Goal: Check status: Check status

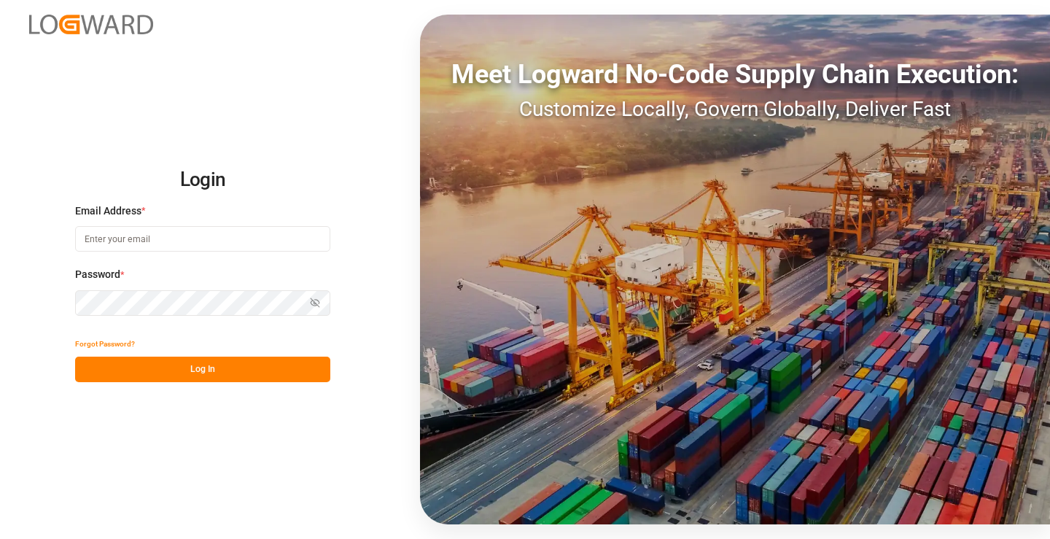
type input "[PERSON_NAME][EMAIL_ADDRESS][DOMAIN_NAME]"
click at [215, 364] on button "Log In" at bounding box center [202, 369] width 255 height 26
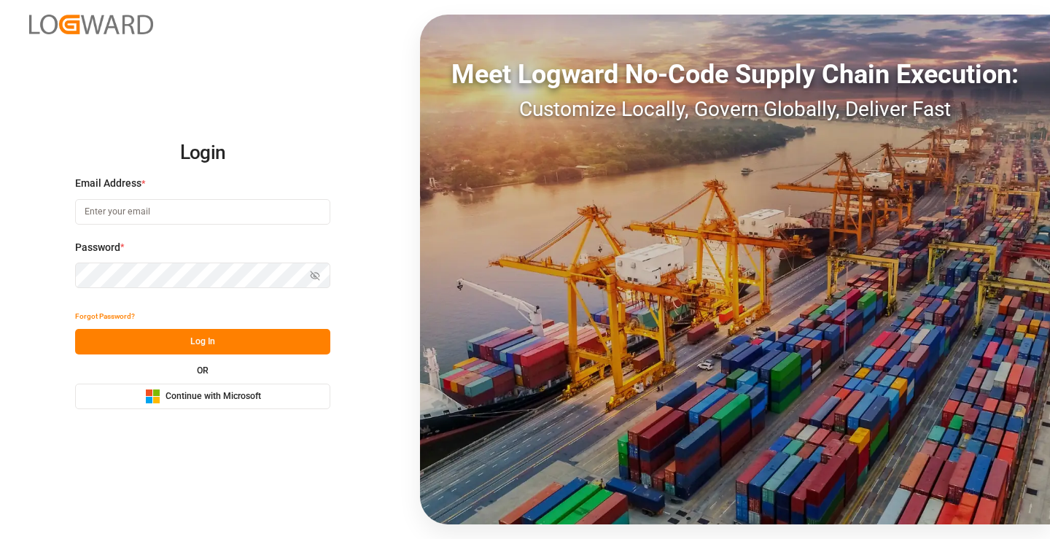
type input "mara-lynn.tan@leschaco.com"
click at [207, 344] on button "Log In" at bounding box center [202, 342] width 255 height 26
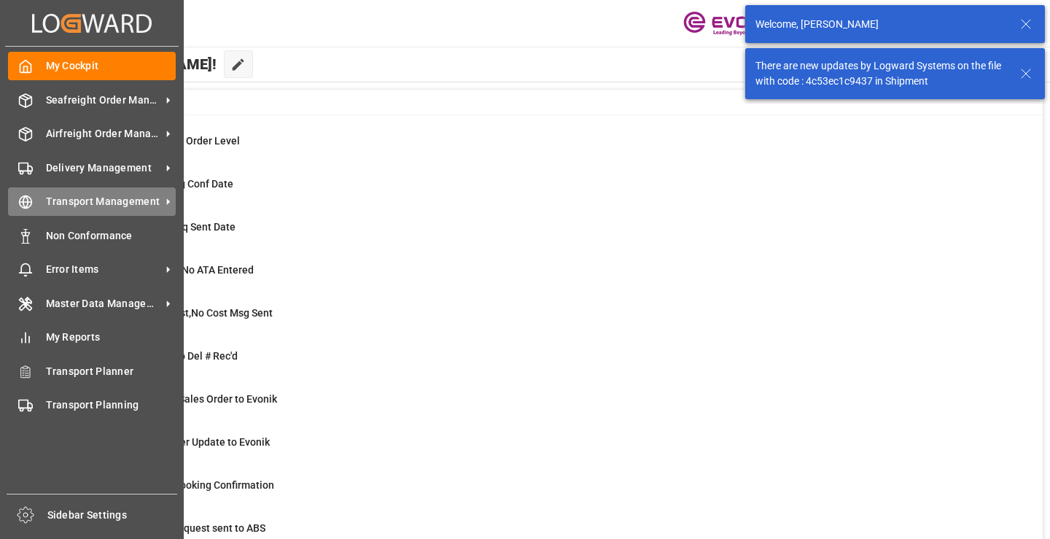
click at [27, 203] on icon at bounding box center [25, 202] width 15 height 15
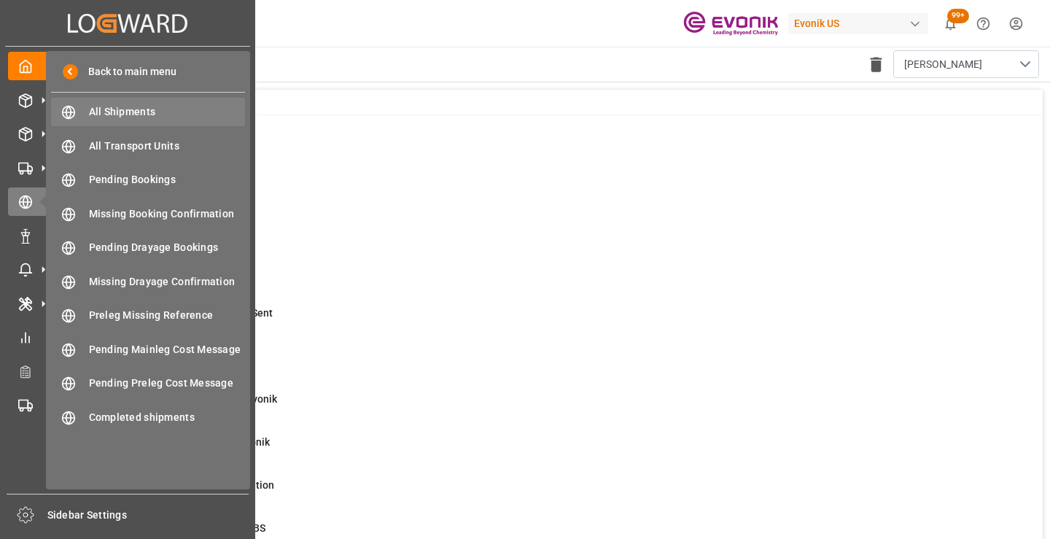
click at [165, 103] on div "All Shipments All Shipments" at bounding box center [148, 112] width 194 height 28
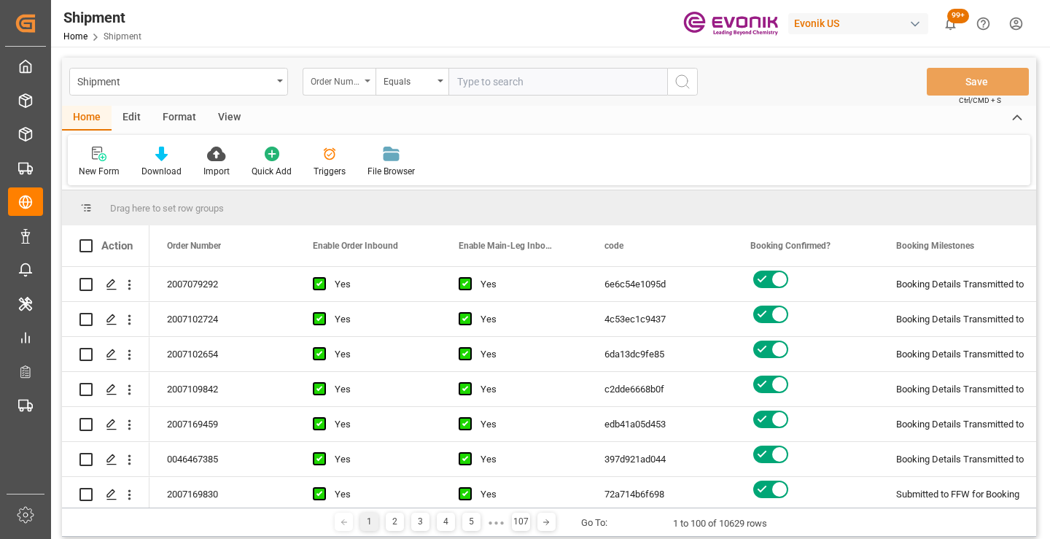
click at [353, 77] on div "Order Number" at bounding box center [335, 79] width 50 height 17
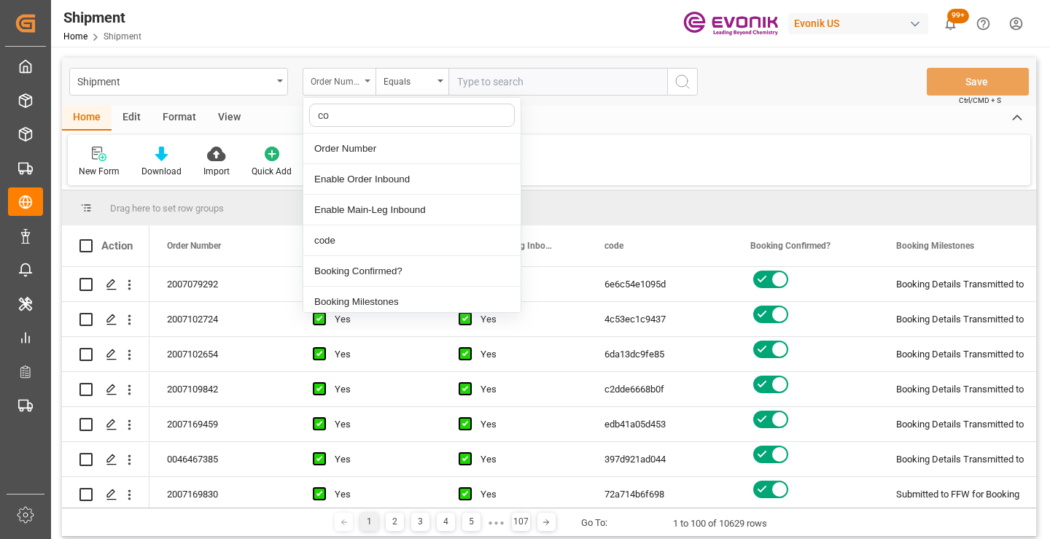
type input "cod"
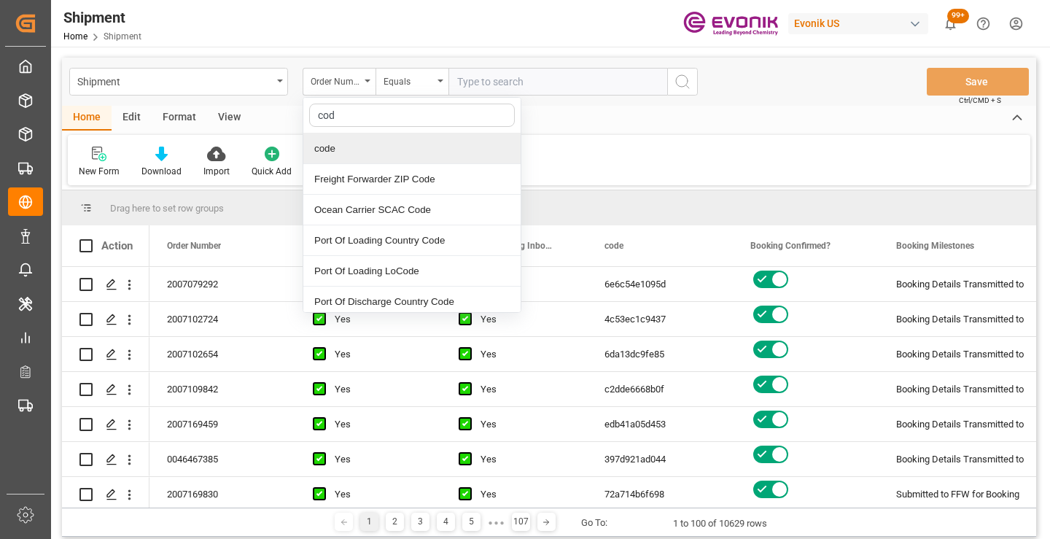
click at [348, 150] on div "code" at bounding box center [411, 148] width 217 height 31
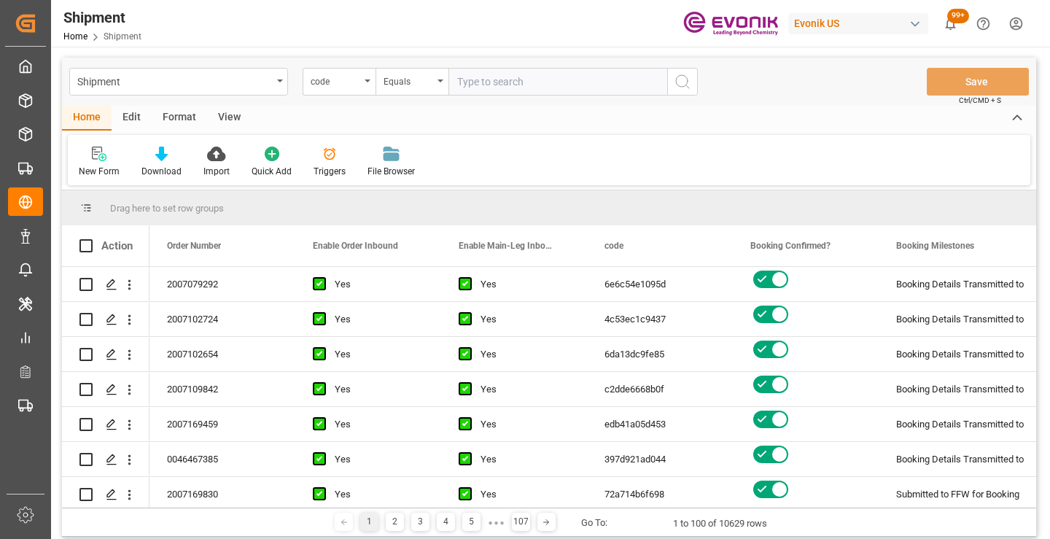
click at [502, 86] on input "text" at bounding box center [557, 82] width 219 height 28
paste input "ea2b4f298d1b"
type input "ea2b4f298d1b"
click at [681, 85] on icon "search button" at bounding box center [681, 81] width 17 height 17
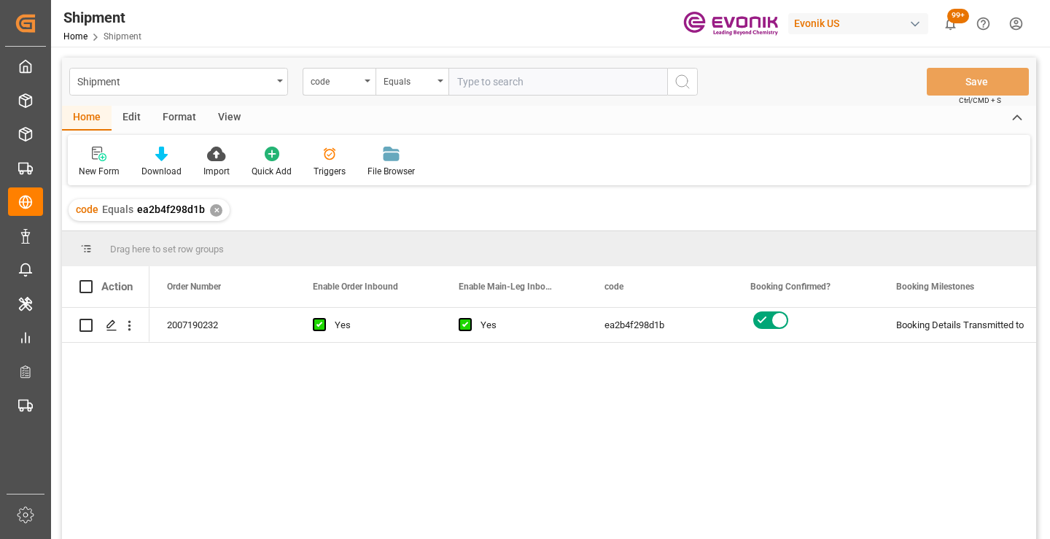
click at [763, 373] on div "2007190232 Yes Yes ea2b4f298d1b Booking Details Transmitted to SAP Active No" at bounding box center [592, 428] width 886 height 241
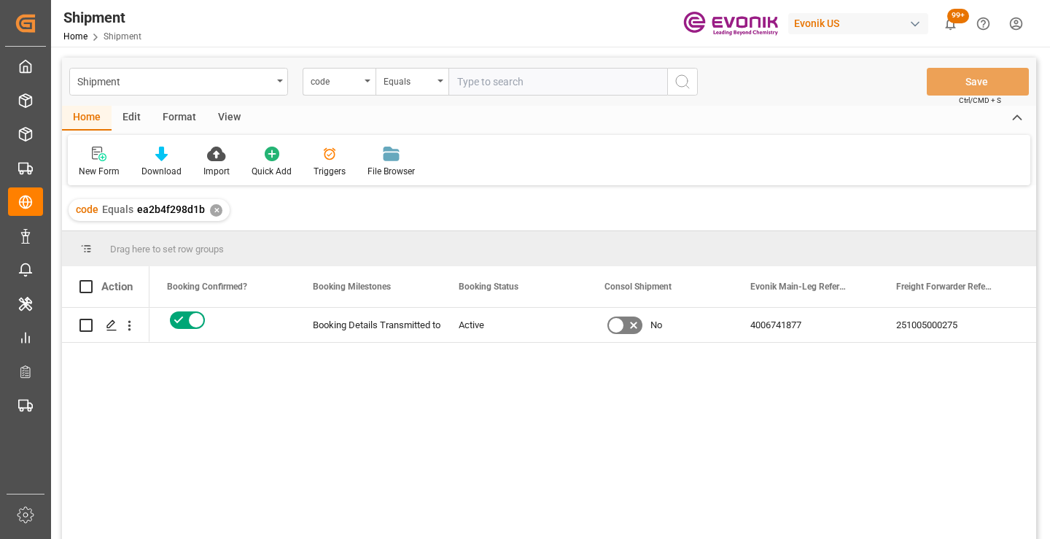
scroll to position [0, 583]
click at [944, 316] on div "251005000275" at bounding box center [951, 325] width 146 height 34
click at [215, 213] on div "✕" at bounding box center [216, 210] width 12 height 12
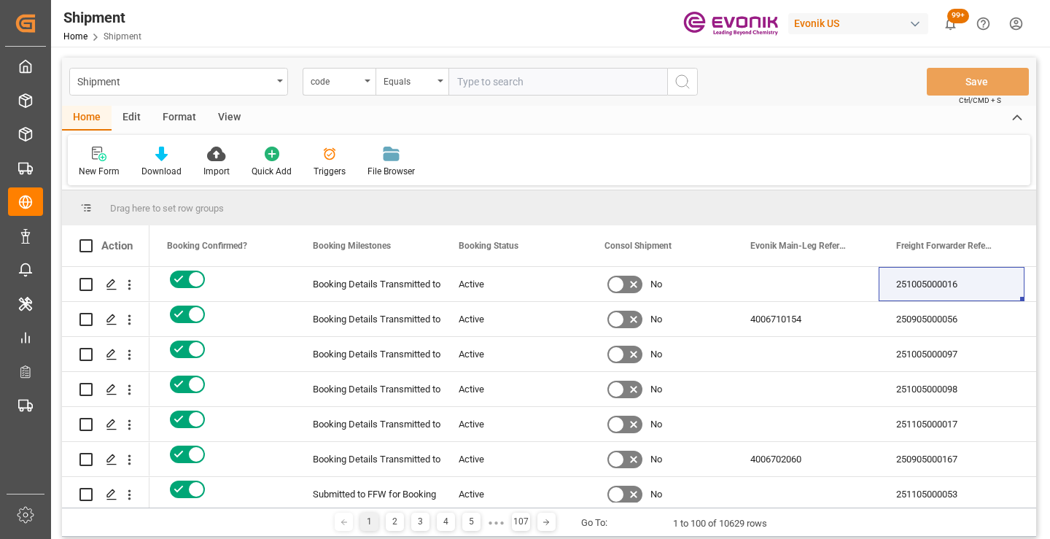
click at [515, 82] on input "text" at bounding box center [557, 82] width 219 height 28
paste input "3b54d79eeeb2"
type input "3b54d79eeeb2"
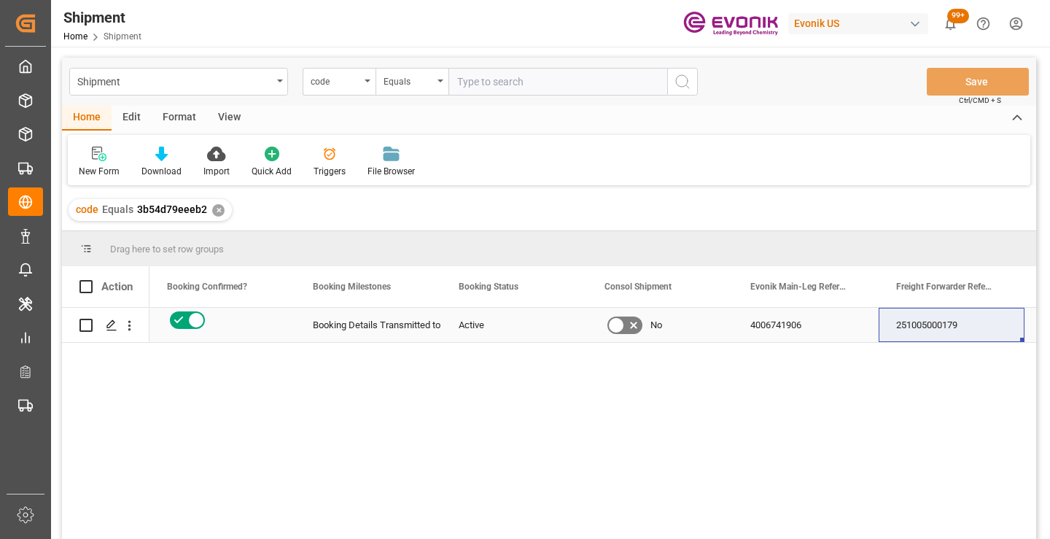
click at [936, 326] on div "251005000179" at bounding box center [951, 325] width 146 height 34
click at [215, 213] on div "✕" at bounding box center [218, 210] width 12 height 12
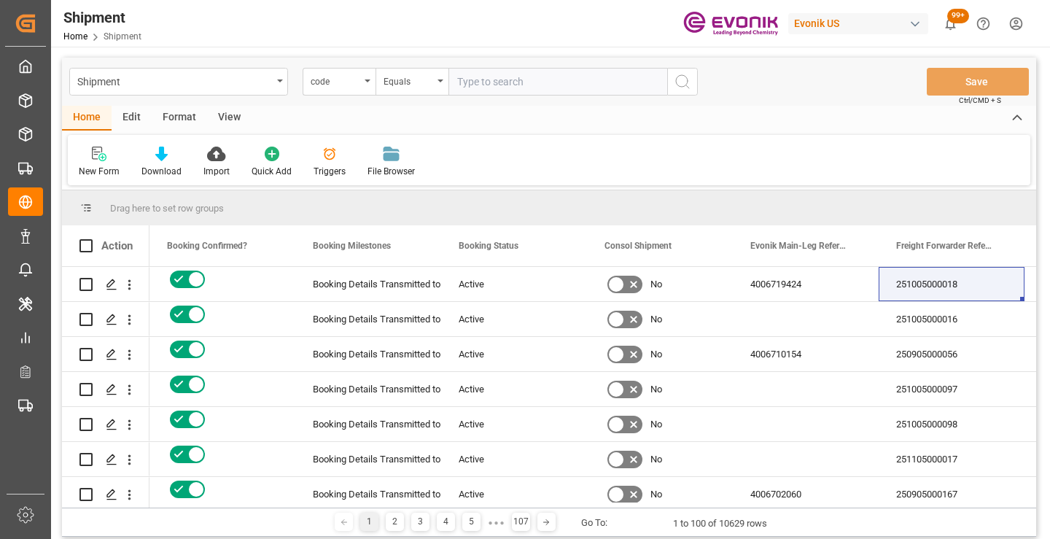
click at [555, 80] on input "text" at bounding box center [557, 82] width 219 height 28
paste input "5ba5c155243d"
type input "5ba5c155243d"
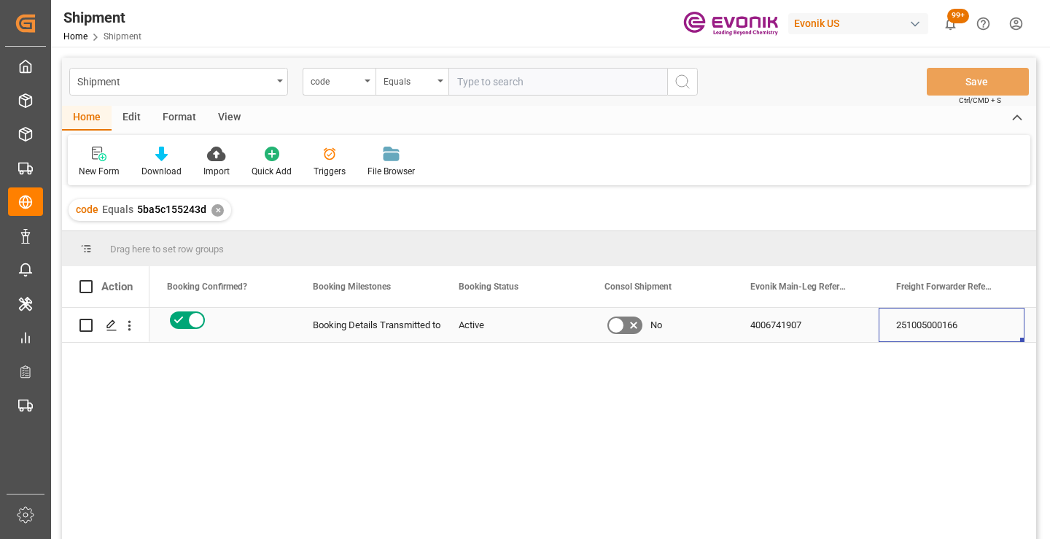
click at [931, 321] on div "251005000166" at bounding box center [951, 325] width 146 height 34
click at [213, 211] on div "✕" at bounding box center [217, 210] width 12 height 12
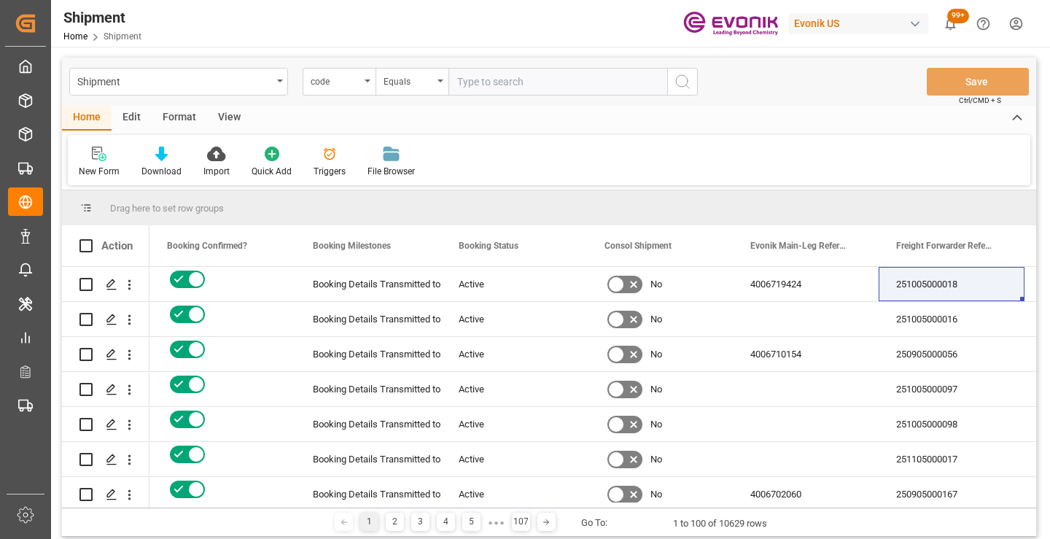
click at [498, 86] on input "text" at bounding box center [557, 82] width 219 height 28
paste input "d28de9a87787"
type input "d28de9a87787"
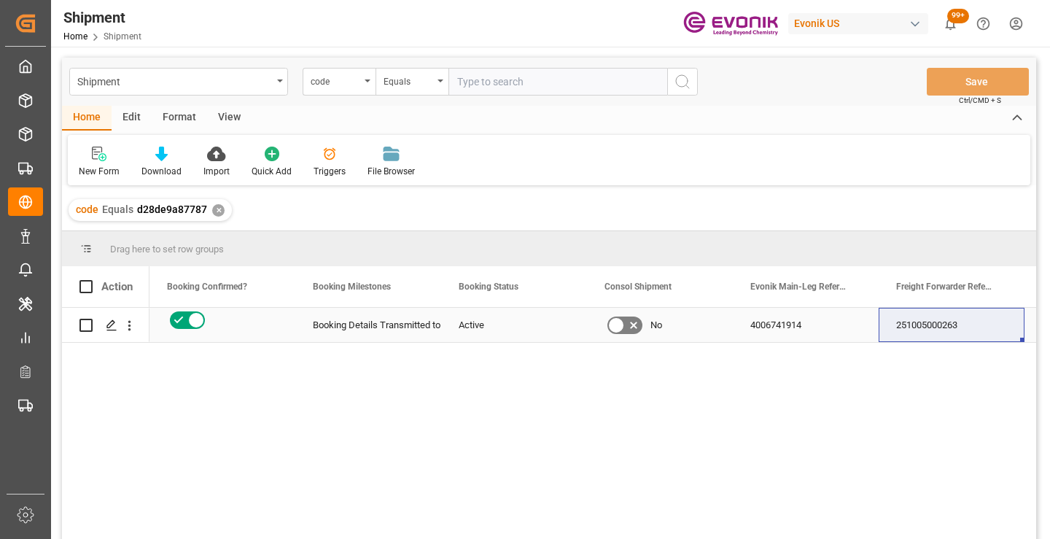
click at [941, 323] on div "251005000263" at bounding box center [951, 325] width 146 height 34
click at [218, 211] on div "✕" at bounding box center [218, 210] width 12 height 12
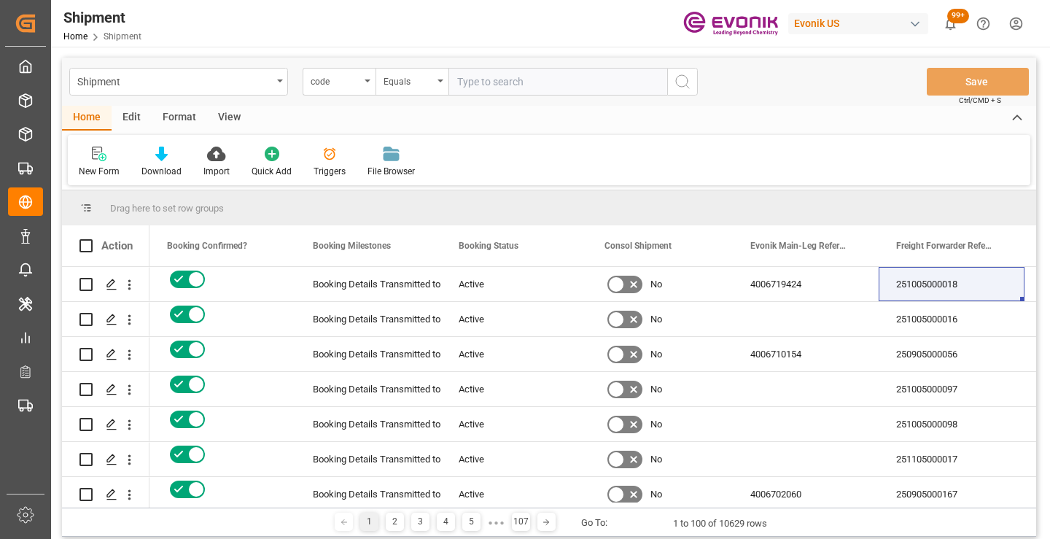
click at [536, 85] on input "text" at bounding box center [557, 82] width 219 height 28
paste input "d41e4f21dda1"
type input "d41e4f21dda1"
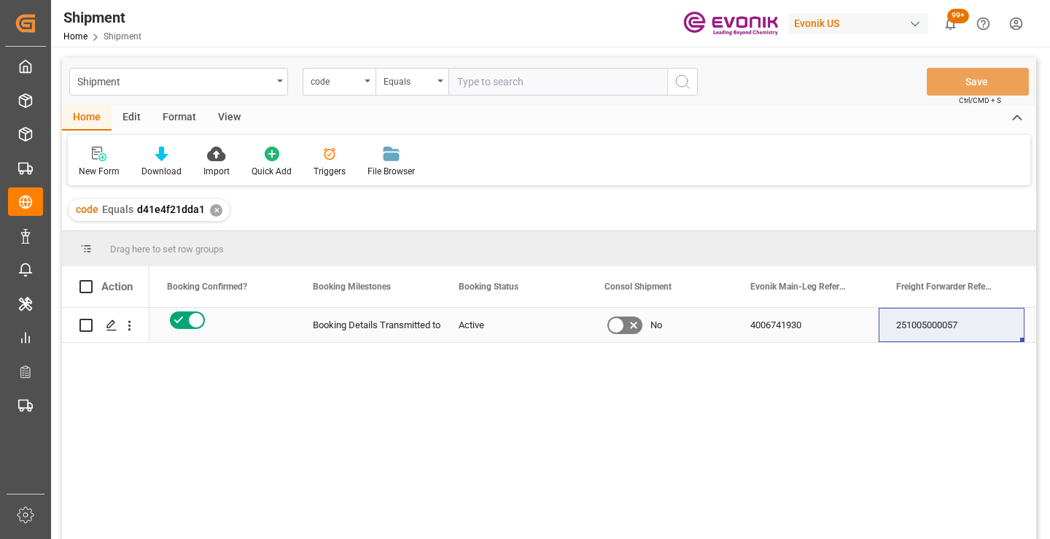
click at [917, 332] on div "251005000057" at bounding box center [951, 325] width 146 height 34
click at [216, 208] on div "✕" at bounding box center [216, 210] width 12 height 12
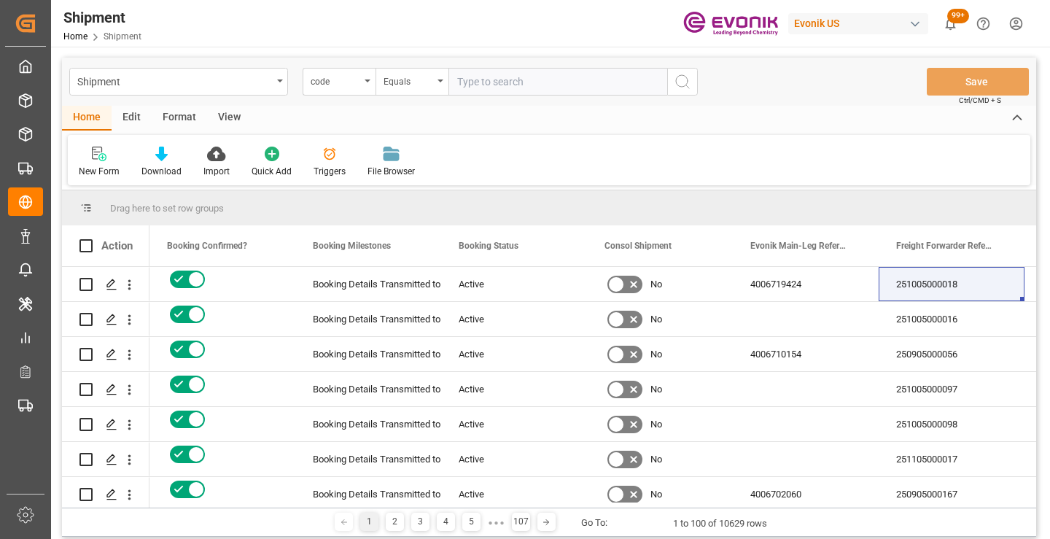
click at [504, 84] on input "text" at bounding box center [557, 82] width 219 height 28
paste input "b02a9c4baec3"
type input "b02a9c4baec3"
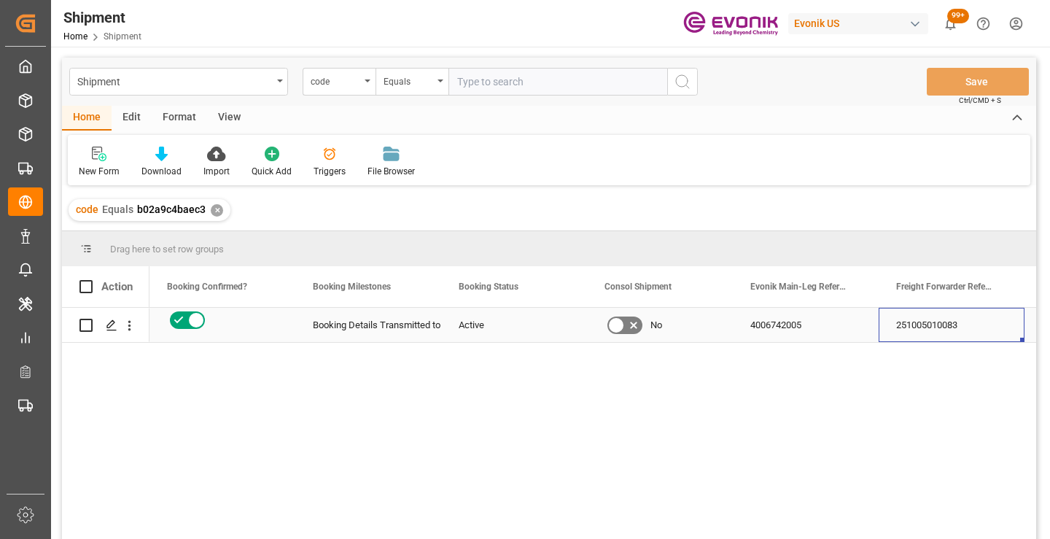
click at [910, 321] on div "251005010083" at bounding box center [951, 325] width 146 height 34
click at [216, 212] on div "✕" at bounding box center [217, 210] width 12 height 12
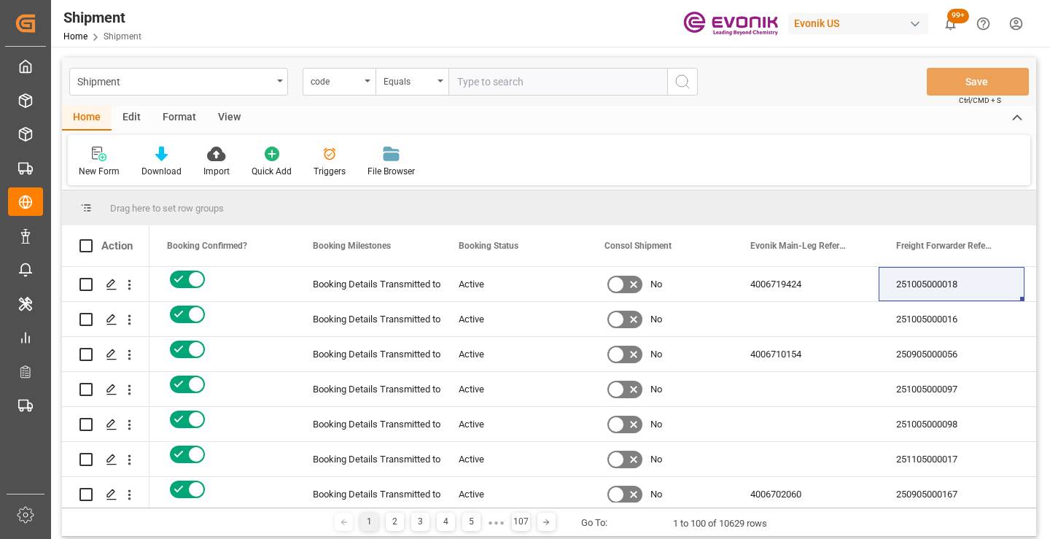
click at [534, 79] on input "text" at bounding box center [557, 82] width 219 height 28
paste input "ab98230fd66a"
type input "ab98230fd66a"
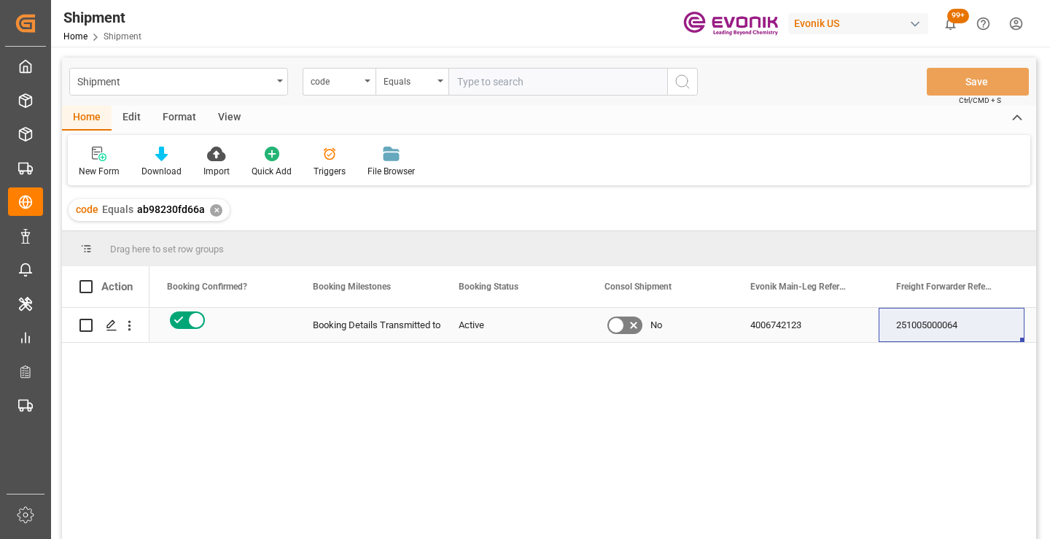
click at [918, 324] on div "251005000064" at bounding box center [951, 325] width 146 height 34
click at [213, 215] on div "✕" at bounding box center [216, 210] width 12 height 12
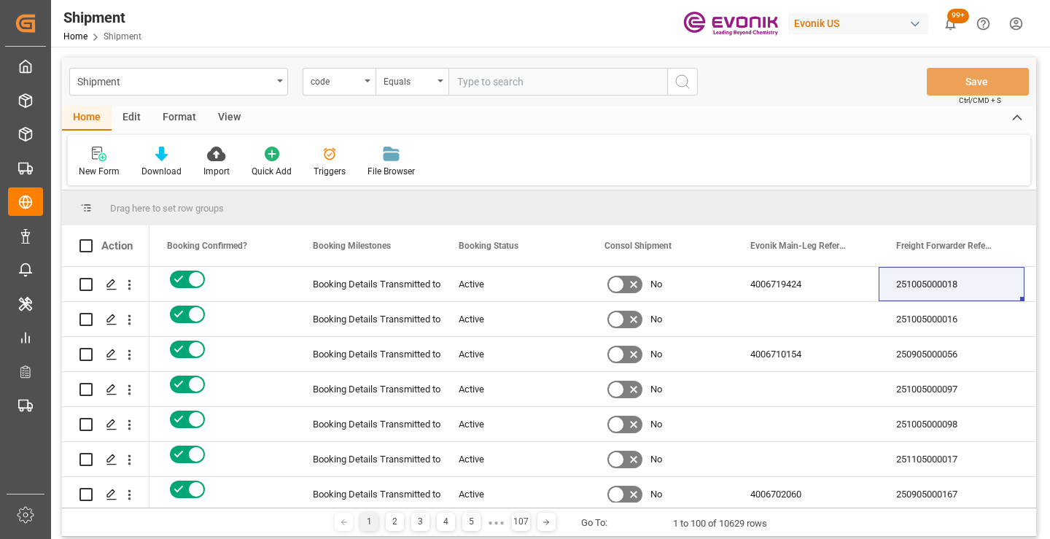
click at [508, 85] on input "text" at bounding box center [557, 82] width 219 height 28
paste input "7b23416ca98f"
type input "7b23416ca98f"
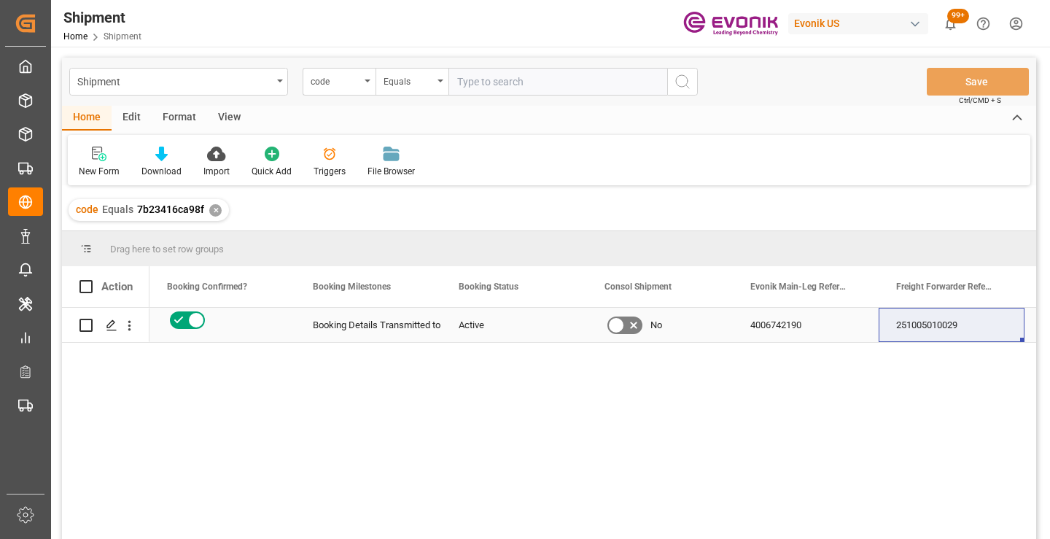
click at [942, 320] on div "251005010029" at bounding box center [951, 325] width 146 height 34
click at [212, 208] on div "✕" at bounding box center [215, 210] width 12 height 12
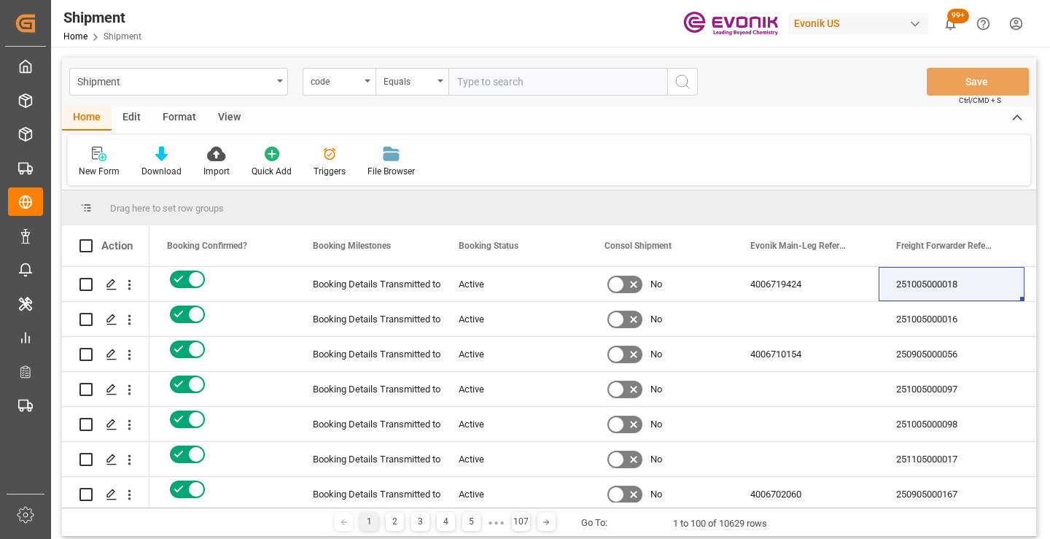
click at [552, 80] on input "text" at bounding box center [557, 82] width 219 height 28
paste input "4dc4a61493d2"
type input "4dc4a61493d2"
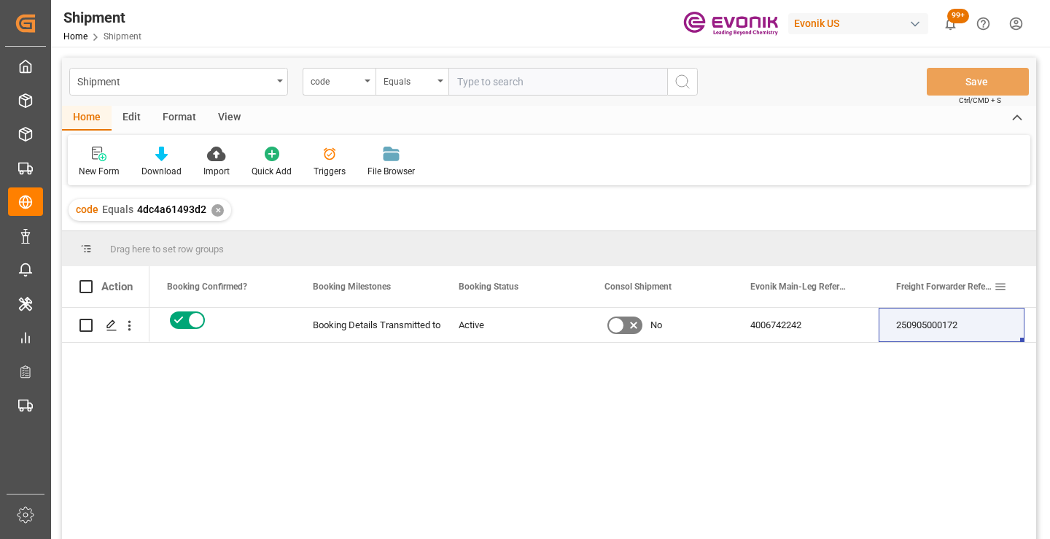
click at [926, 323] on div "250905000172" at bounding box center [951, 325] width 146 height 34
click at [214, 214] on div "✕" at bounding box center [217, 210] width 12 height 12
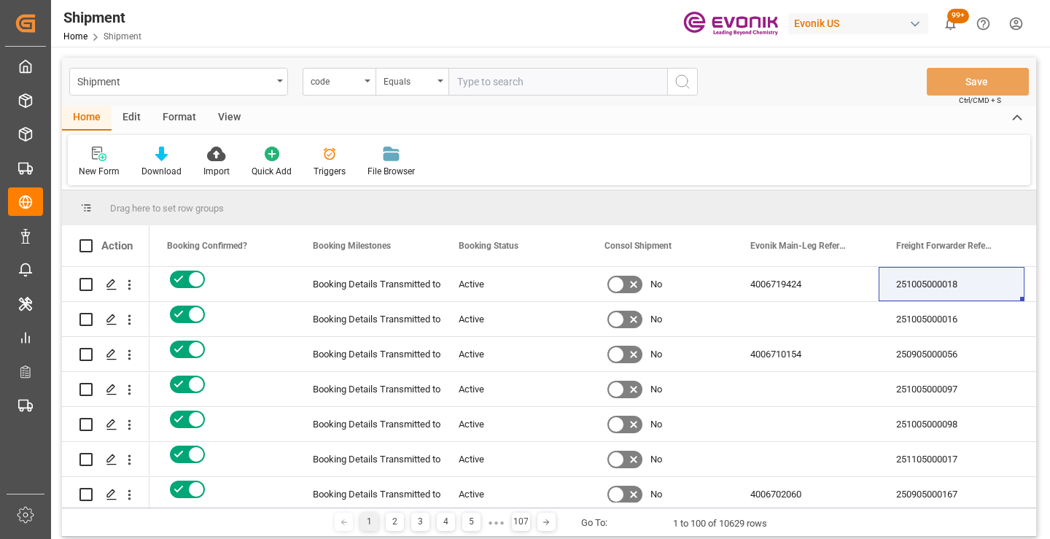
click at [582, 85] on input "text" at bounding box center [557, 82] width 219 height 28
paste input "e1745210b28e"
type input "e1745210b28e"
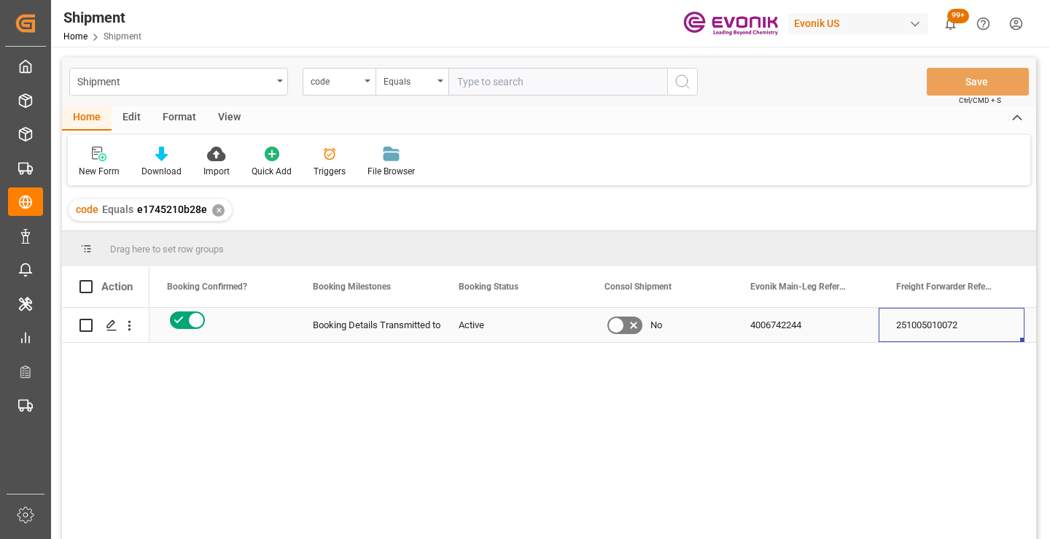
click at [958, 323] on div "251005010072" at bounding box center [951, 325] width 146 height 34
click at [217, 211] on div "✕" at bounding box center [218, 210] width 12 height 12
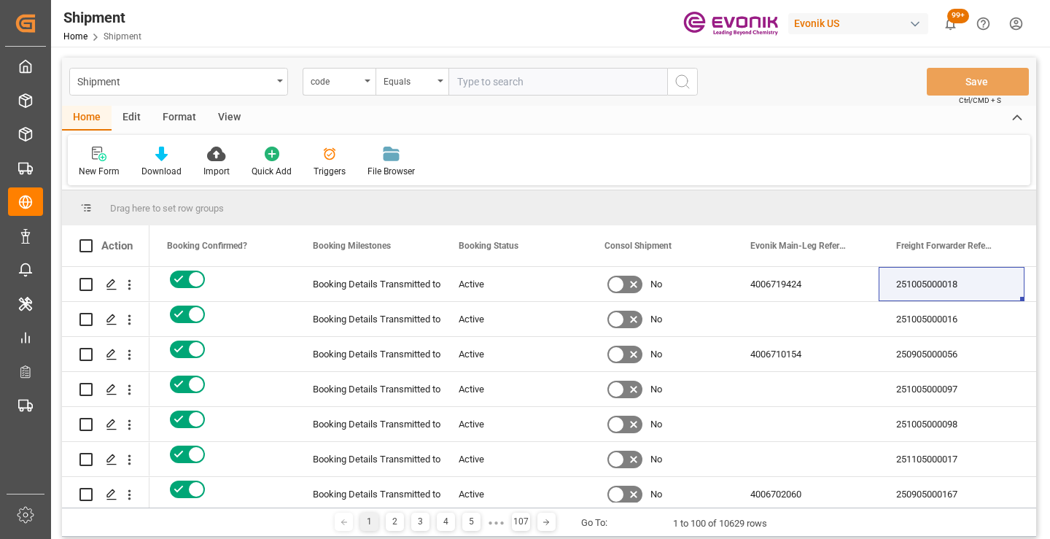
click at [496, 77] on input "text" at bounding box center [557, 82] width 219 height 28
paste input "f689a4486ac1"
type input "f689a4486ac1"
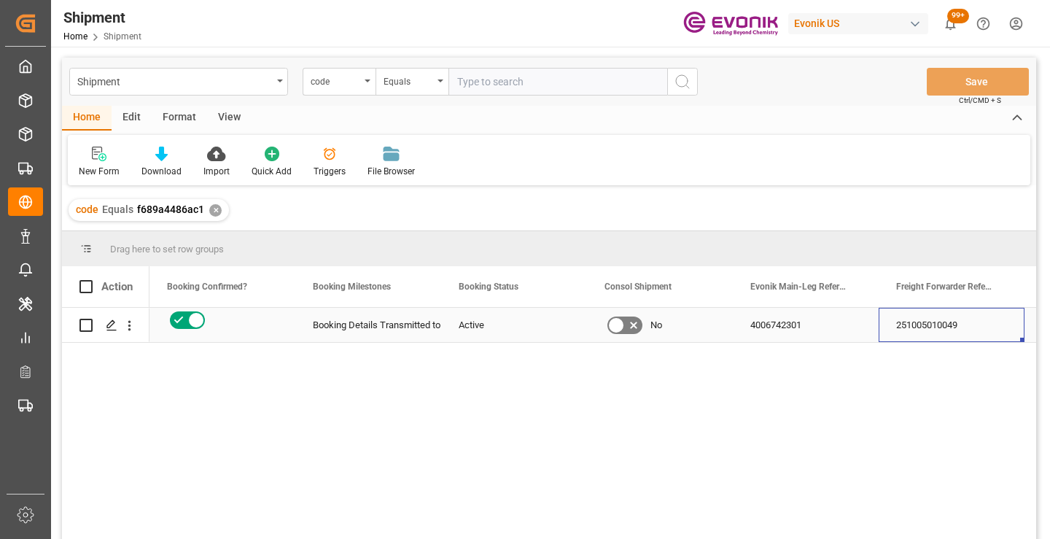
click at [943, 319] on div "251005010049" at bounding box center [951, 325] width 146 height 34
click at [212, 211] on div "✕" at bounding box center [215, 210] width 12 height 12
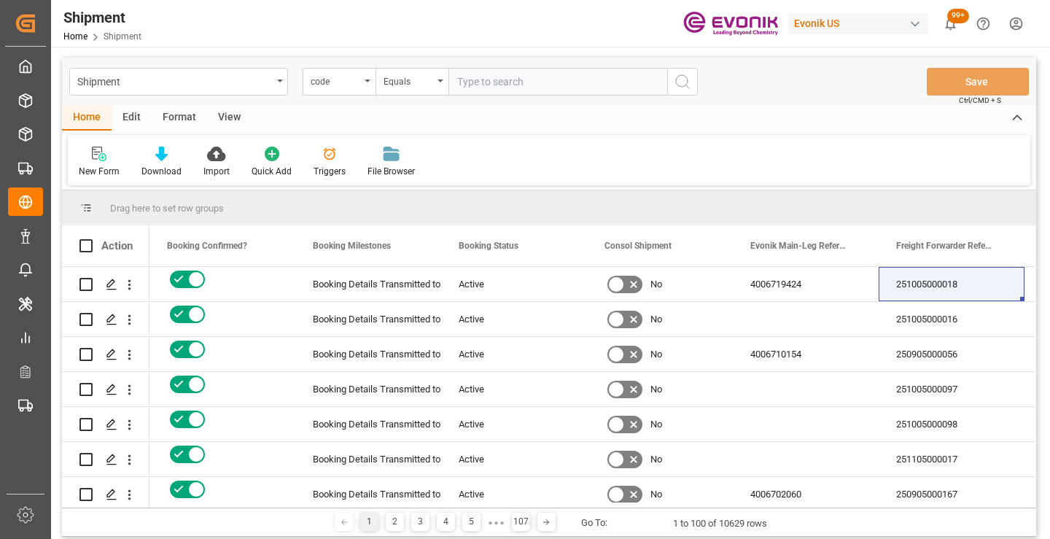
click at [507, 80] on input "text" at bounding box center [557, 82] width 219 height 28
paste input "f9dd25130a82"
type input "f9dd25130a82"
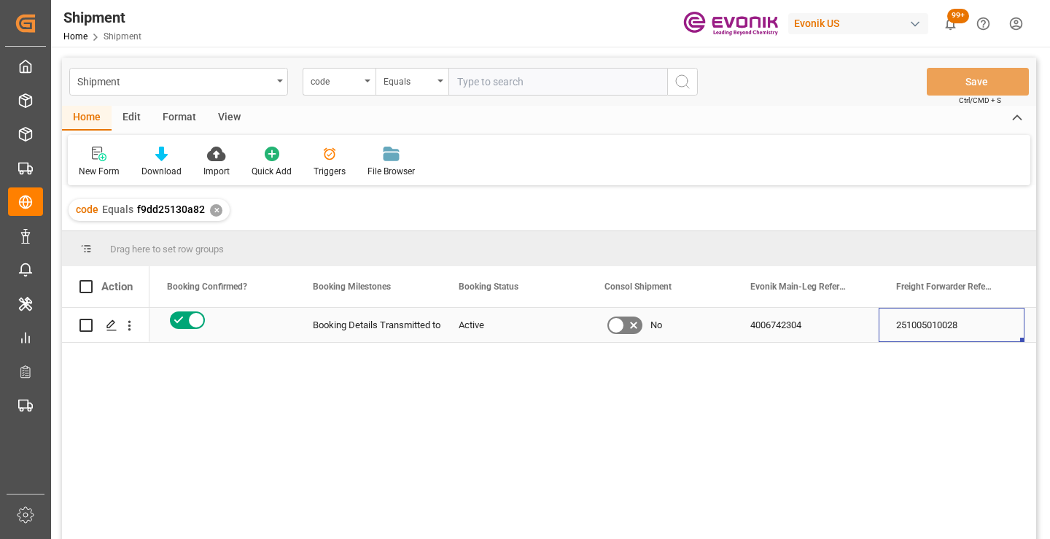
click at [926, 321] on div "251005010028" at bounding box center [951, 325] width 146 height 34
click at [917, 329] on div "251005010028" at bounding box center [951, 325] width 146 height 34
click at [211, 215] on div "✕" at bounding box center [216, 210] width 12 height 12
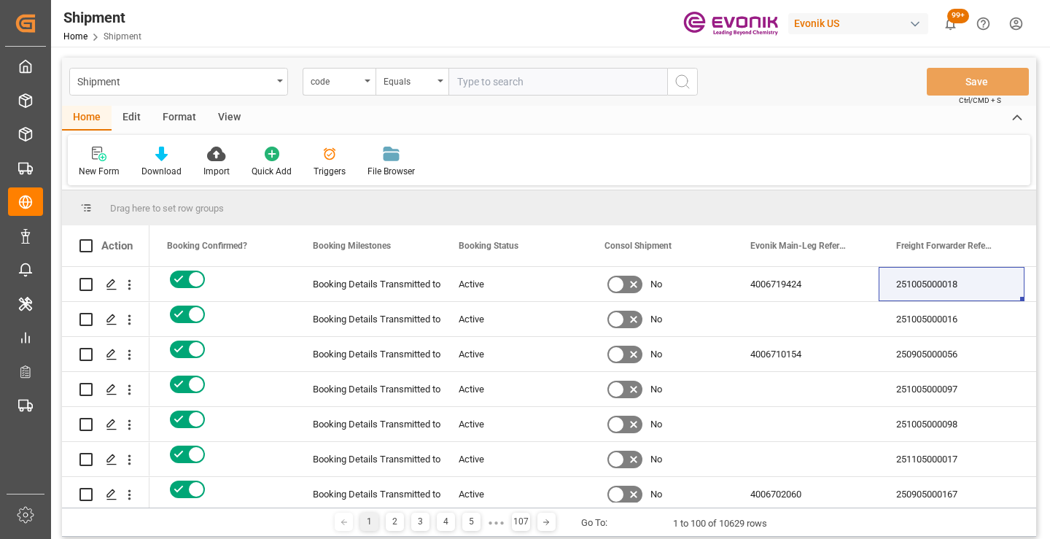
click at [566, 80] on input "text" at bounding box center [557, 82] width 219 height 28
paste input "018c87e331a5"
type input "018c87e331a5"
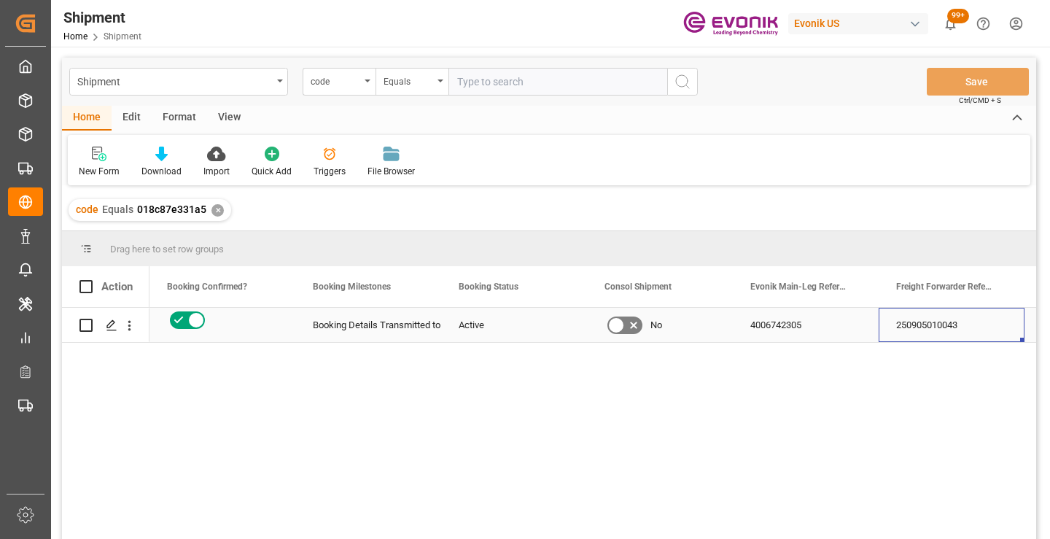
click at [907, 317] on div "250905010043" at bounding box center [951, 325] width 146 height 34
click at [215, 211] on div "✕" at bounding box center [217, 210] width 12 height 12
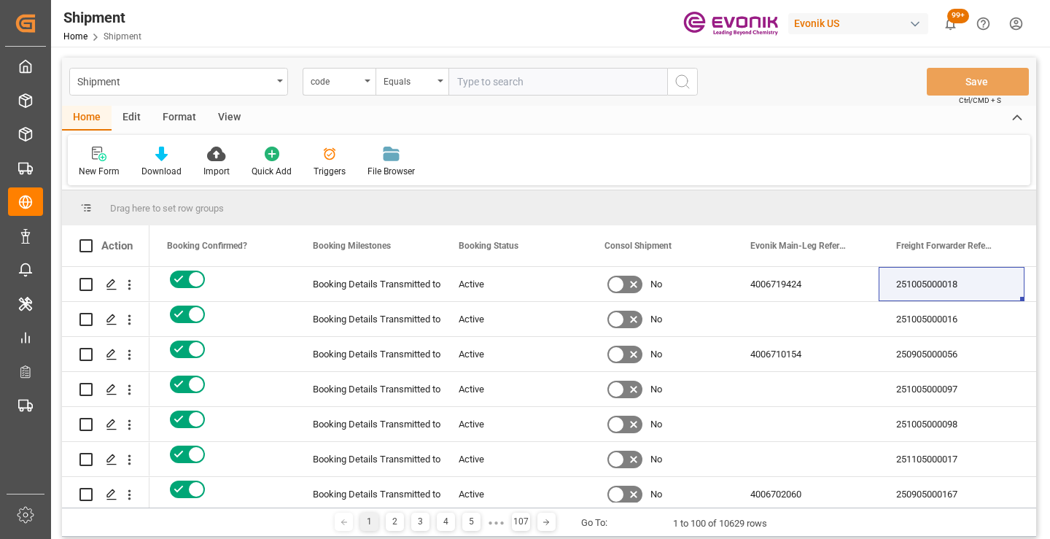
click at [512, 87] on input "text" at bounding box center [557, 82] width 219 height 28
paste input "f5d249c2bf3d"
type input "f5d249c2bf3d"
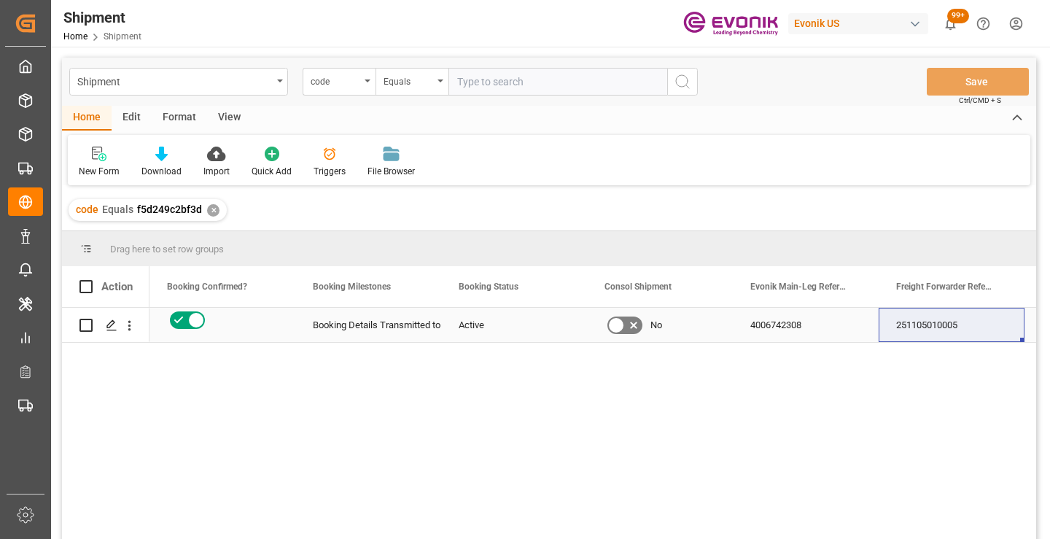
click at [958, 320] on div "251105010005" at bounding box center [951, 325] width 146 height 34
click at [211, 208] on div "✕" at bounding box center [213, 210] width 12 height 12
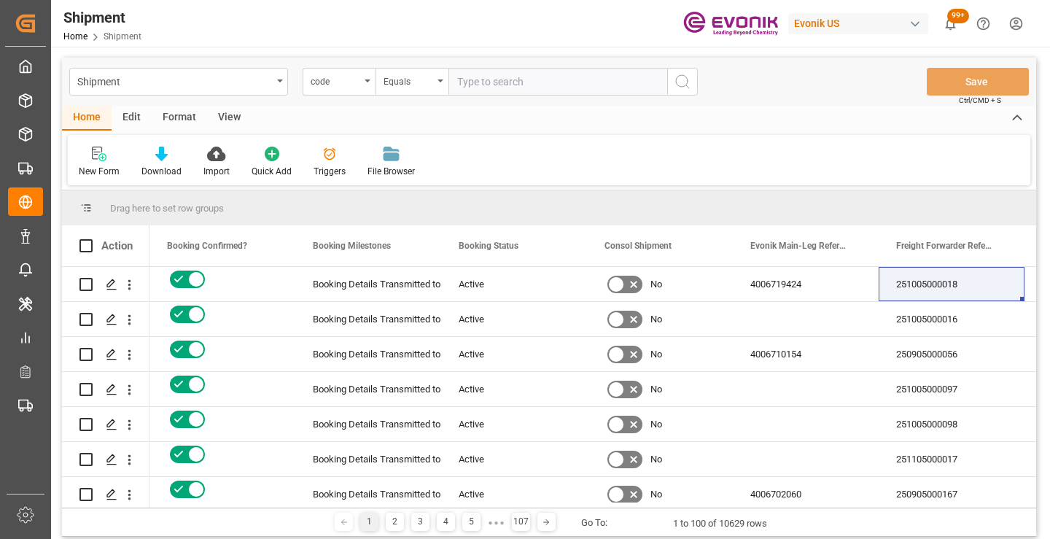
click at [517, 83] on input "text" at bounding box center [557, 82] width 219 height 28
paste input "dc54de80cfda"
type input "dc54de80cfda"
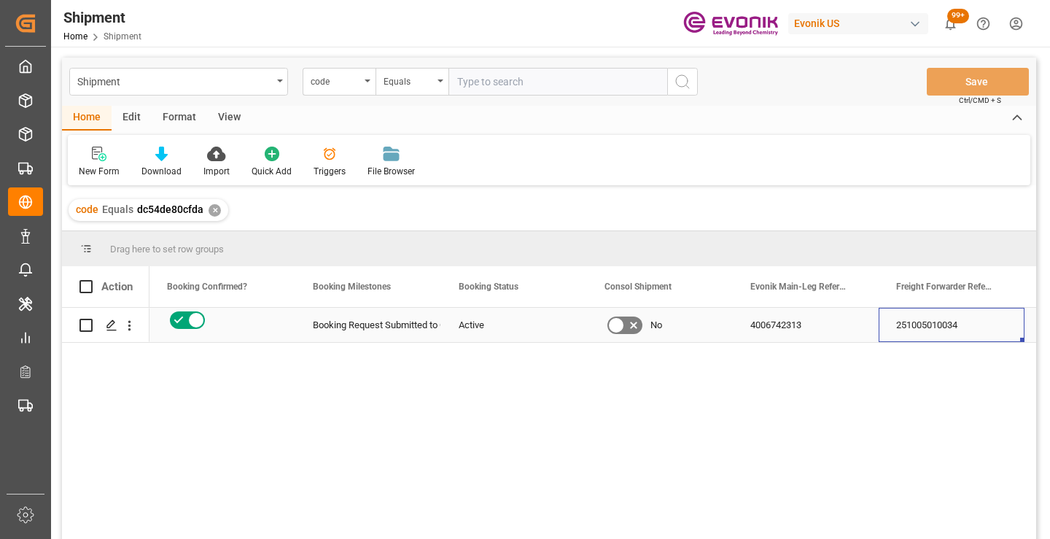
click at [921, 333] on div "251005010034" at bounding box center [951, 325] width 146 height 34
click at [210, 214] on div "✕" at bounding box center [214, 210] width 12 height 12
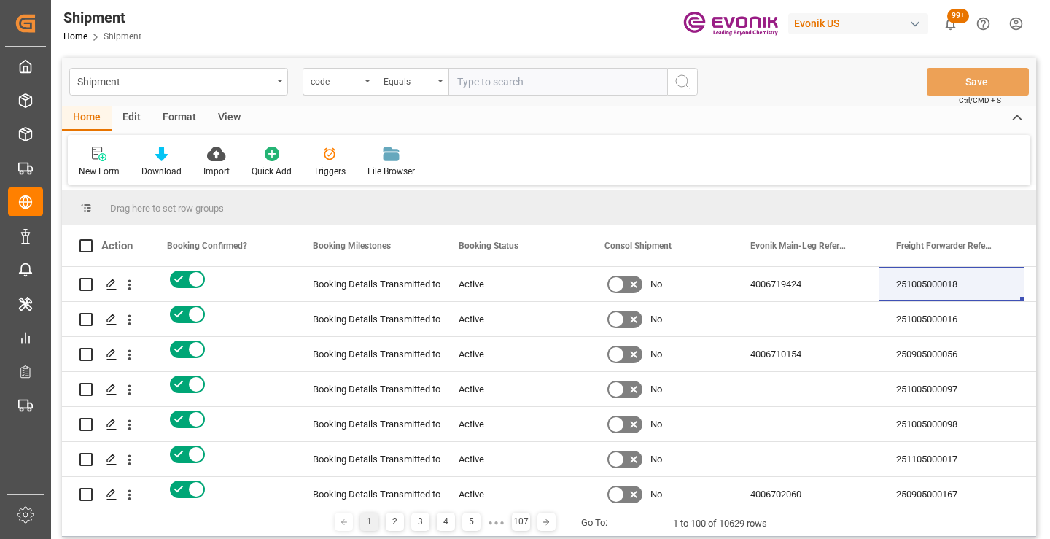
click at [562, 82] on input "text" at bounding box center [557, 82] width 219 height 28
paste input "a98c2608c388"
type input "a98c2608c388"
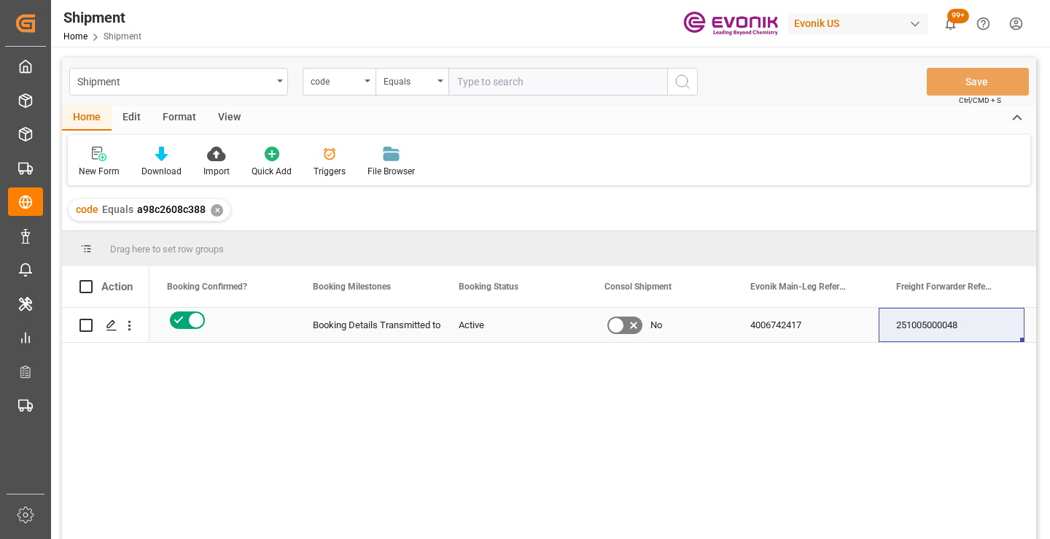
click at [920, 325] on div "251005000048" at bounding box center [951, 325] width 146 height 34
click at [215, 213] on div "✕" at bounding box center [217, 210] width 12 height 12
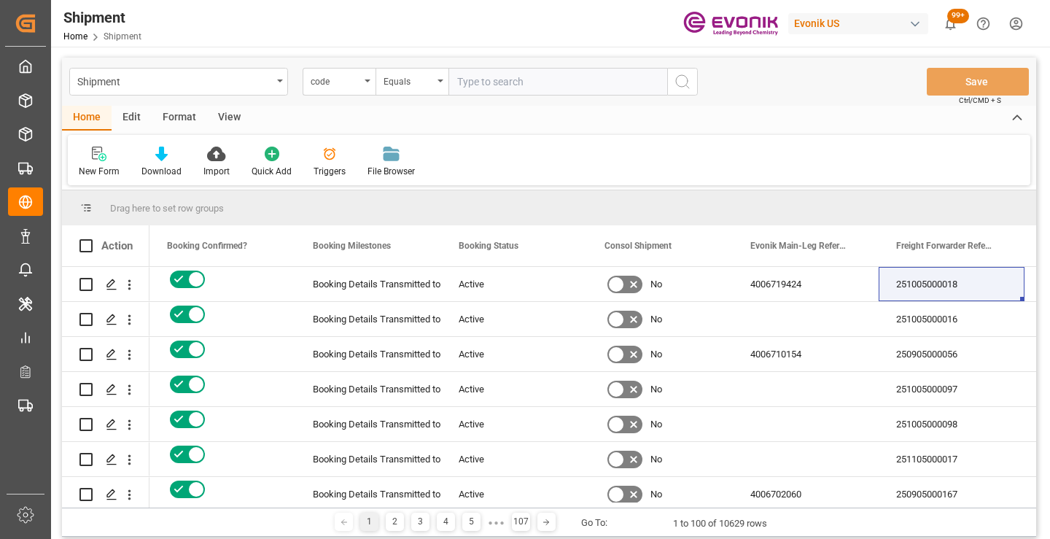
click at [540, 83] on input "text" at bounding box center [557, 82] width 219 height 28
paste input "36b18168ed05"
type input "36b18168ed05"
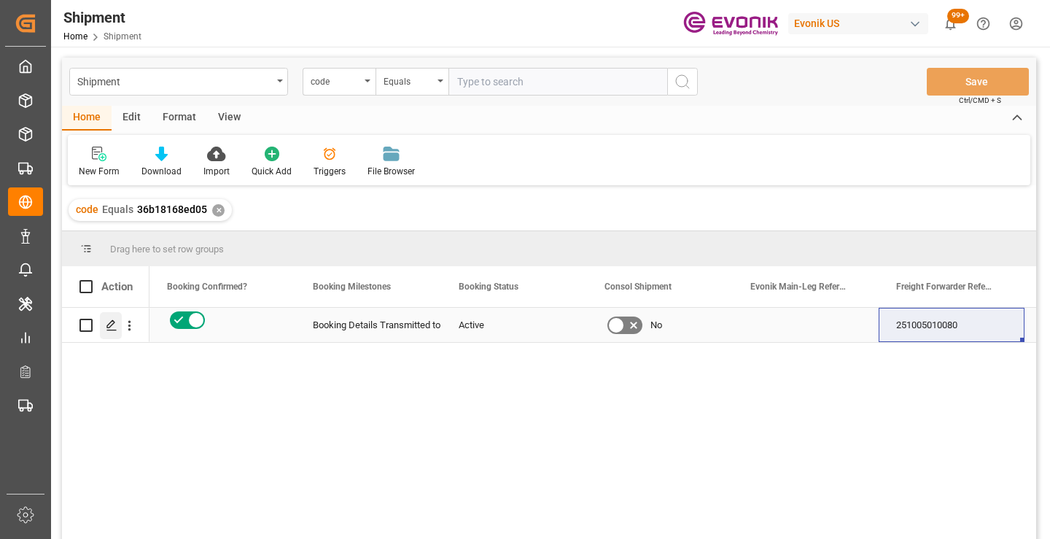
click at [111, 324] on icon "Press SPACE to select this row." at bounding box center [112, 325] width 12 height 12
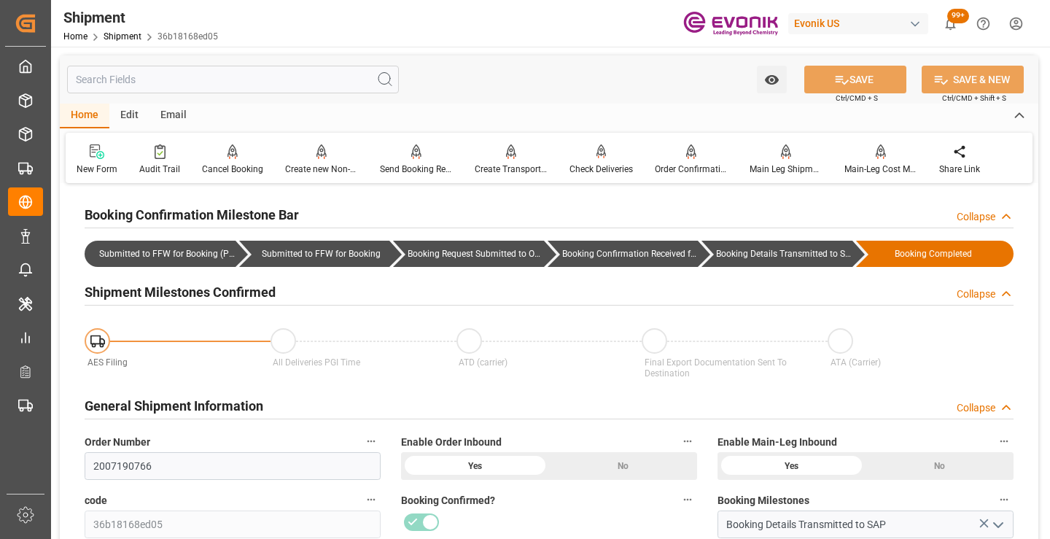
scroll to position [146, 0]
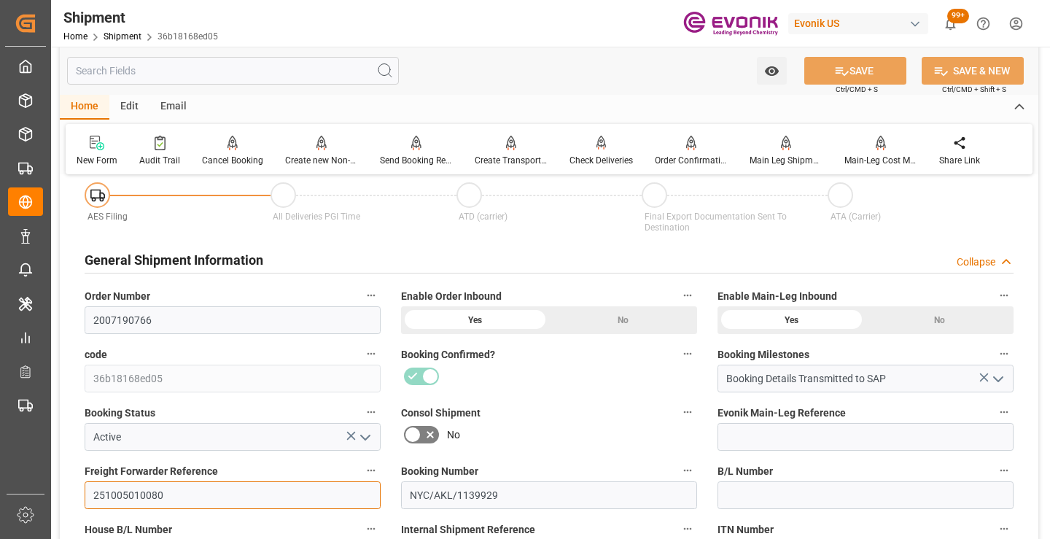
click at [137, 492] on input "251005010080" at bounding box center [233, 495] width 296 height 28
click at [285, 72] on input "text" at bounding box center [233, 71] width 332 height 28
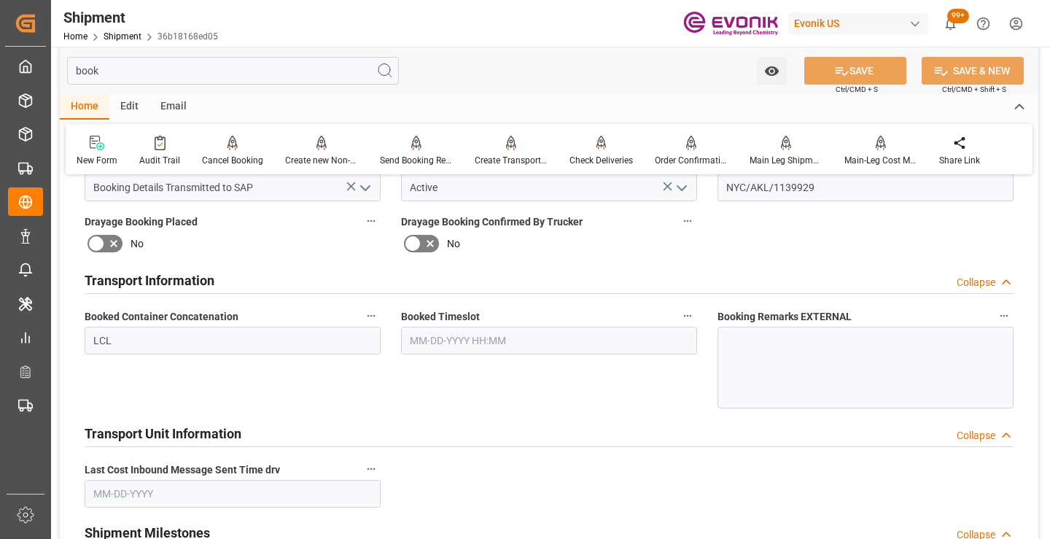
scroll to position [0, 0]
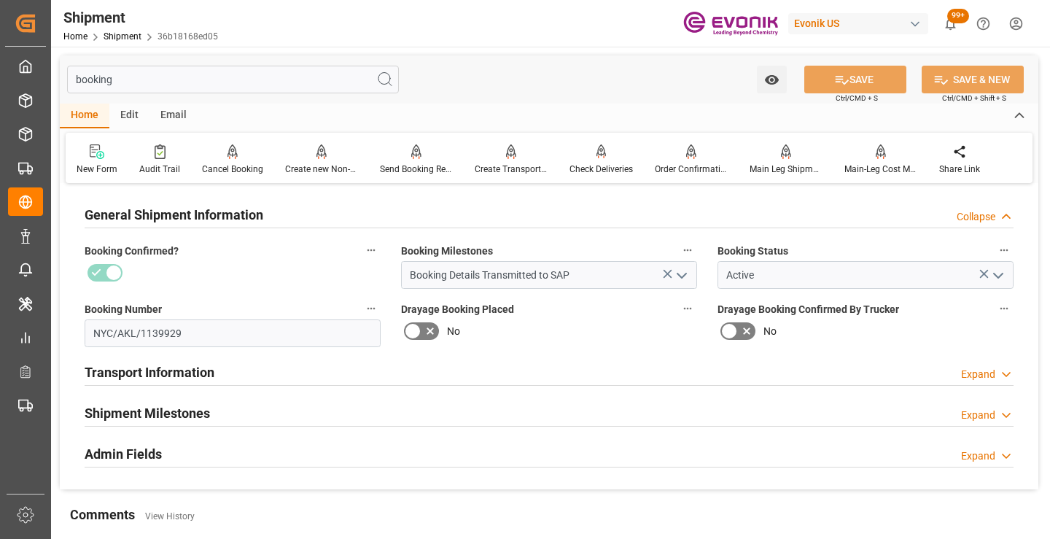
type input "booking"
click at [191, 402] on div "Shipment Milestones" at bounding box center [147, 412] width 125 height 28
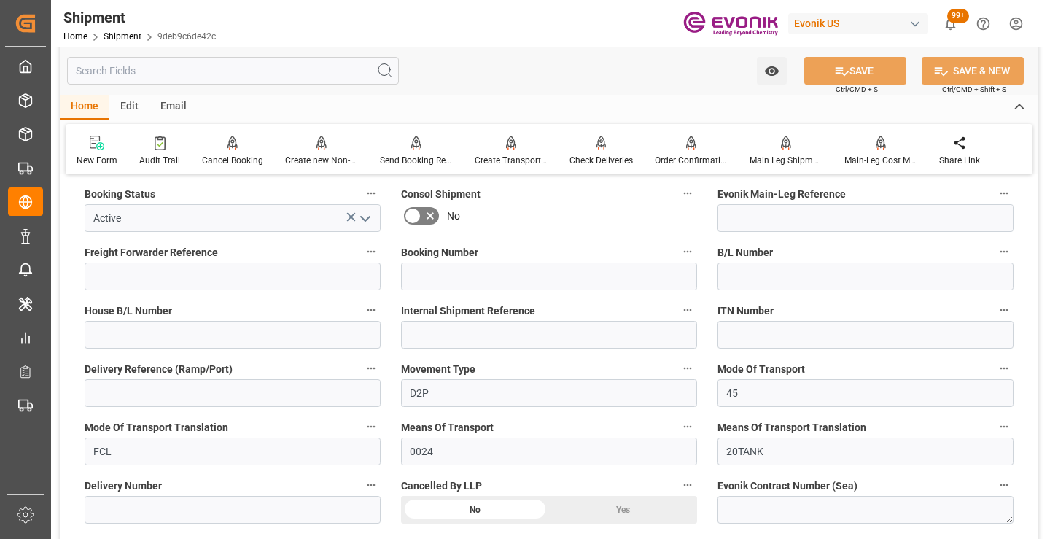
scroll to position [292, 0]
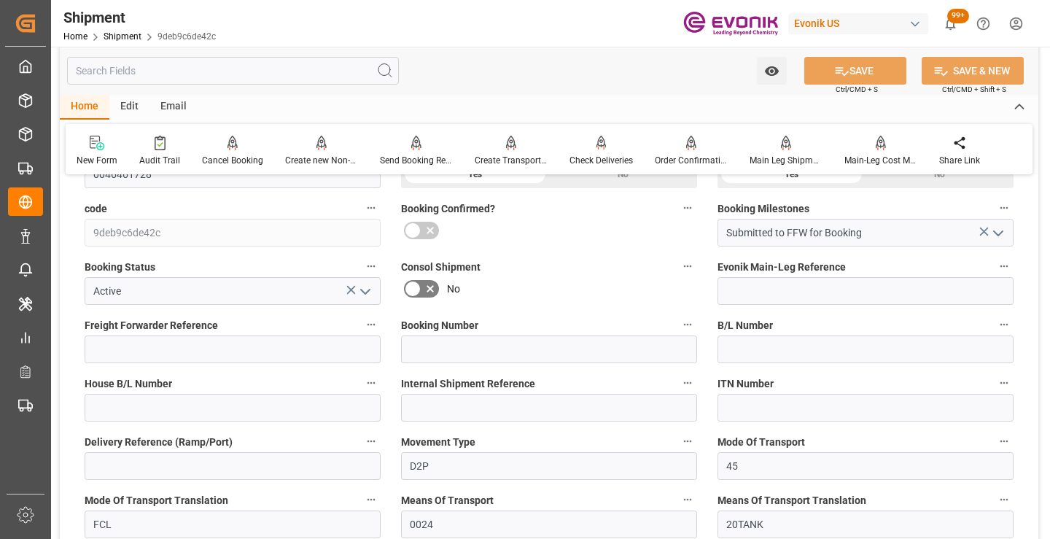
click at [269, 71] on input "text" at bounding box center [233, 71] width 332 height 28
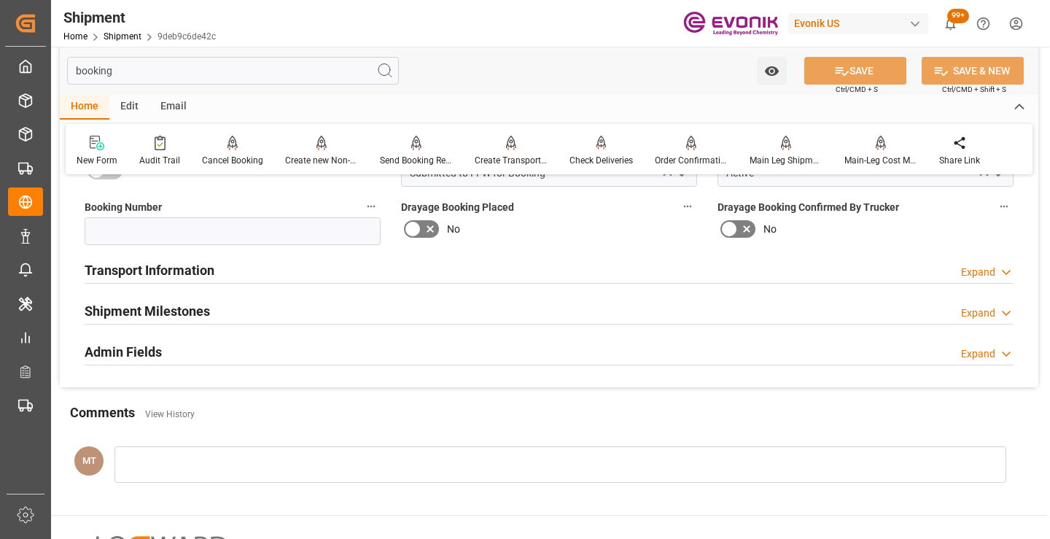
type input "booking"
click at [195, 304] on h2 "Shipment Milestones" at bounding box center [147, 311] width 125 height 20
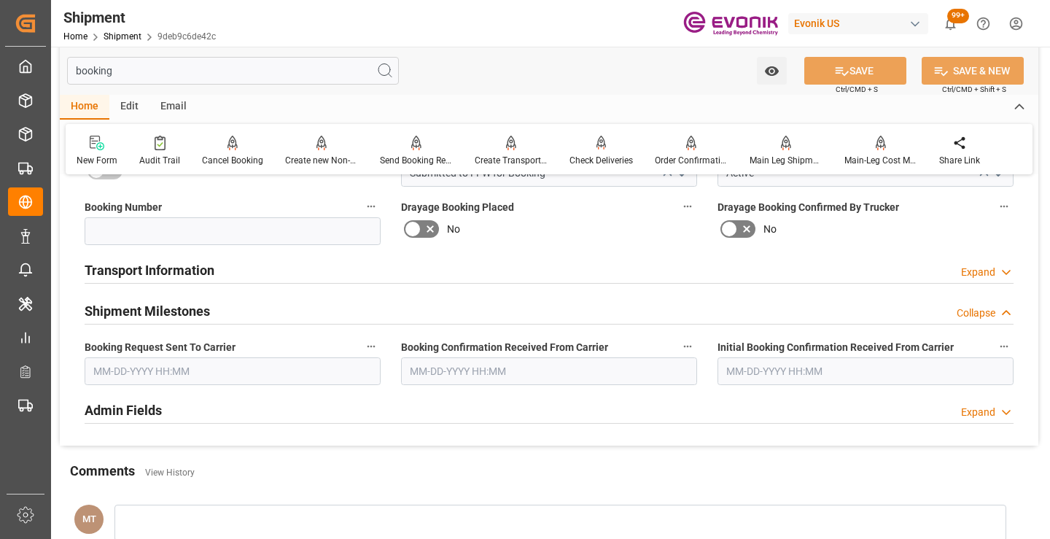
click at [200, 373] on input "text" at bounding box center [233, 371] width 296 height 28
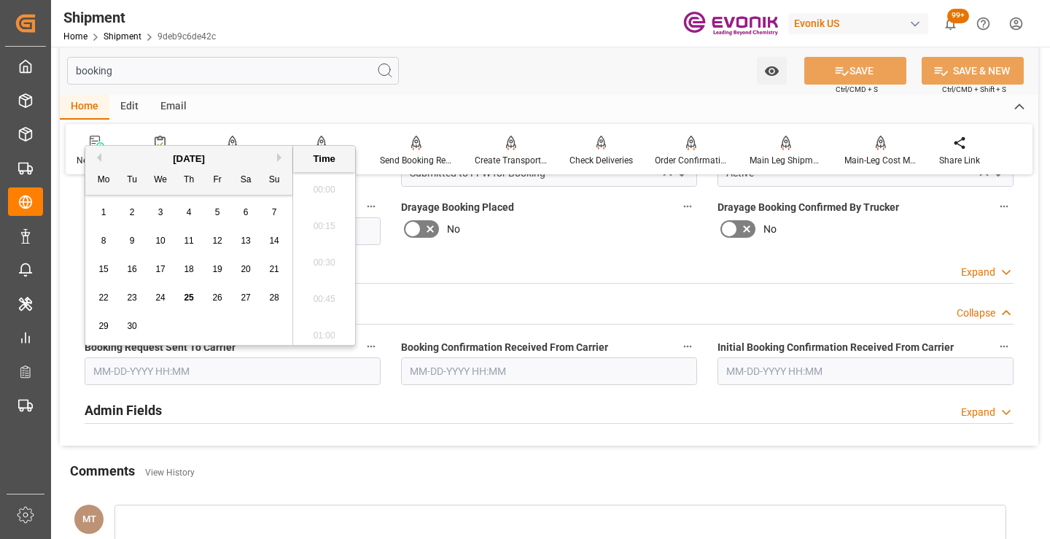
scroll to position [2374, 0]
click at [133, 302] on span "23" at bounding box center [131, 297] width 9 height 10
type input "[DATE] 00:00"
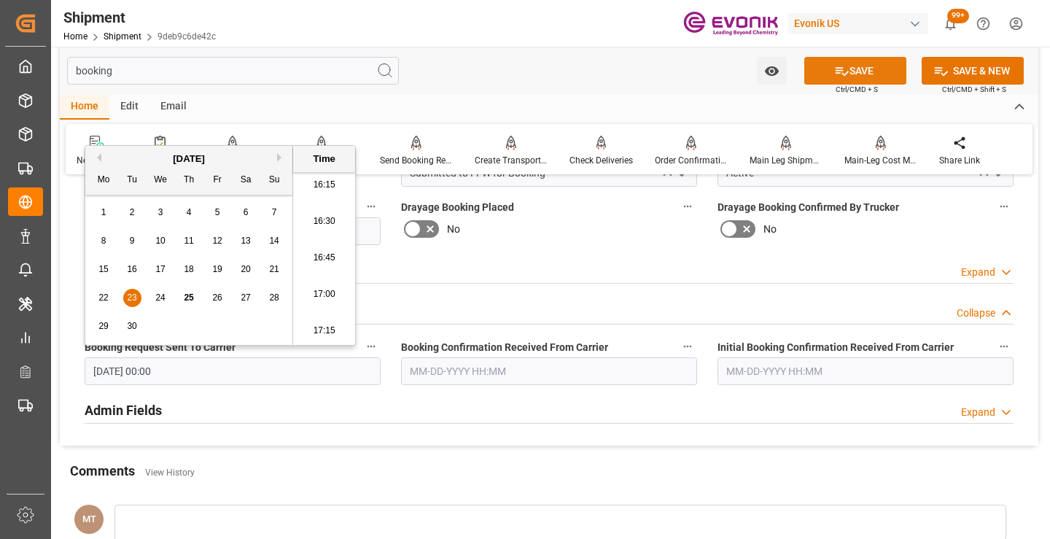
click at [843, 66] on icon at bounding box center [841, 70] width 15 height 15
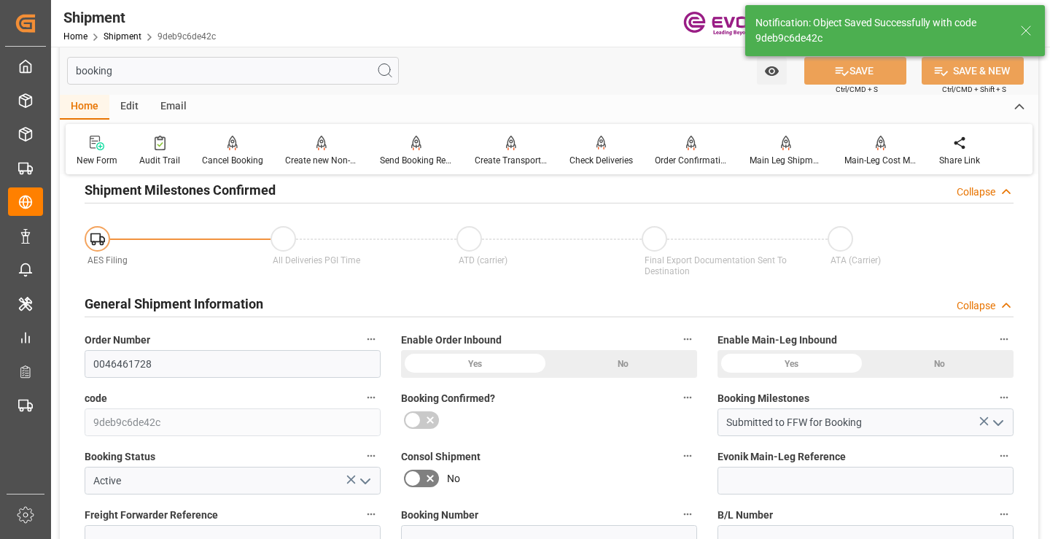
type input "Booking Request Submitted to Ocean Carrier"
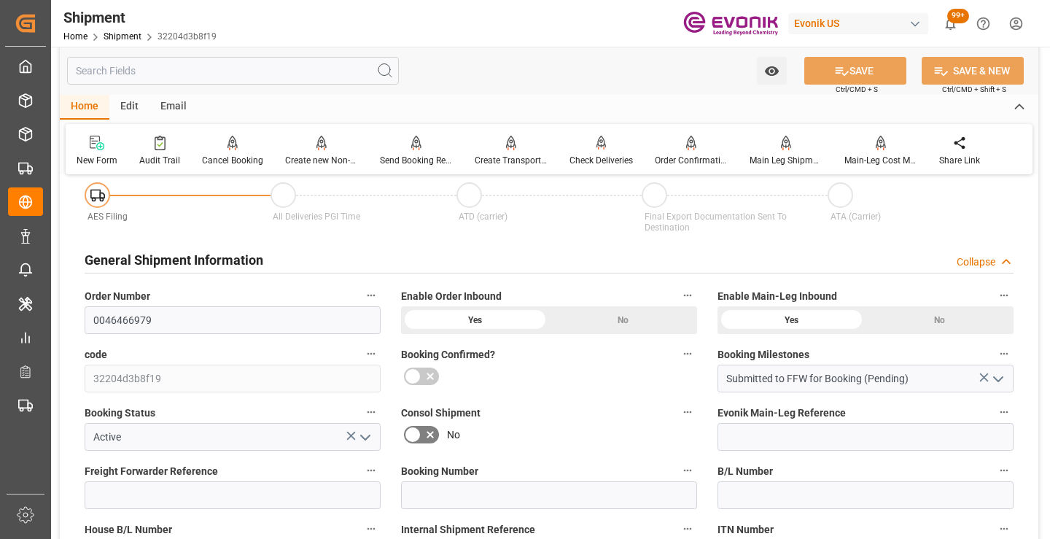
scroll to position [219, 0]
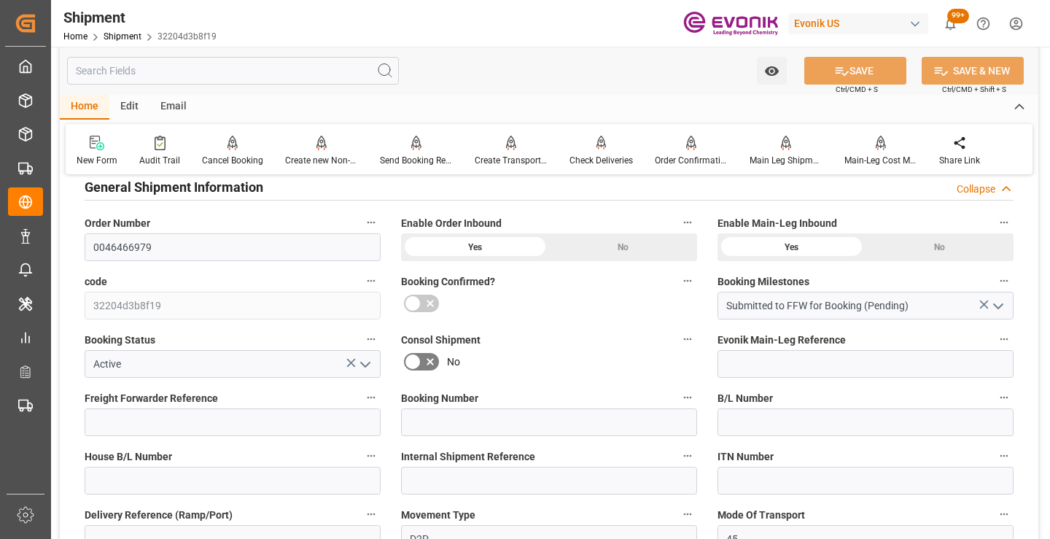
click at [300, 69] on input "text" at bounding box center [233, 71] width 332 height 28
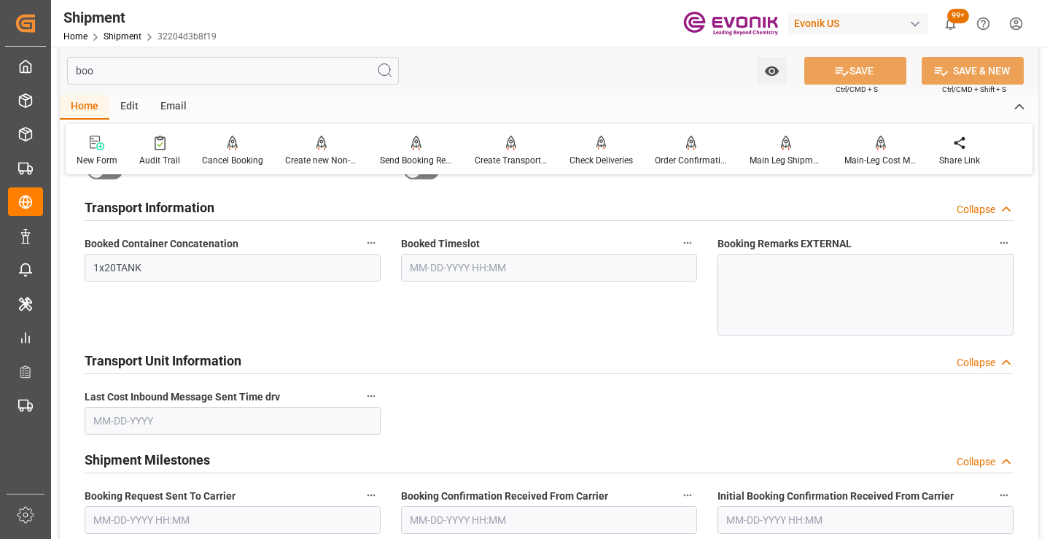
scroll to position [29, 0]
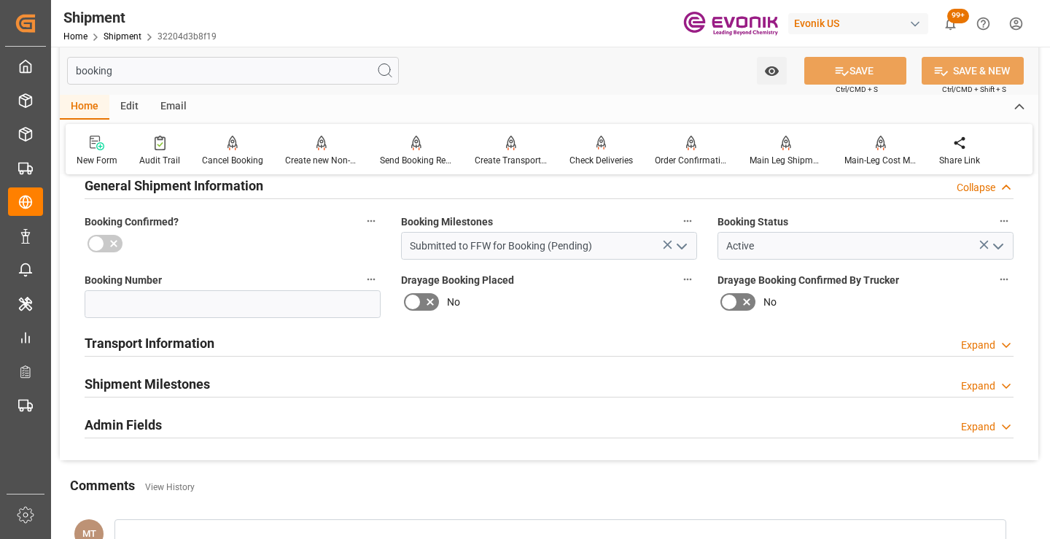
type input "booking"
click at [208, 389] on h2 "Shipment Milestones" at bounding box center [147, 384] width 125 height 20
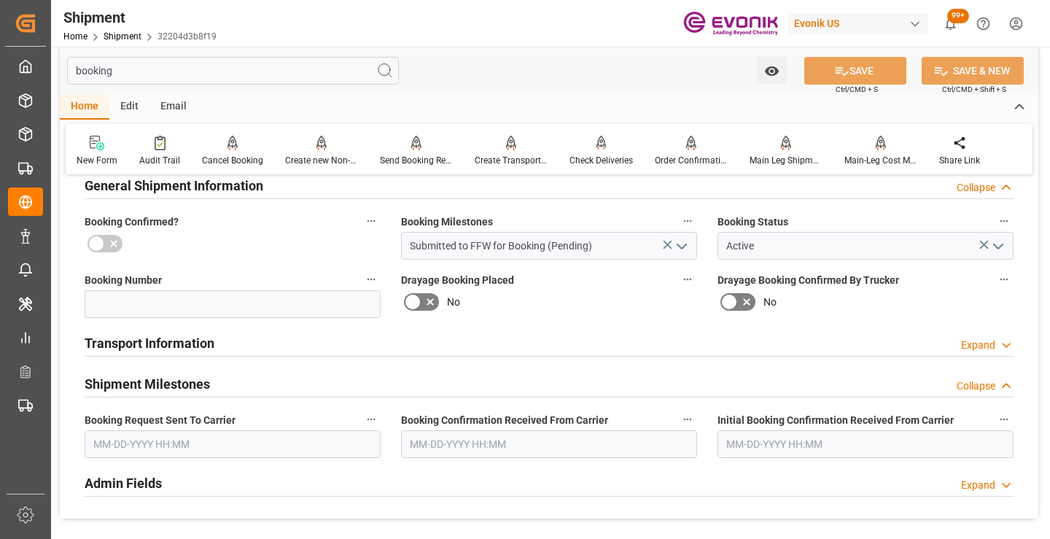
click at [245, 445] on input "text" at bounding box center [233, 444] width 296 height 28
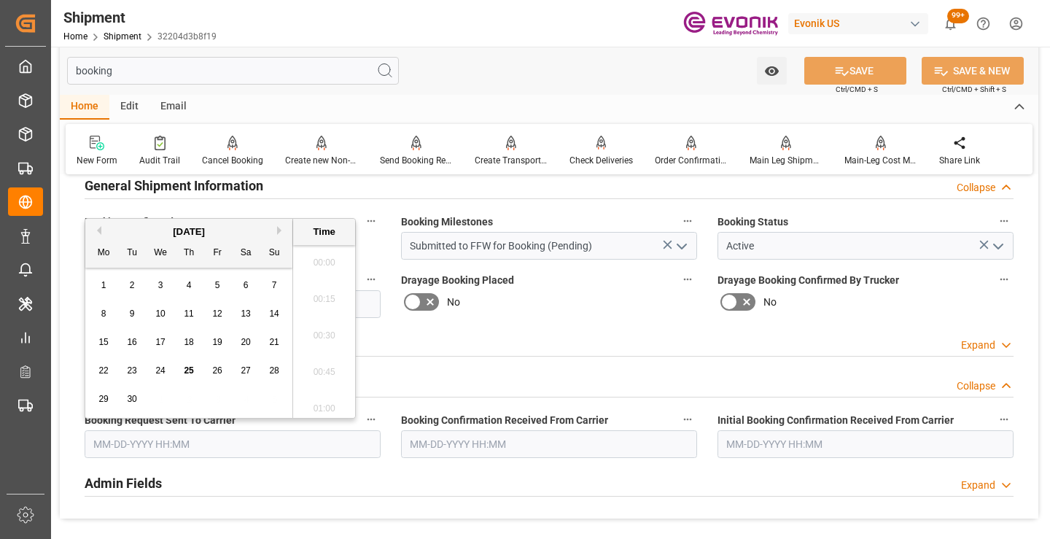
scroll to position [2374, 0]
click at [129, 370] on span "23" at bounding box center [131, 370] width 9 height 10
type input "[DATE] 00:00"
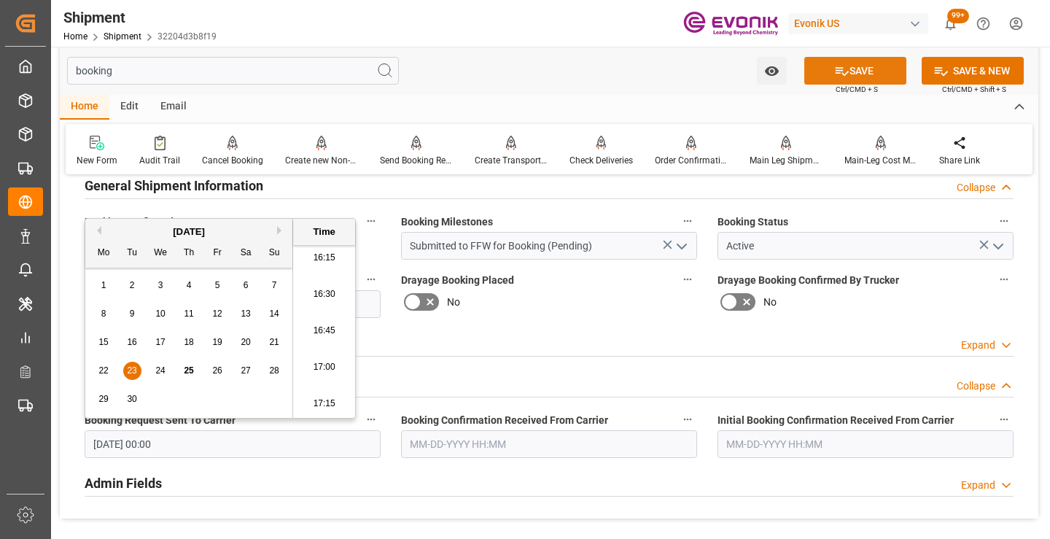
click at [873, 71] on button "SAVE" at bounding box center [855, 71] width 102 height 28
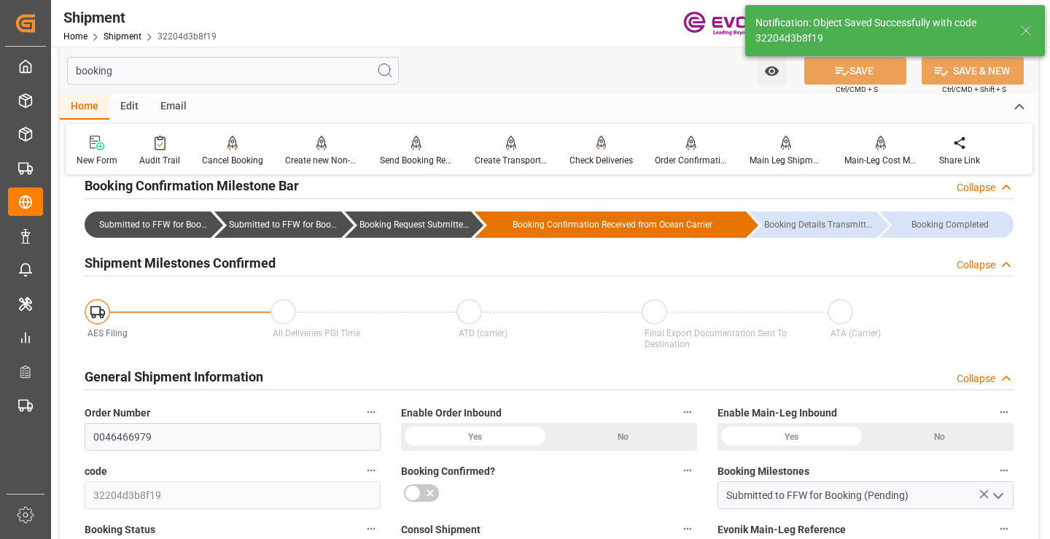
type input "Booking Request Submitted to Ocean Carrier"
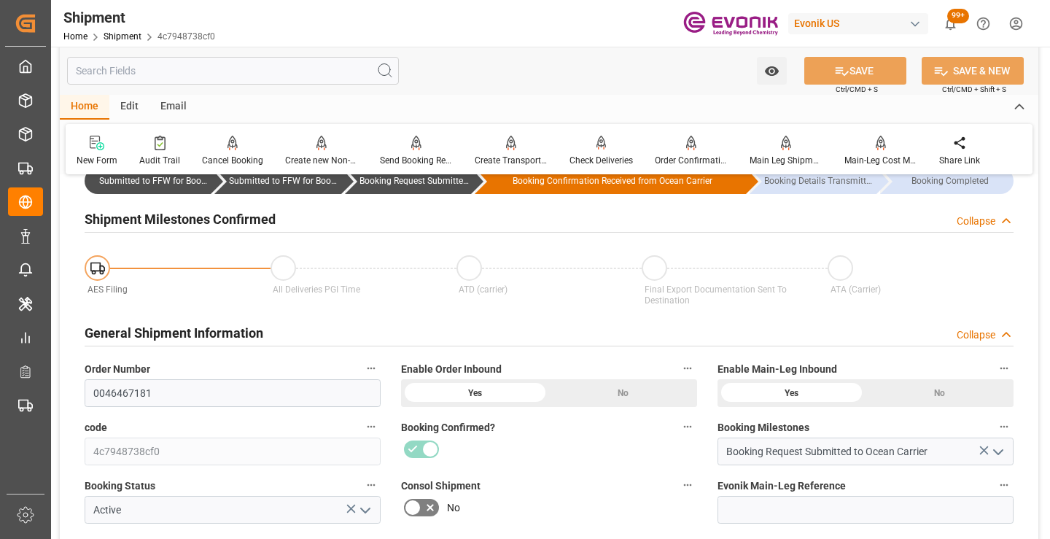
scroll to position [219, 0]
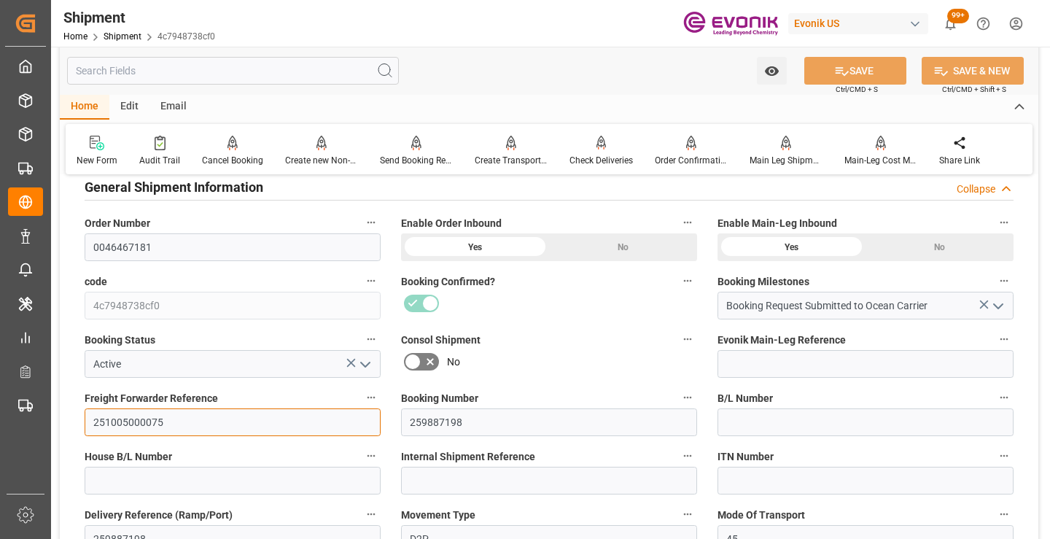
click at [128, 421] on input "251005000075" at bounding box center [233, 422] width 296 height 28
click at [245, 74] on input "text" at bounding box center [233, 71] width 332 height 28
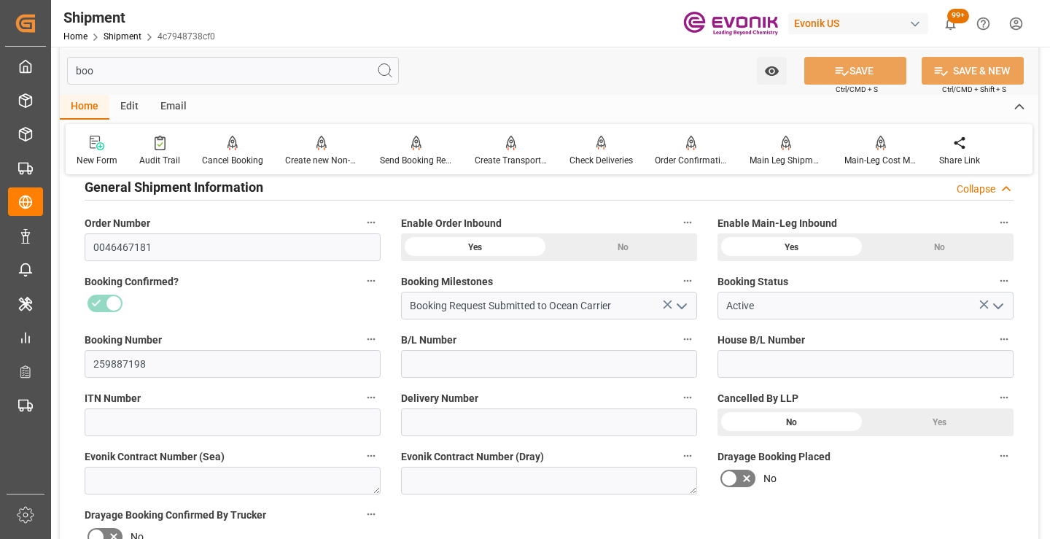
scroll to position [29, 0]
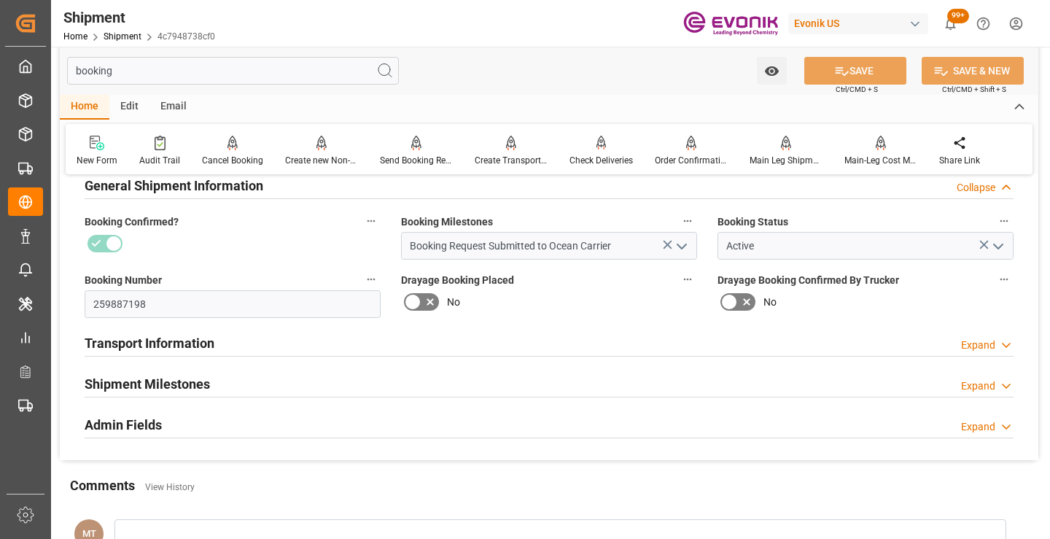
type input "booking"
click at [209, 370] on div "Shipment Milestones" at bounding box center [147, 383] width 125 height 28
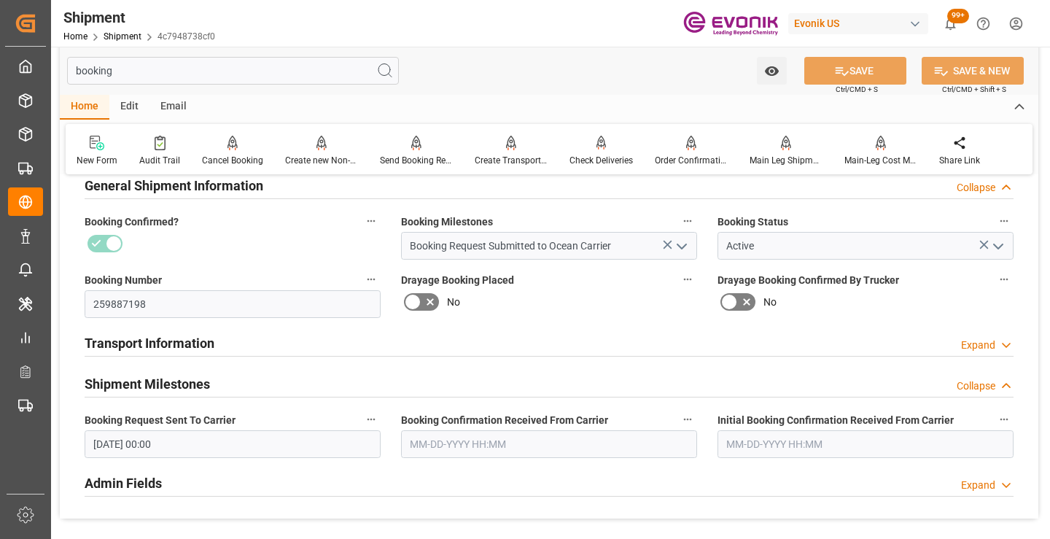
click at [434, 453] on input "text" at bounding box center [549, 444] width 296 height 28
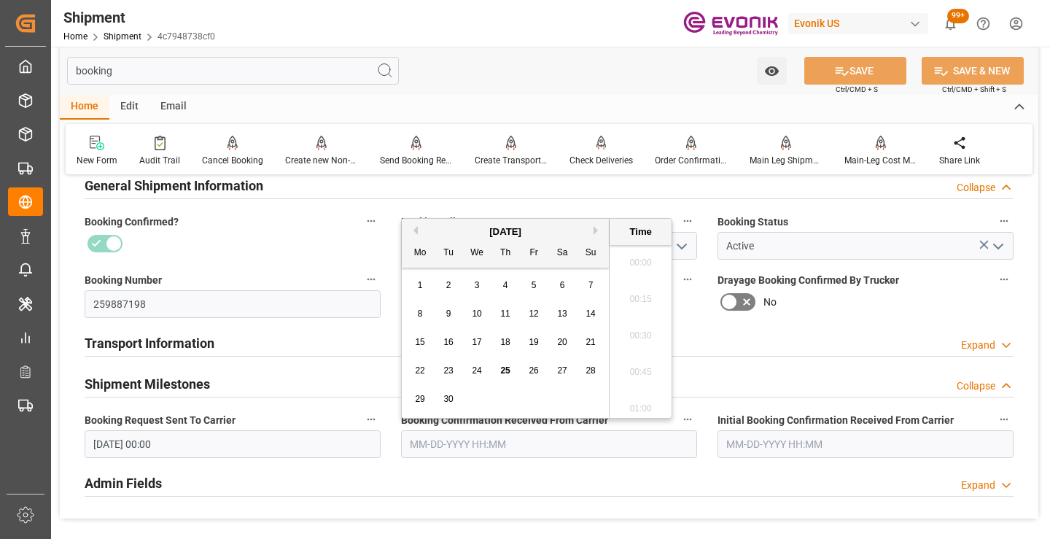
scroll to position [2374, 0]
click at [440, 366] on div "23" at bounding box center [448, 370] width 18 height 17
type input "09-23-2025 00:00"
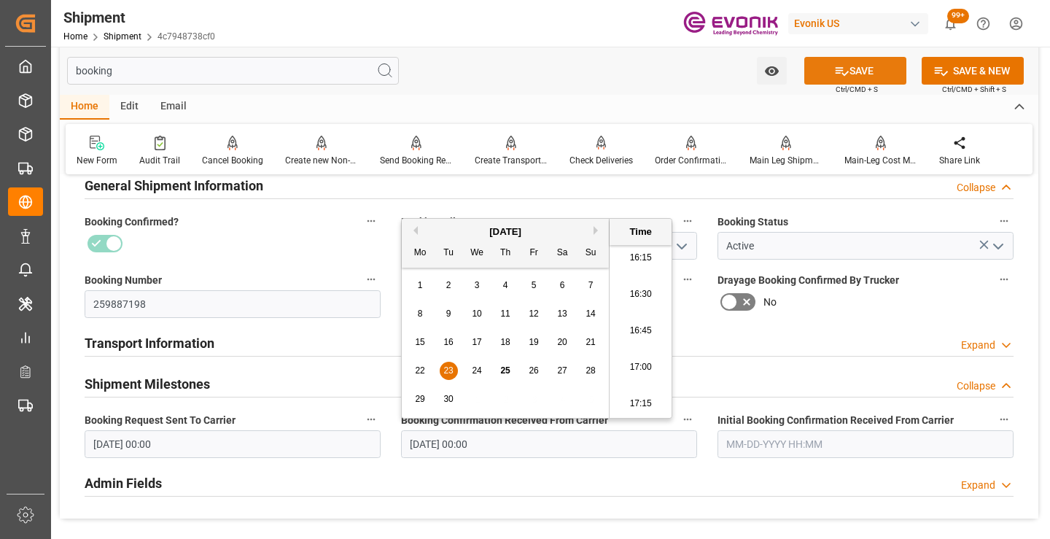
click at [834, 63] on icon at bounding box center [841, 70] width 15 height 15
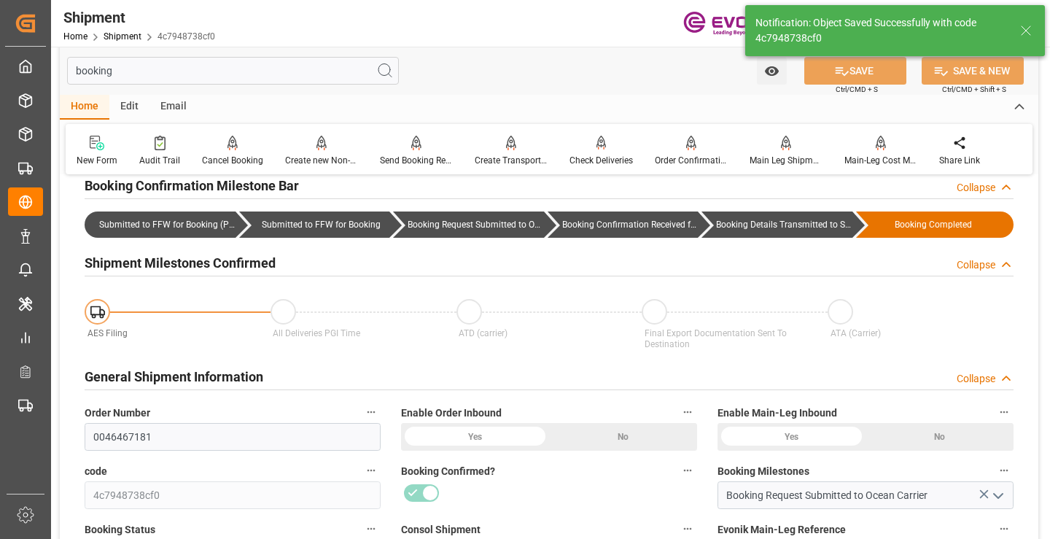
type input "Booking Details Transmitted to SAP"
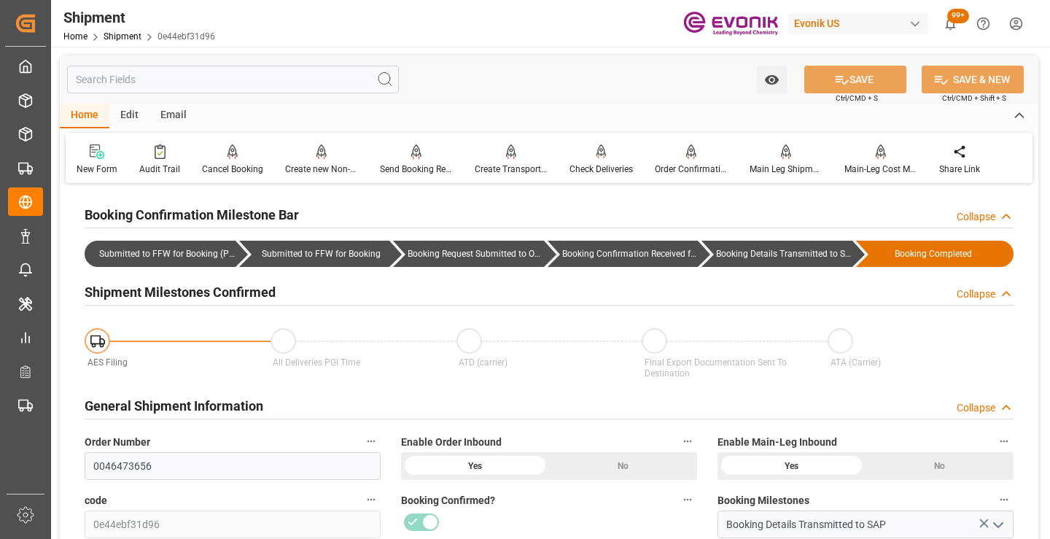
scroll to position [146, 0]
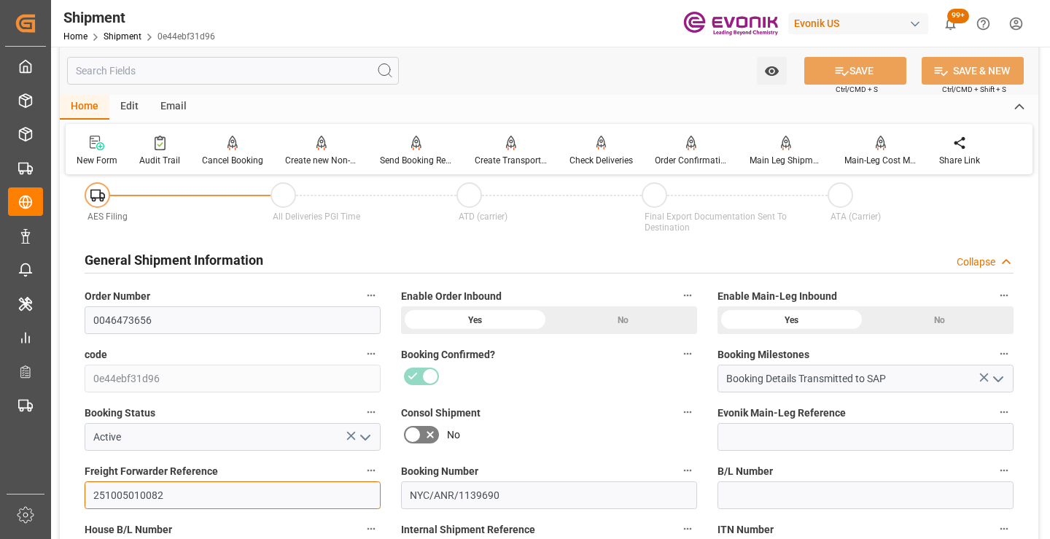
click at [132, 496] on input "251005010082" at bounding box center [233, 495] width 296 height 28
click at [314, 70] on input "text" at bounding box center [233, 71] width 332 height 28
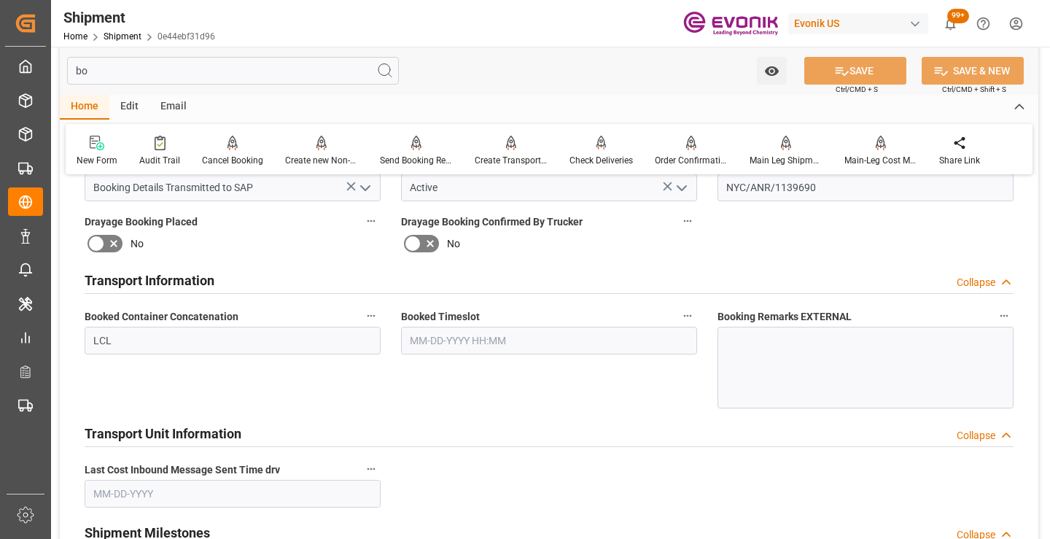
scroll to position [0, 0]
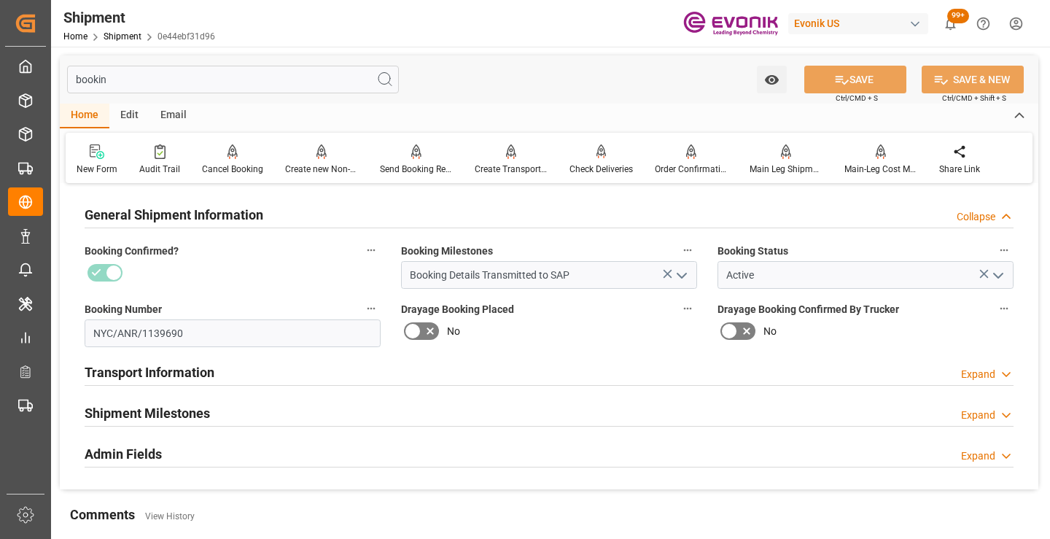
type input "bookin"
click at [203, 403] on h2 "Shipment Milestones" at bounding box center [147, 413] width 125 height 20
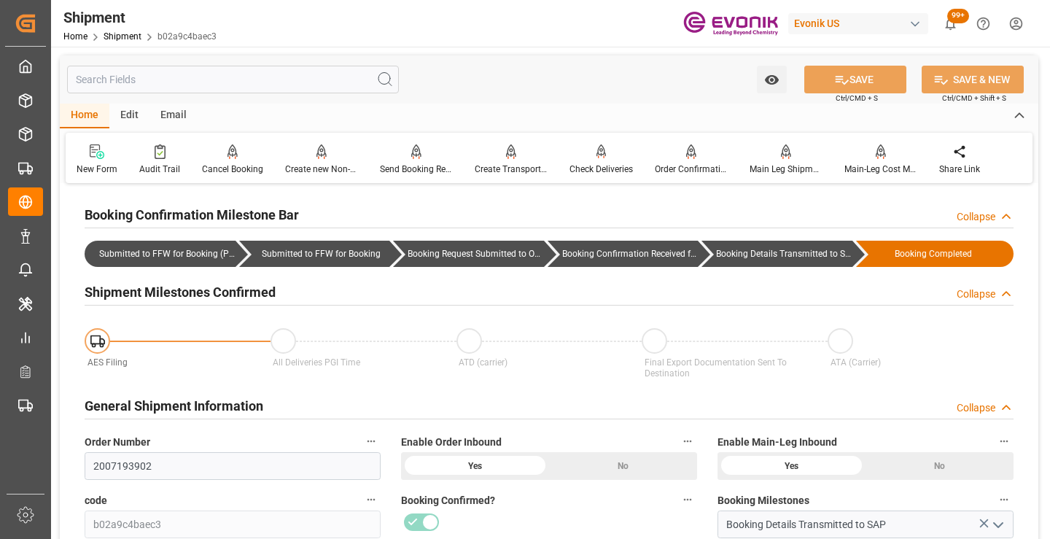
scroll to position [146, 0]
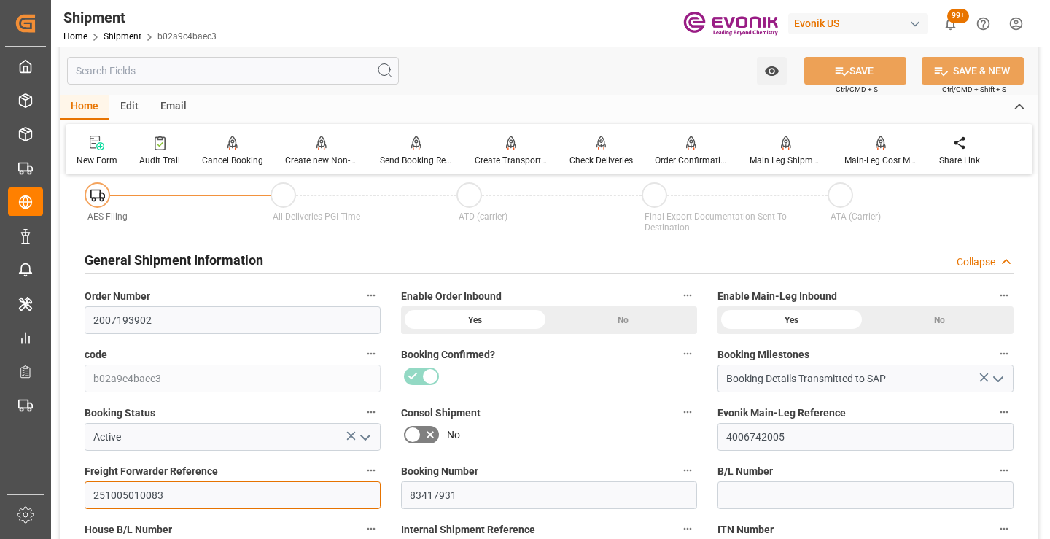
click at [120, 494] on input "251005010083" at bounding box center [233, 495] width 296 height 28
click at [279, 74] on input "text" at bounding box center [233, 71] width 332 height 28
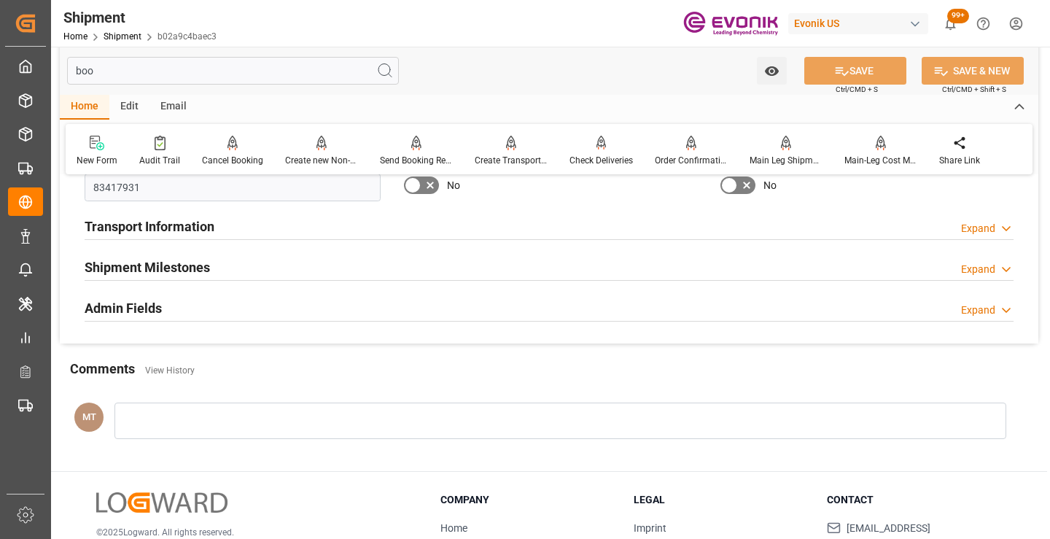
scroll to position [0, 0]
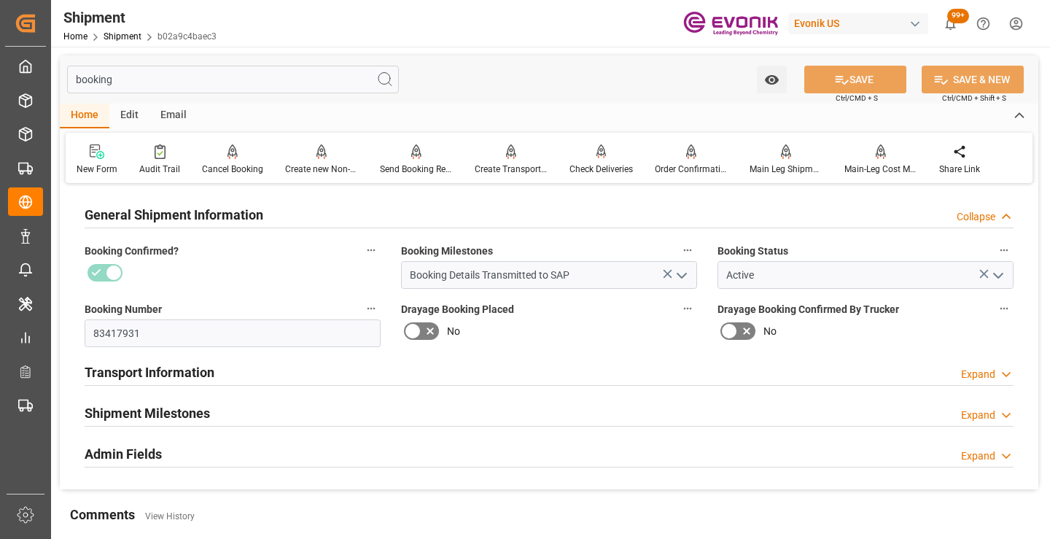
type input "booking"
click at [197, 405] on h2 "Shipment Milestones" at bounding box center [147, 413] width 125 height 20
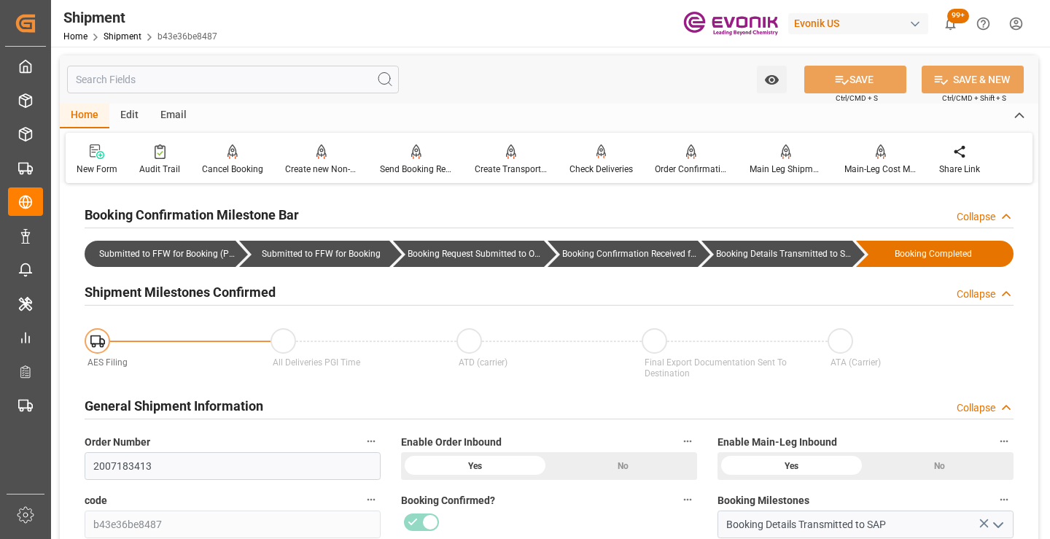
scroll to position [219, 0]
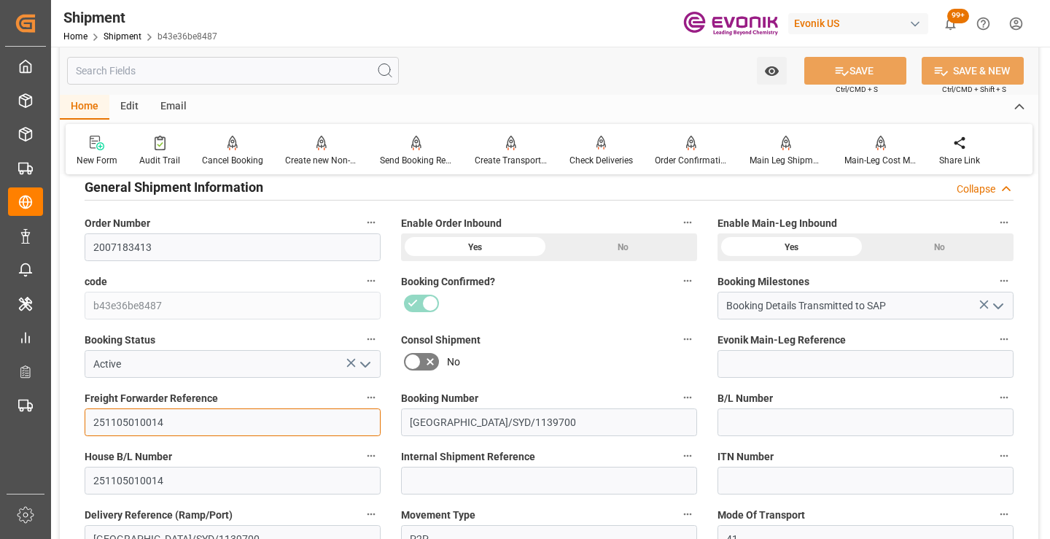
click at [144, 422] on input "251105010014" at bounding box center [233, 422] width 296 height 28
click at [261, 74] on input "text" at bounding box center [233, 71] width 332 height 28
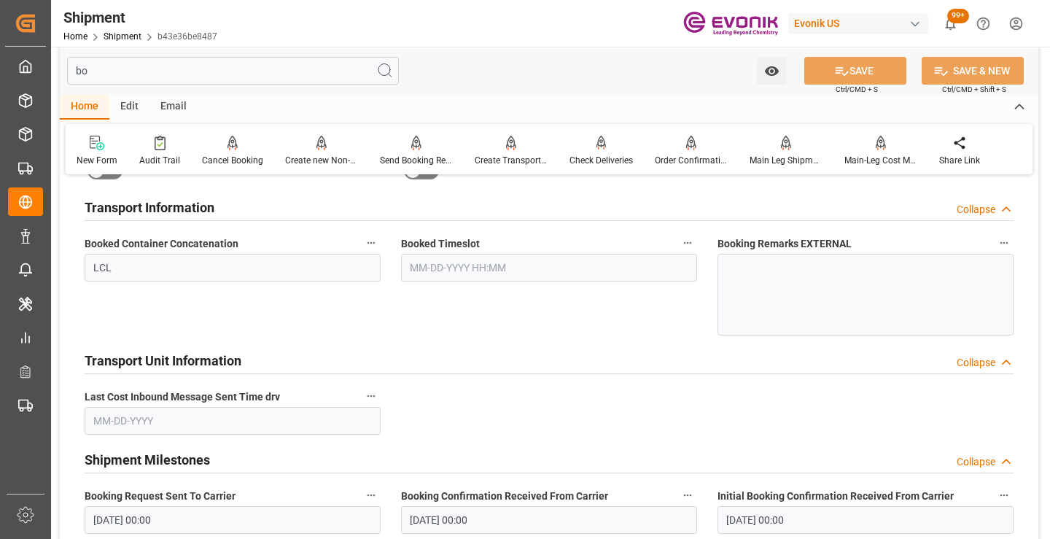
scroll to position [29, 0]
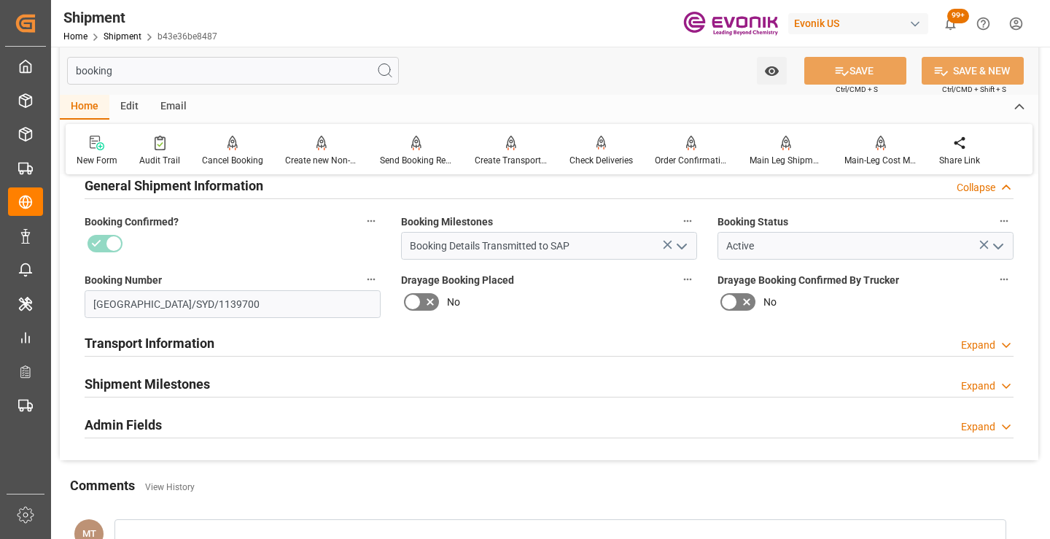
type input "booking"
click at [166, 381] on h2 "Shipment Milestones" at bounding box center [147, 384] width 125 height 20
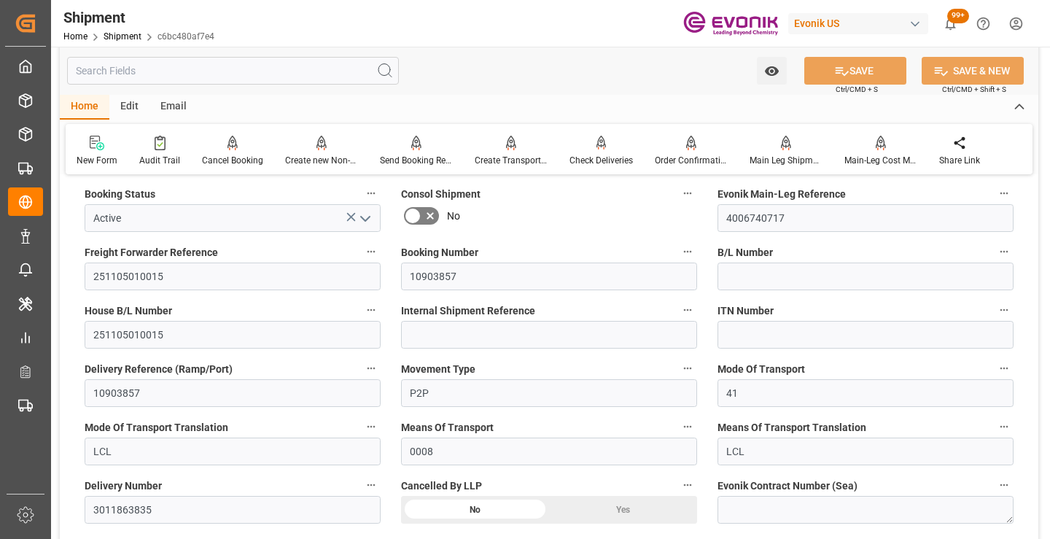
scroll to position [437, 0]
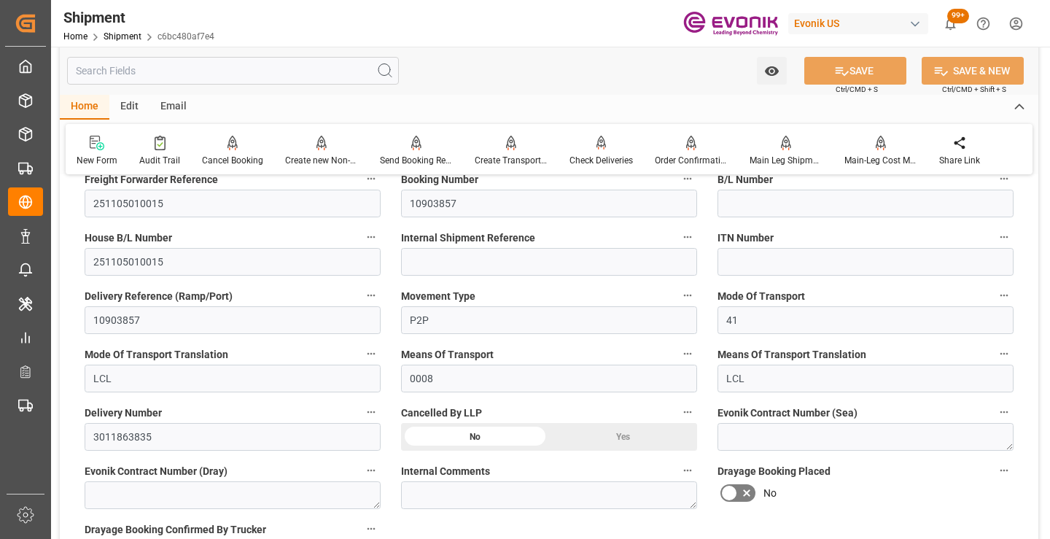
click at [128, 335] on div "Delivery Reference (Ramp/Port) 10903857" at bounding box center [232, 310] width 316 height 58
click at [136, 262] on input "251105010015" at bounding box center [233, 262] width 296 height 28
click at [259, 77] on input "text" at bounding box center [233, 71] width 332 height 28
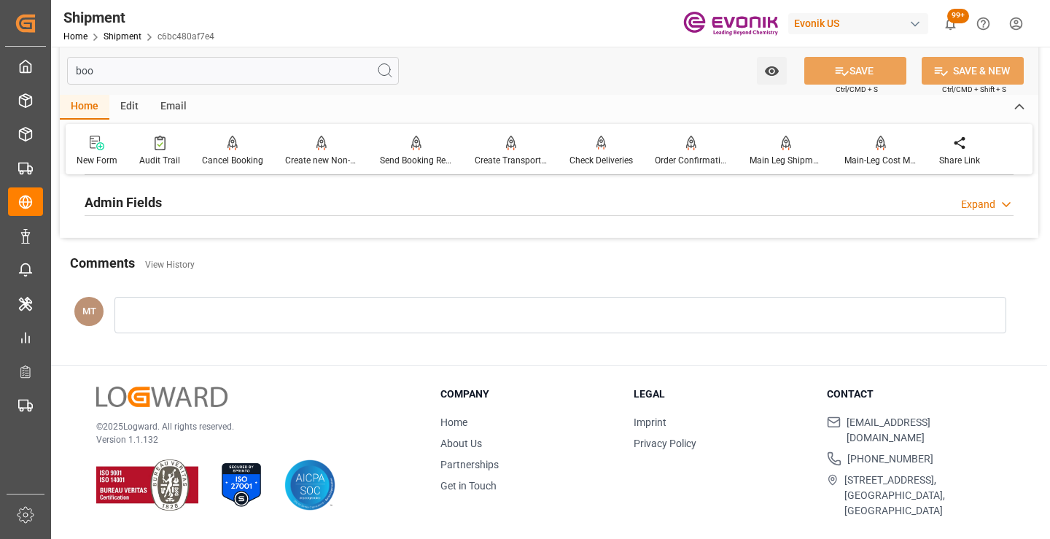
scroll to position [189, 0]
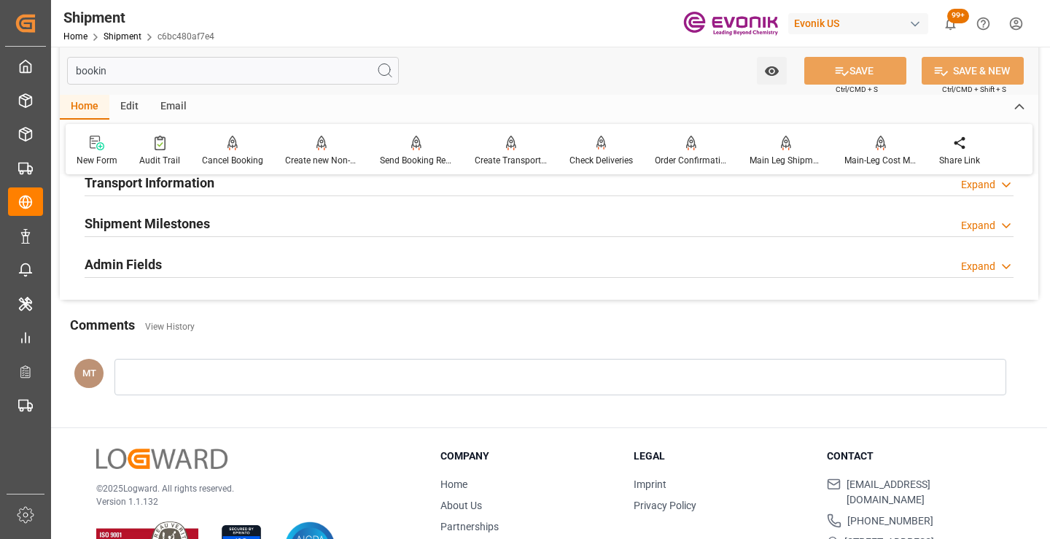
type input "bookin"
click at [192, 222] on h2 "Shipment Milestones" at bounding box center [147, 224] width 125 height 20
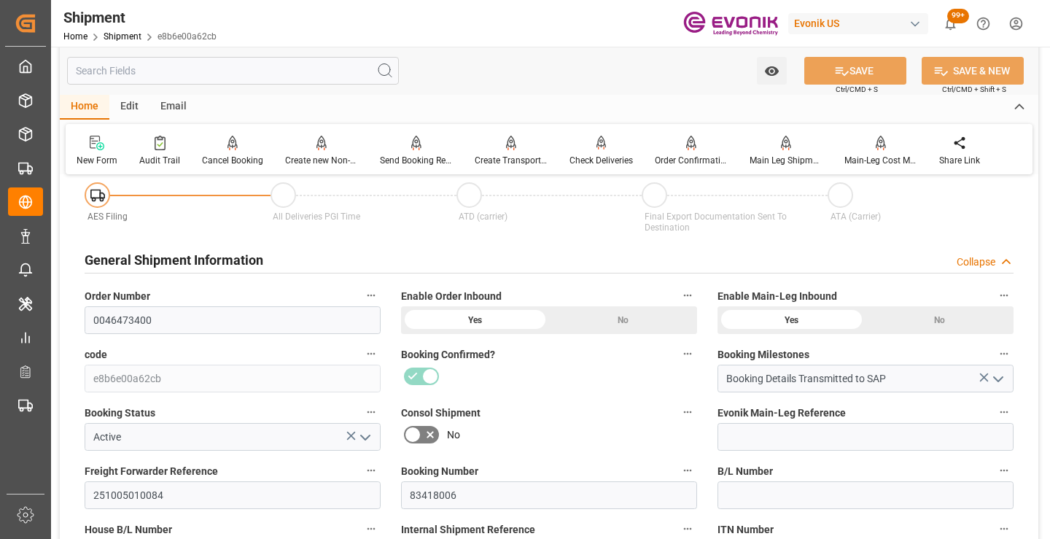
scroll to position [219, 0]
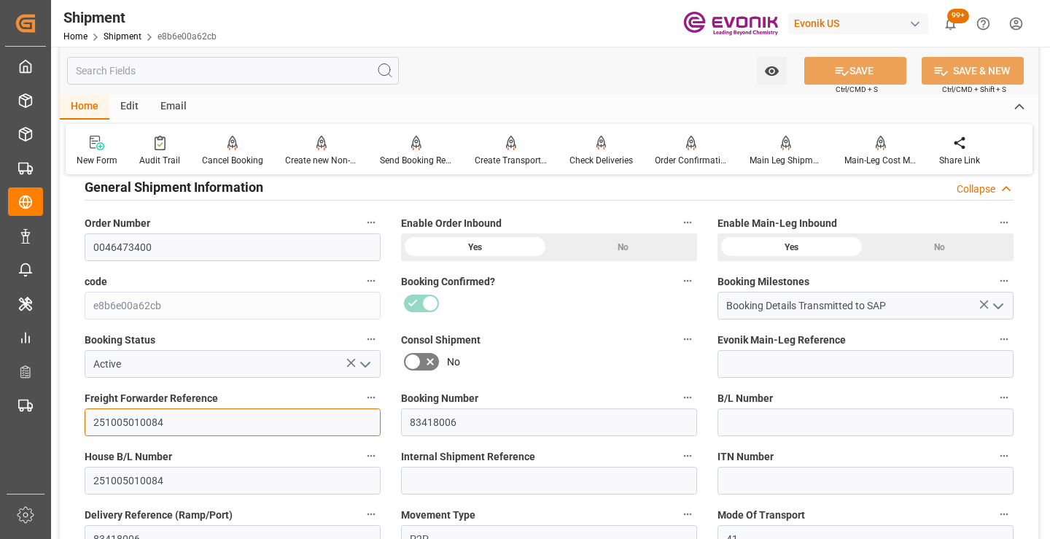
click at [139, 427] on input "251005010084" at bounding box center [233, 422] width 296 height 28
click at [208, 77] on input "text" at bounding box center [233, 71] width 332 height 28
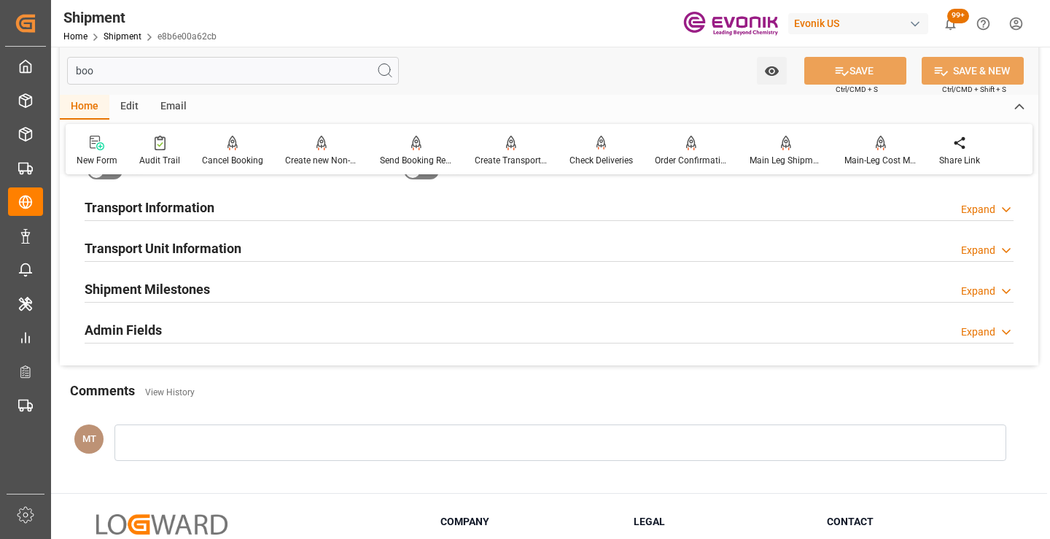
scroll to position [29, 0]
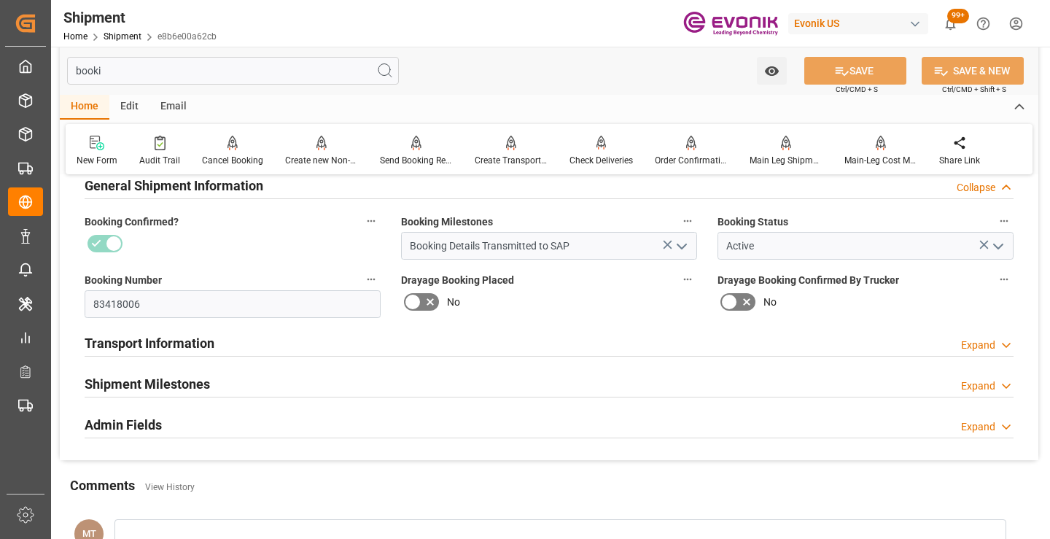
type input "booki"
click at [180, 380] on h2 "Shipment Milestones" at bounding box center [147, 384] width 125 height 20
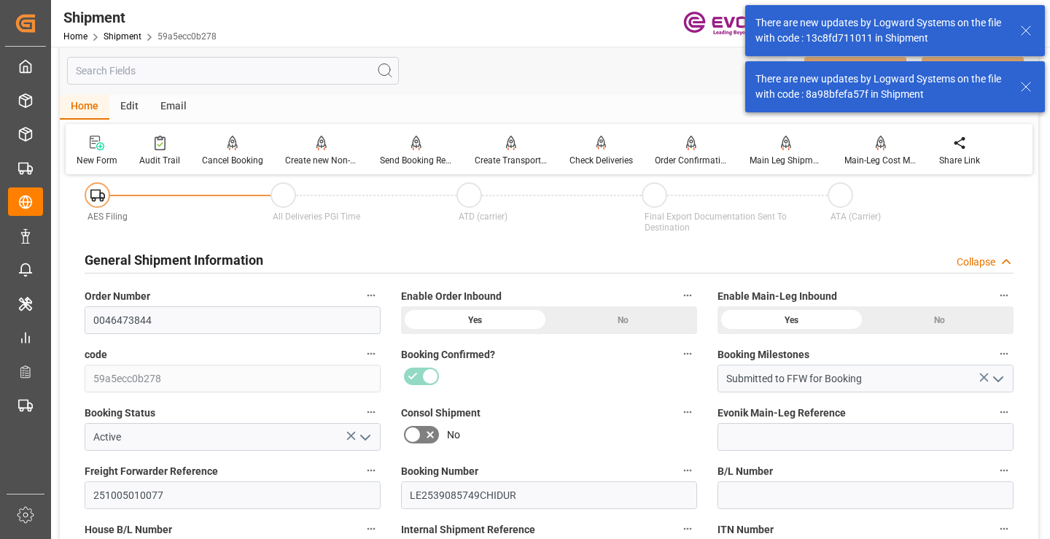
scroll to position [219, 0]
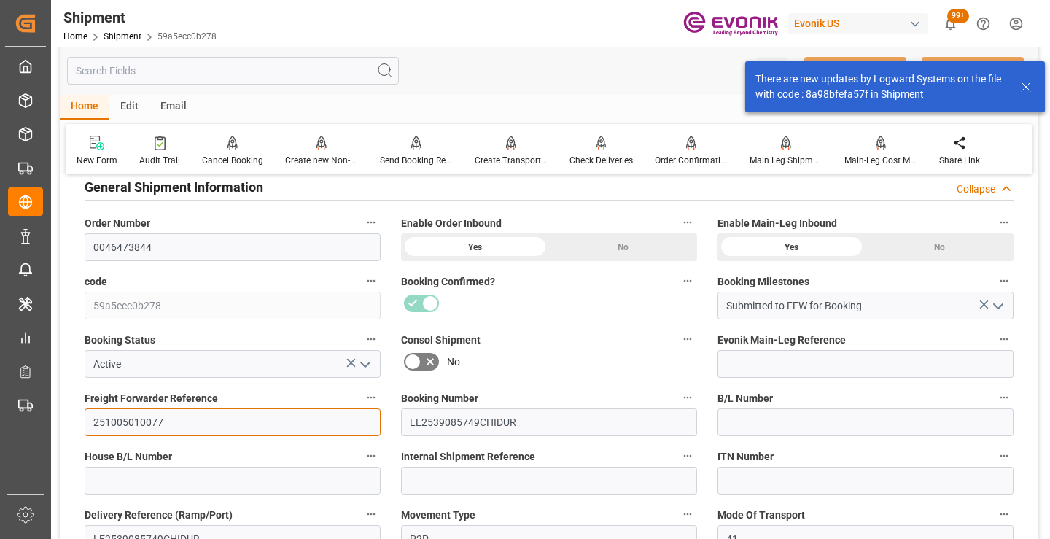
click at [138, 425] on input "251005010077" at bounding box center [233, 422] width 296 height 28
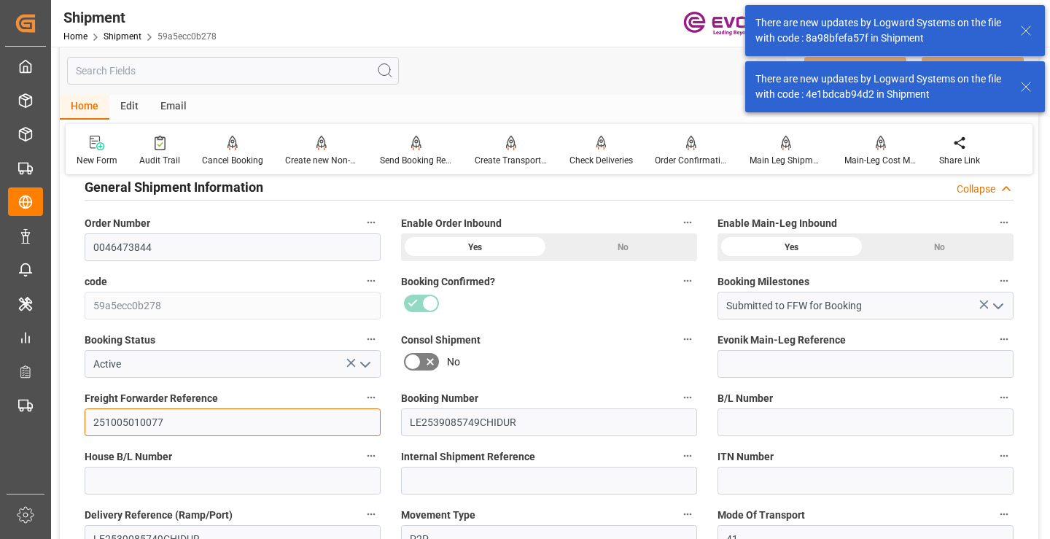
scroll to position [0, 0]
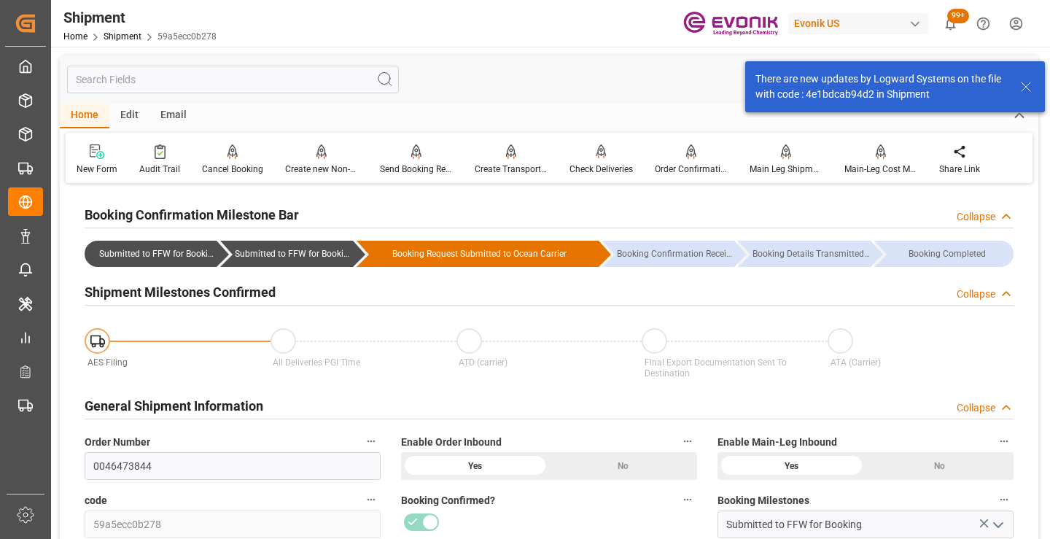
click at [211, 81] on input "text" at bounding box center [233, 80] width 332 height 28
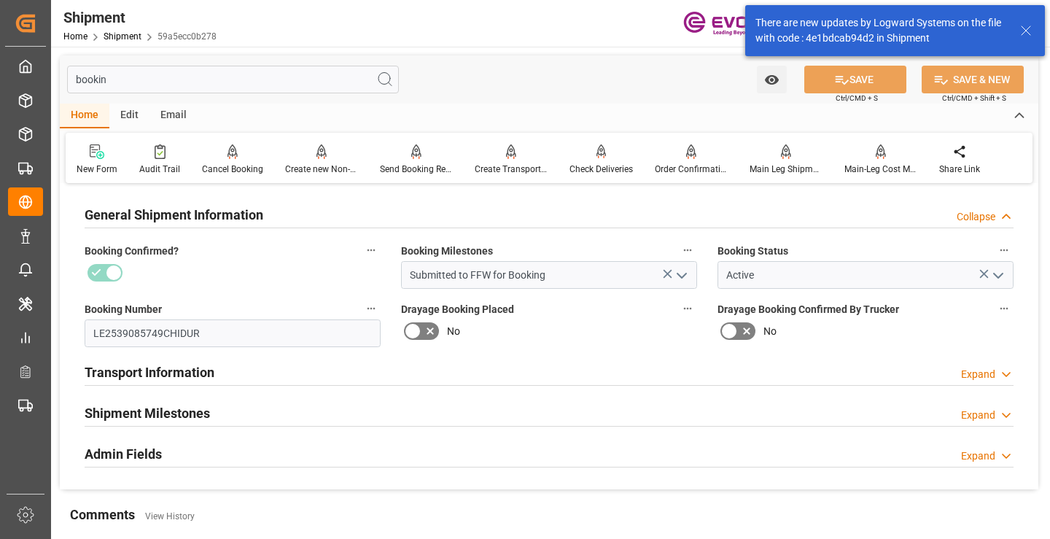
type input "bookin"
click at [180, 415] on h2 "Shipment Milestones" at bounding box center [147, 413] width 125 height 20
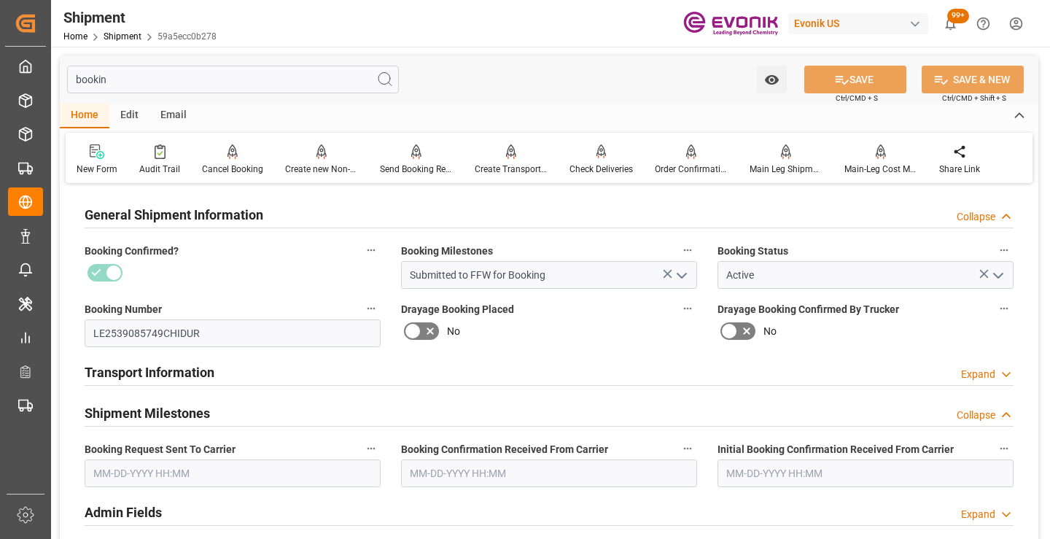
click at [278, 81] on input "bookin" at bounding box center [233, 80] width 332 height 28
click at [191, 470] on input "text" at bounding box center [233, 473] width 296 height 28
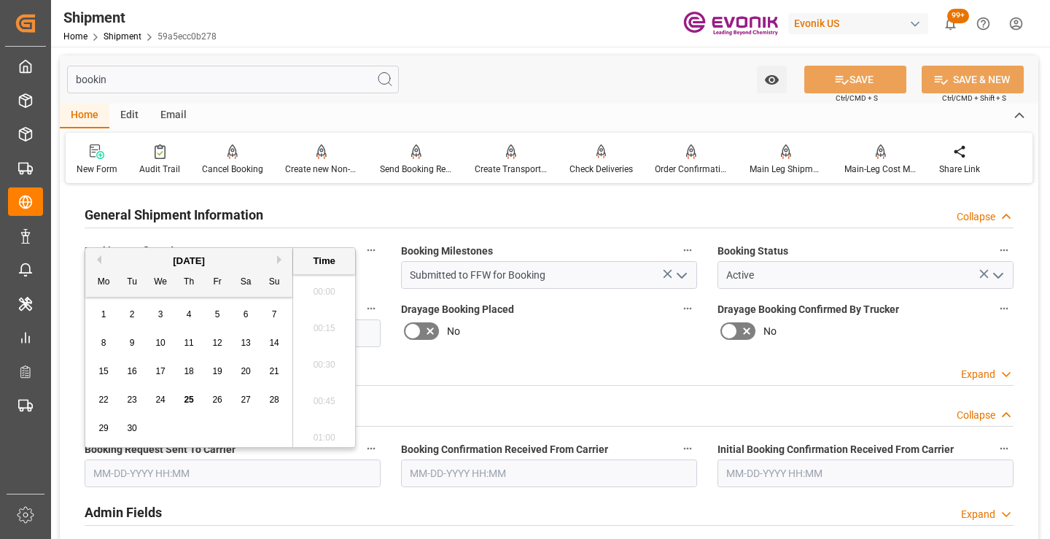
scroll to position [2374, 0]
click at [154, 399] on div "24" at bounding box center [161, 399] width 18 height 17
type input "09-24-2025 00:00"
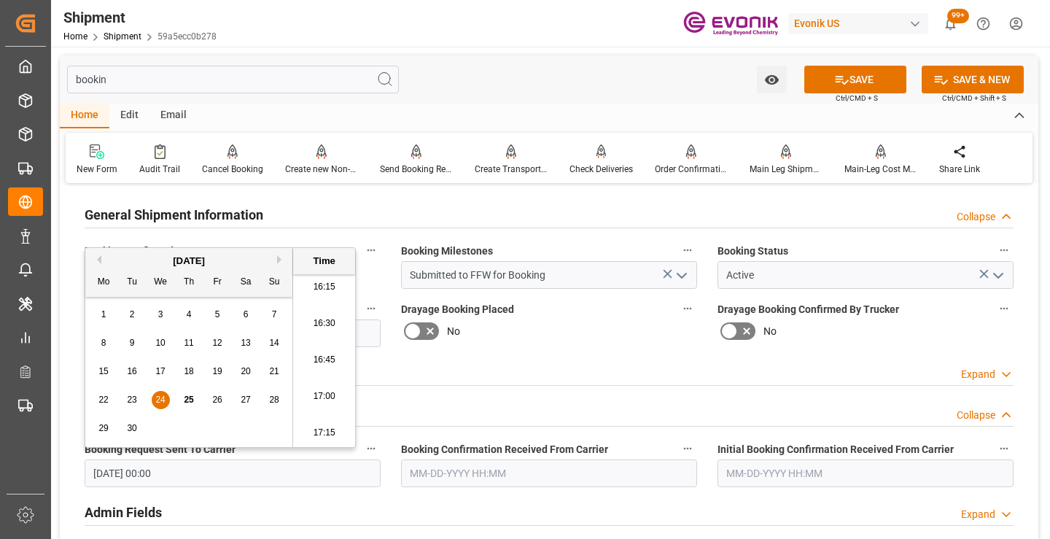
click at [534, 473] on input "text" at bounding box center [549, 473] width 296 height 28
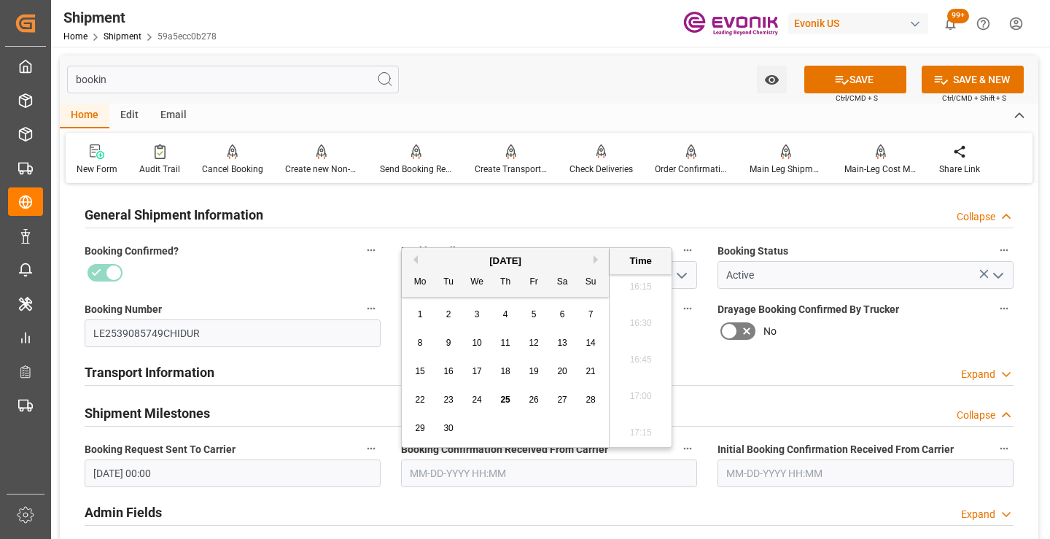
click at [507, 400] on span "25" at bounding box center [504, 399] width 9 height 10
type input "[DATE] 00:00"
click at [860, 82] on button "SAVE" at bounding box center [855, 80] width 102 height 28
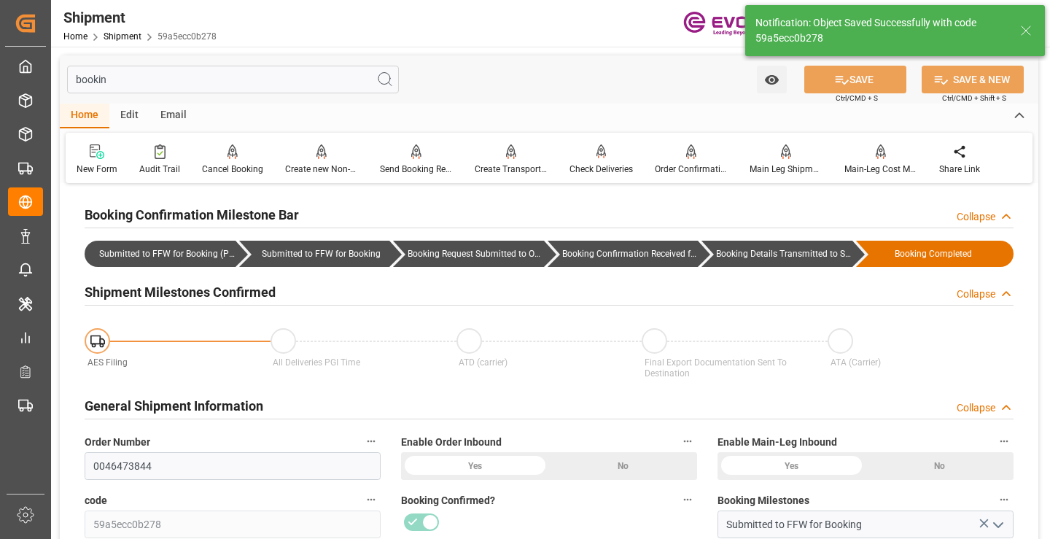
type input "Booking Details Transmitted to SAP"
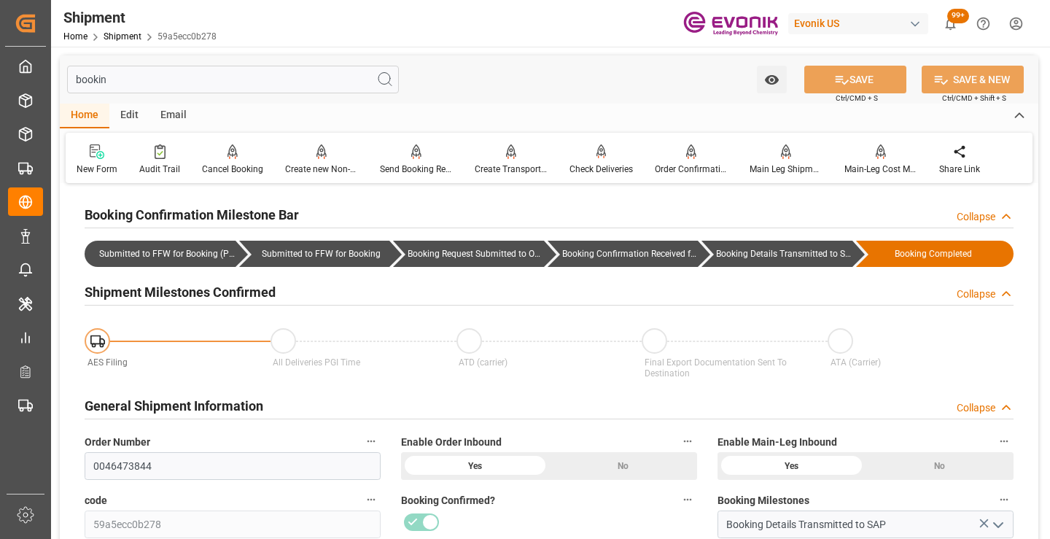
click at [257, 78] on input "bookin" at bounding box center [233, 80] width 332 height 28
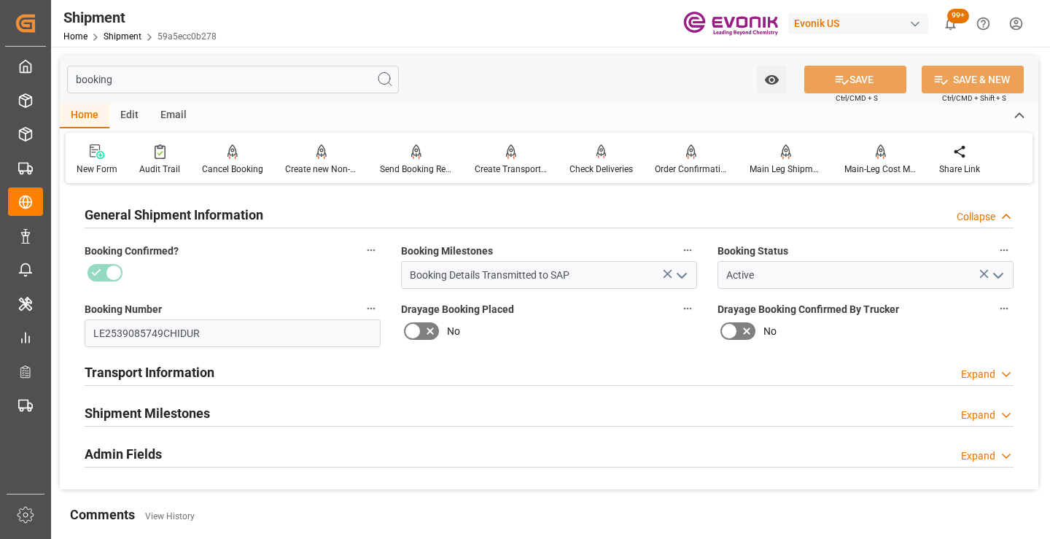
type input "booking"
click at [200, 410] on h2 "Shipment Milestones" at bounding box center [147, 413] width 125 height 20
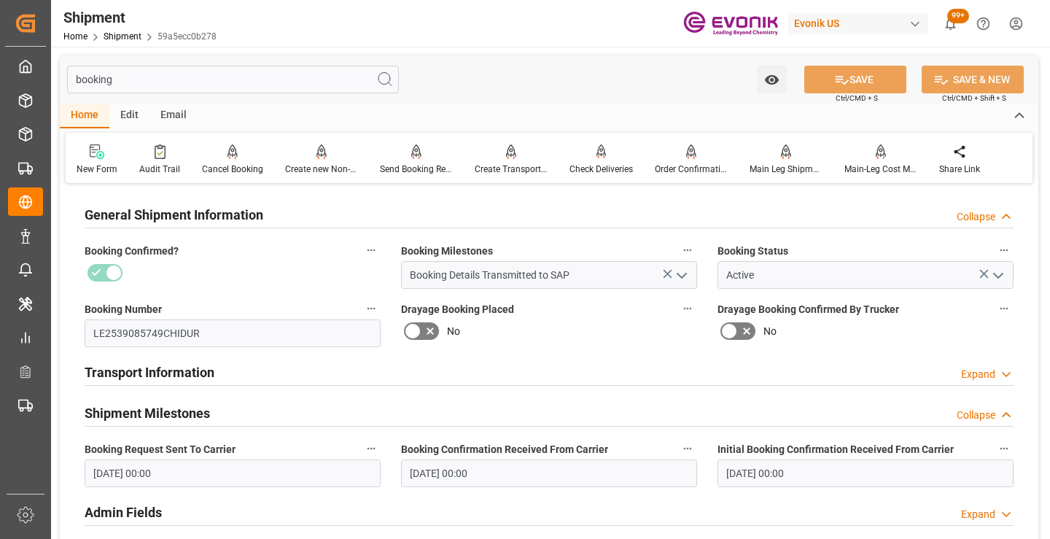
click at [273, 77] on input "booking" at bounding box center [233, 80] width 332 height 28
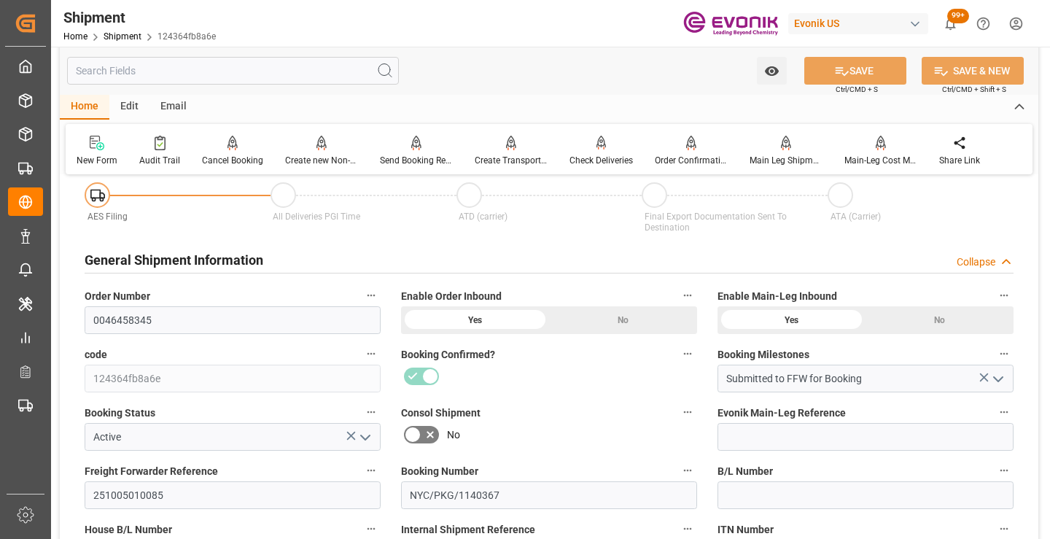
scroll to position [219, 0]
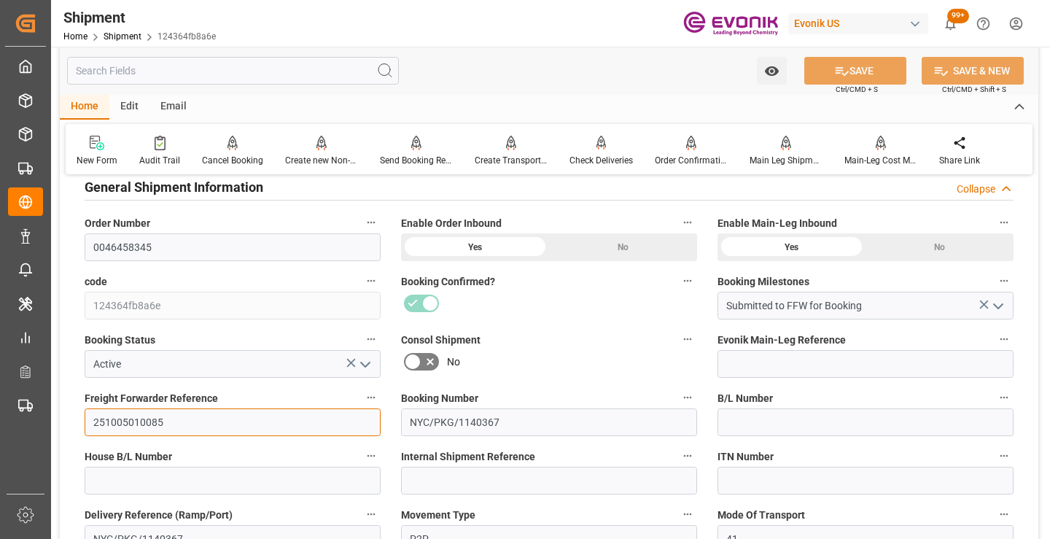
click at [143, 414] on input "251005010085" at bounding box center [233, 422] width 296 height 28
click at [283, 69] on input "text" at bounding box center [233, 71] width 332 height 28
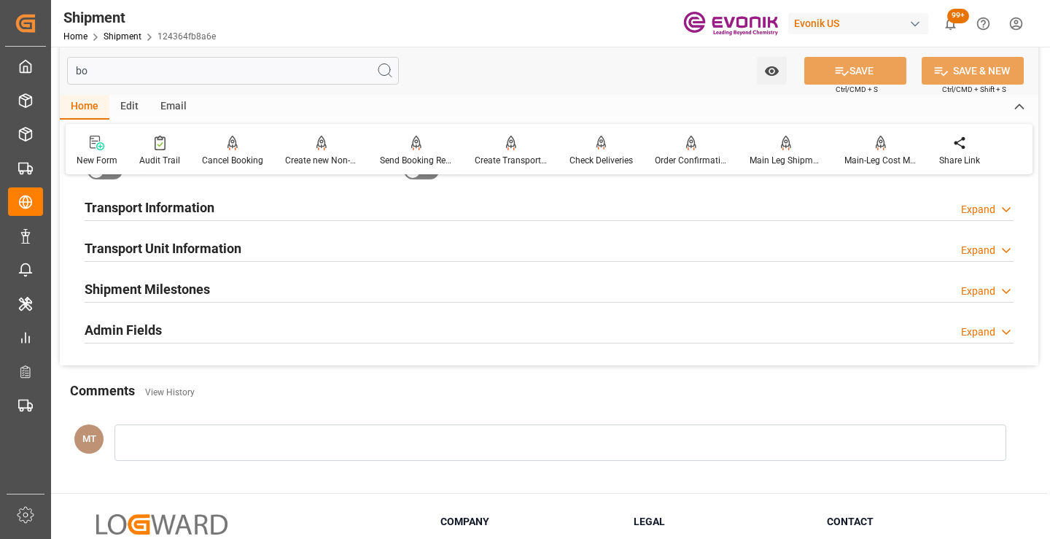
scroll to position [29, 0]
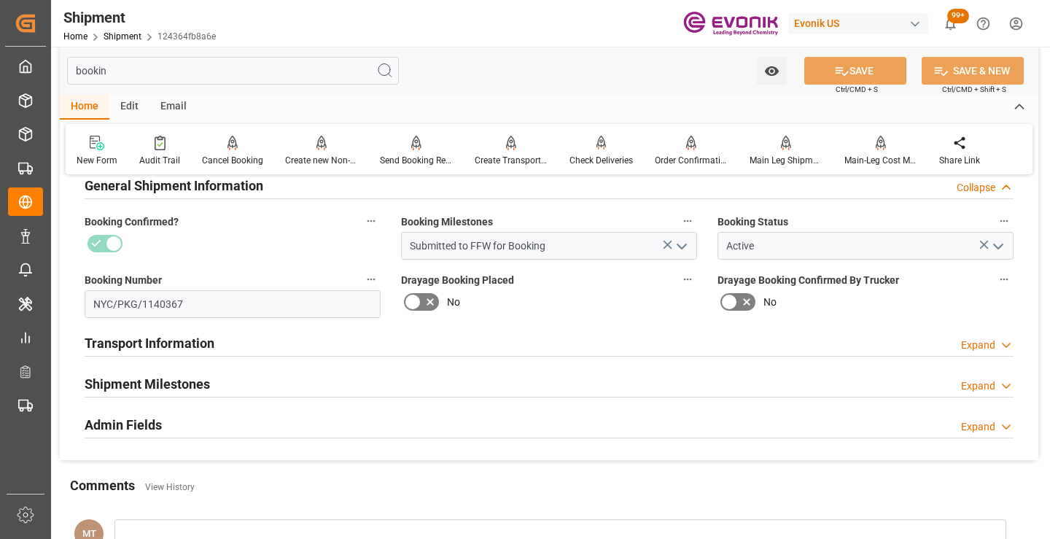
type input "bookin"
click at [230, 382] on div "Shipment Milestones Expand" at bounding box center [549, 383] width 929 height 28
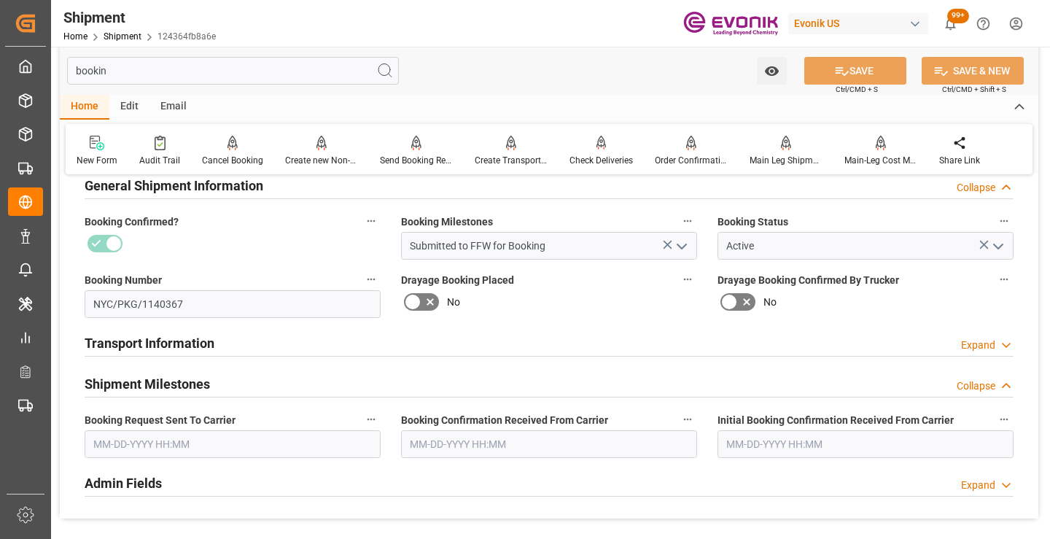
click at [245, 437] on input "text" at bounding box center [233, 444] width 296 height 28
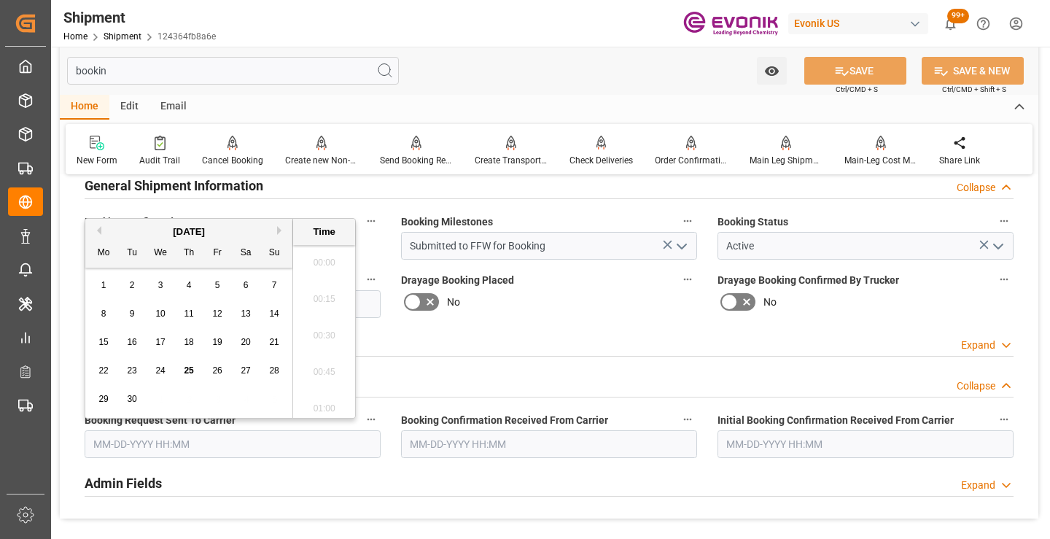
scroll to position [2374, 0]
click at [161, 366] on span "24" at bounding box center [159, 370] width 9 height 10
type input "[DATE] 00:00"
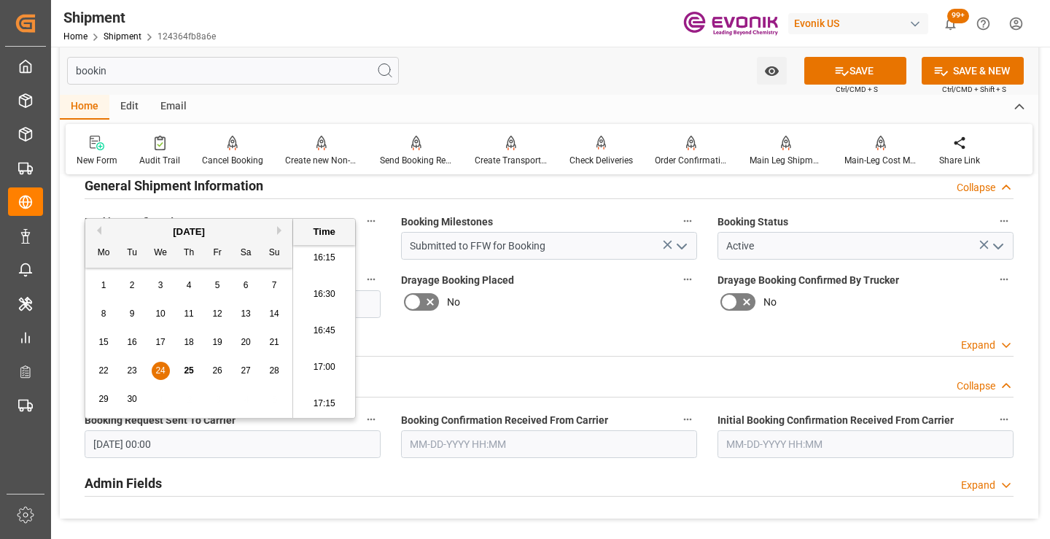
click at [461, 444] on input "text" at bounding box center [549, 444] width 296 height 28
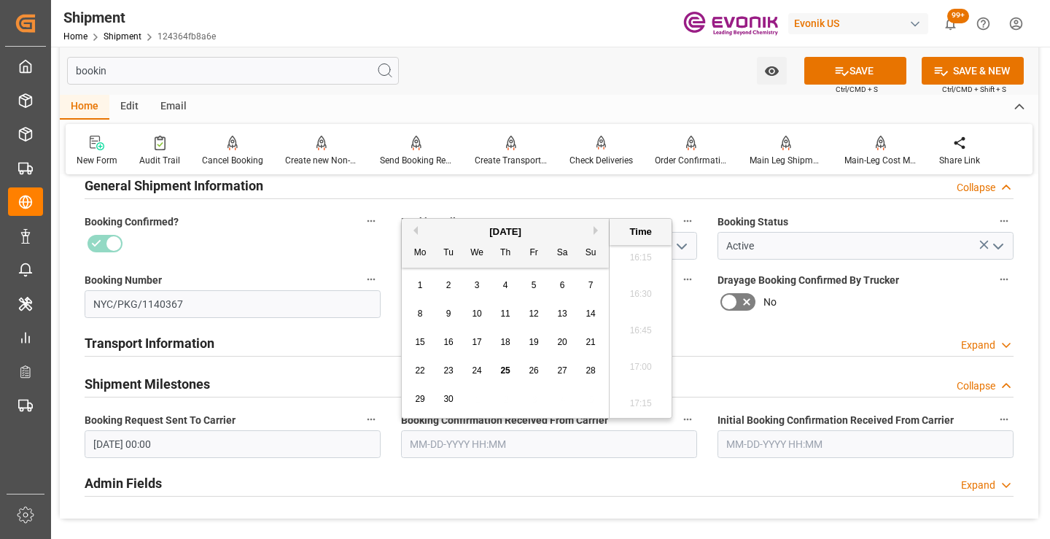
click at [503, 367] on span "25" at bounding box center [504, 370] width 9 height 10
type input "[DATE] 00:00"
click at [836, 64] on icon at bounding box center [841, 70] width 15 height 15
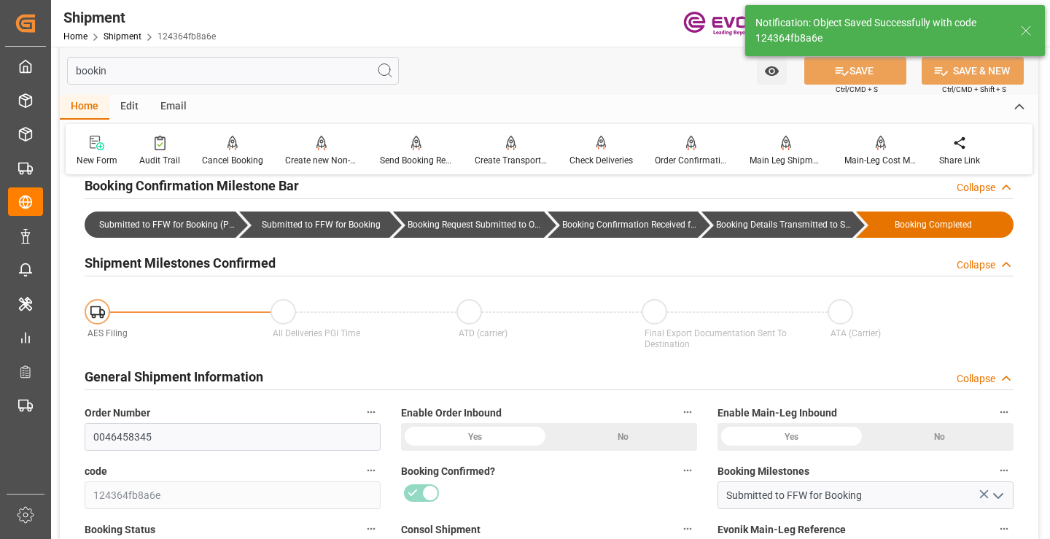
type input "Booking Details Transmitted to SAP"
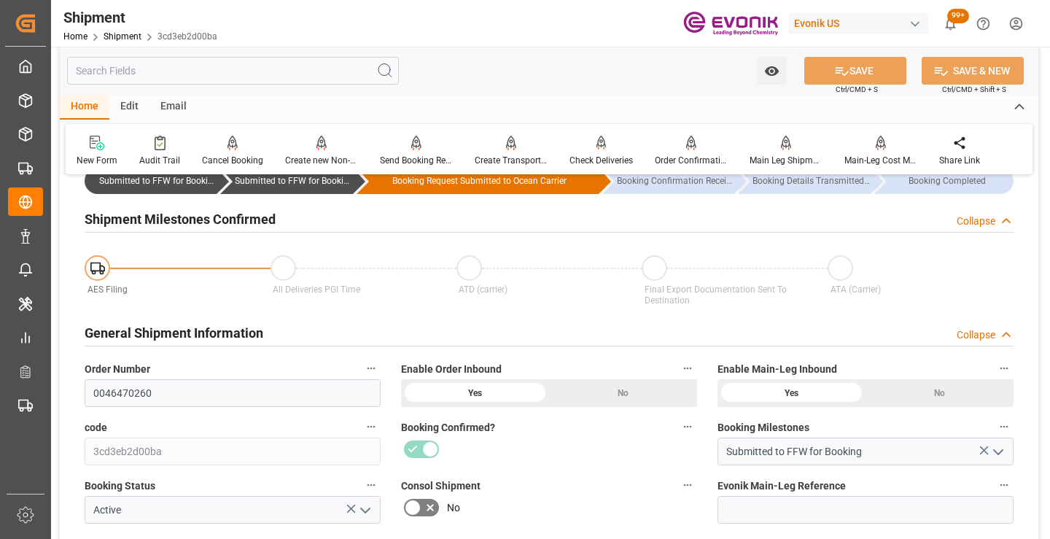
scroll to position [146, 0]
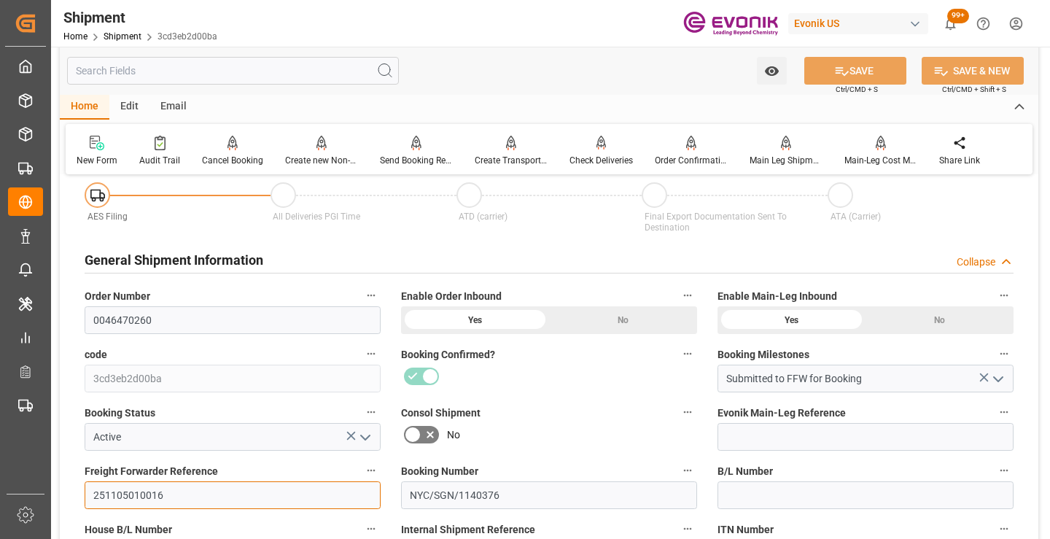
click at [135, 492] on input "251105010016" at bounding box center [233, 495] width 296 height 28
click at [321, 74] on input "text" at bounding box center [233, 71] width 332 height 28
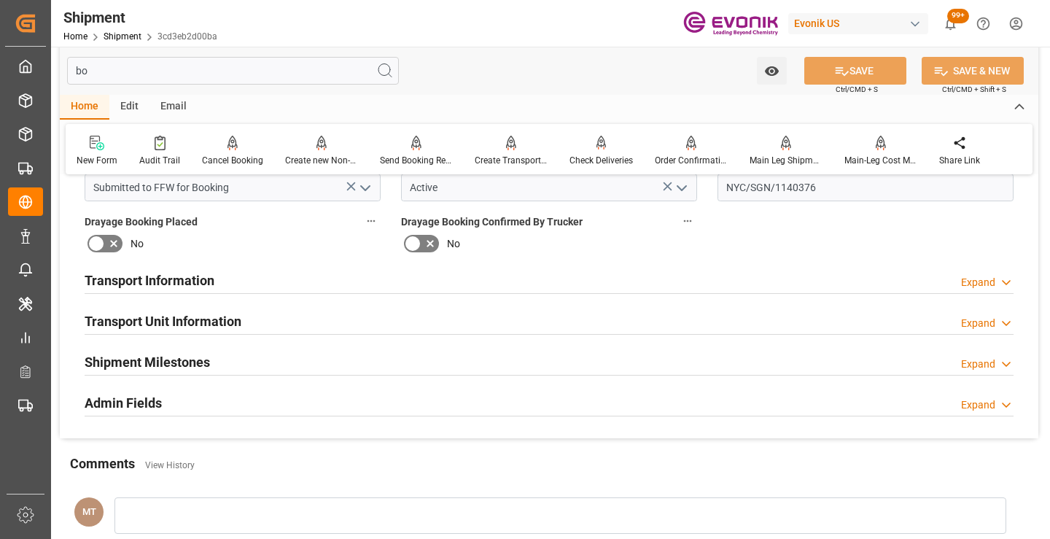
scroll to position [0, 0]
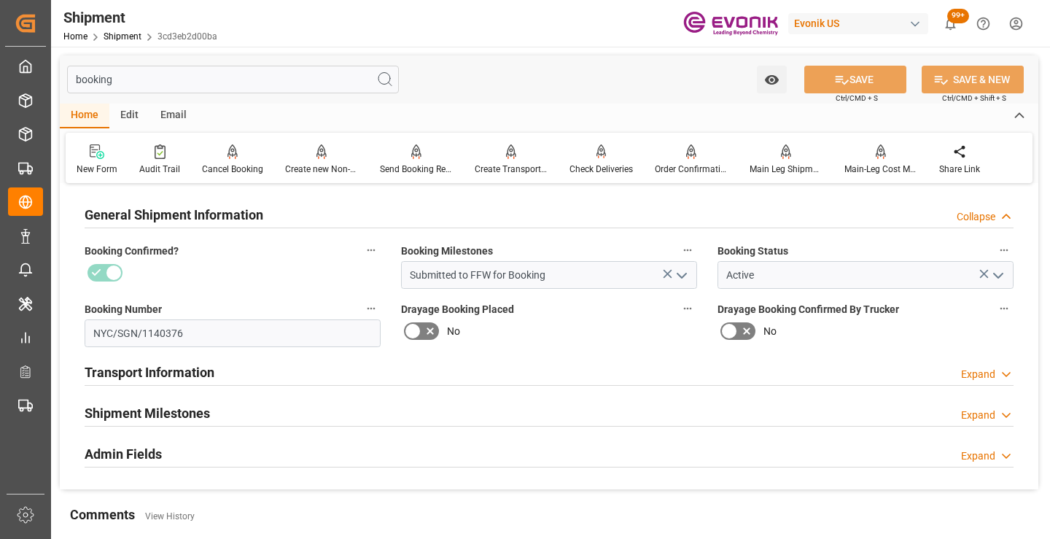
type input "booking"
click at [206, 405] on h2 "Shipment Milestones" at bounding box center [147, 413] width 125 height 20
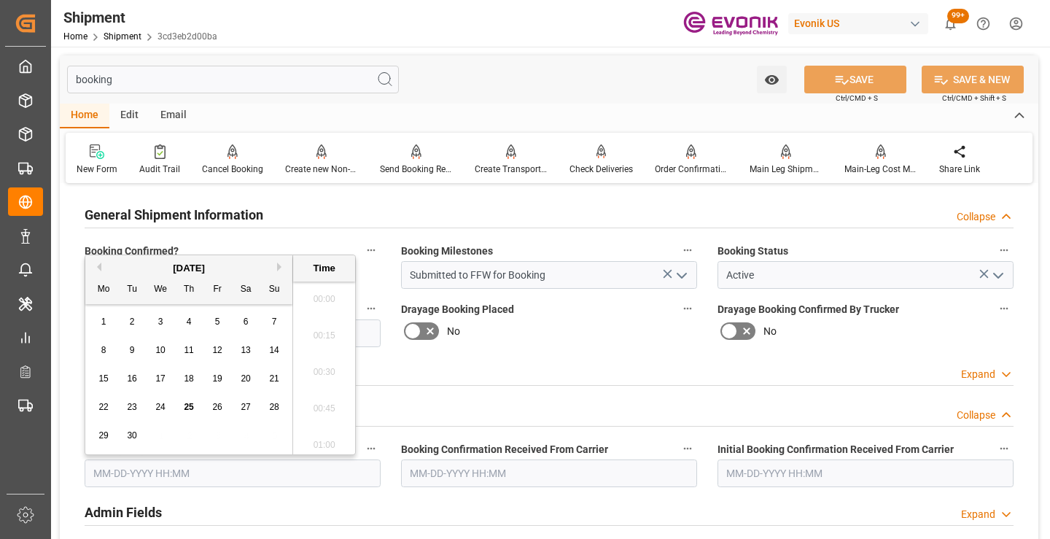
click at [186, 469] on input "text" at bounding box center [233, 473] width 296 height 28
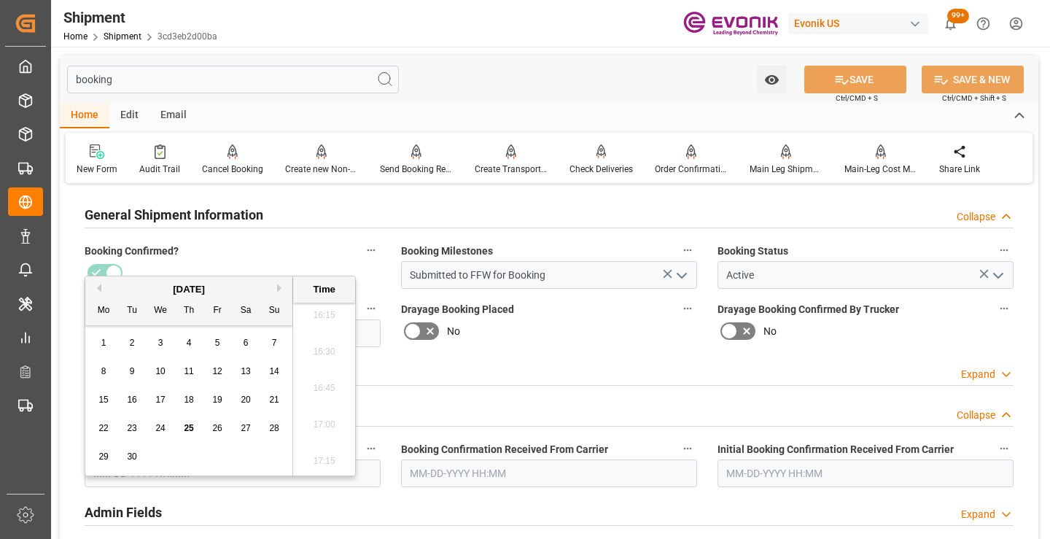
scroll to position [219, 0]
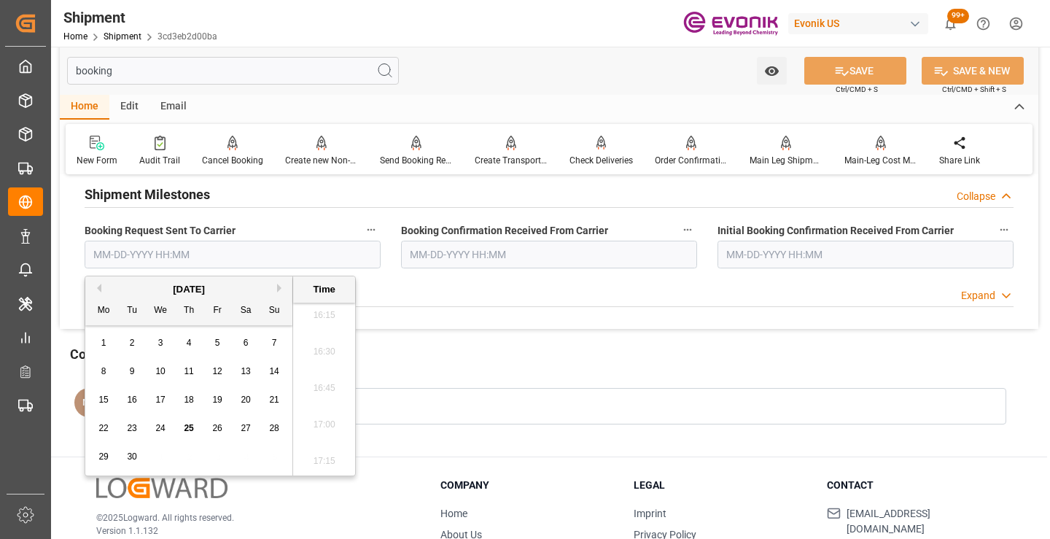
click at [192, 259] on input "text" at bounding box center [233, 255] width 296 height 28
click at [198, 422] on div "22 23 24 25 26 27 28" at bounding box center [189, 428] width 199 height 28
click at [193, 427] on span "25" at bounding box center [188, 428] width 9 height 10
type input "[DATE] 00:00"
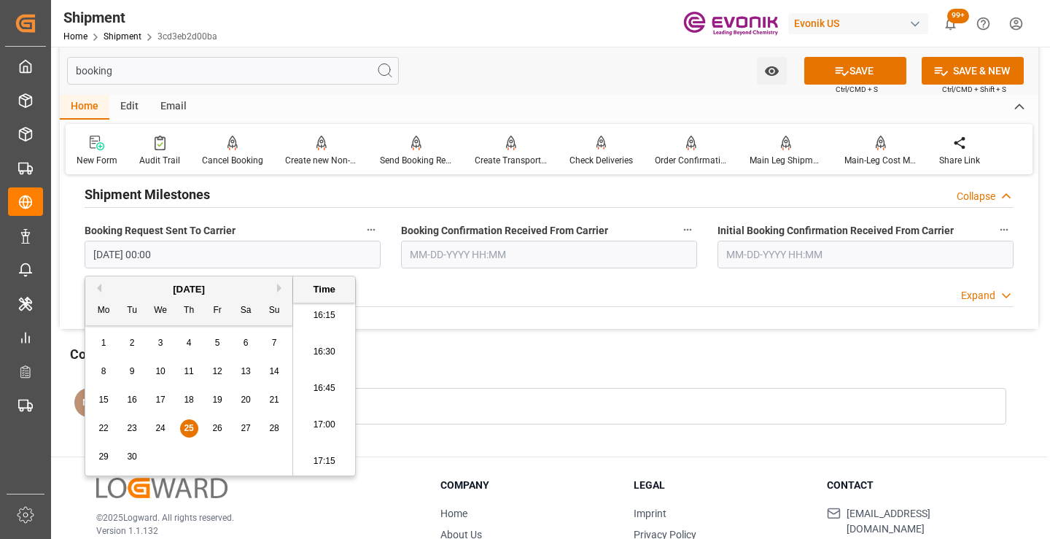
click at [527, 265] on input "text" at bounding box center [549, 255] width 296 height 28
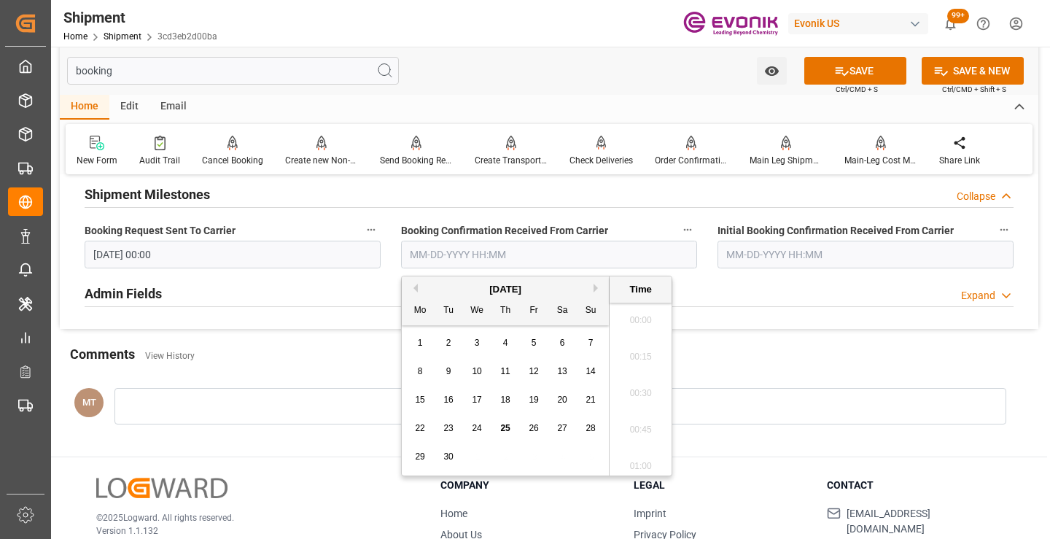
scroll to position [2374, 0]
click at [493, 424] on div "22 23 24 25 26 27 28" at bounding box center [505, 428] width 199 height 28
click at [501, 426] on span "25" at bounding box center [504, 428] width 9 height 10
type input "[DATE] 00:00"
click at [878, 62] on button "SAVE" at bounding box center [855, 71] width 102 height 28
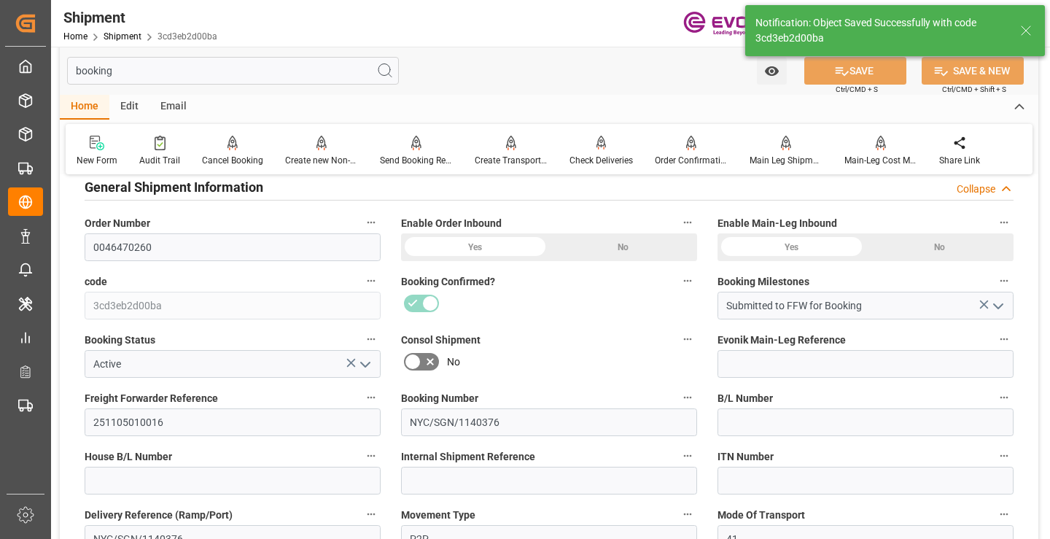
type input "Booking Details Transmitted to SAP"
